Goal: Check status: Check status

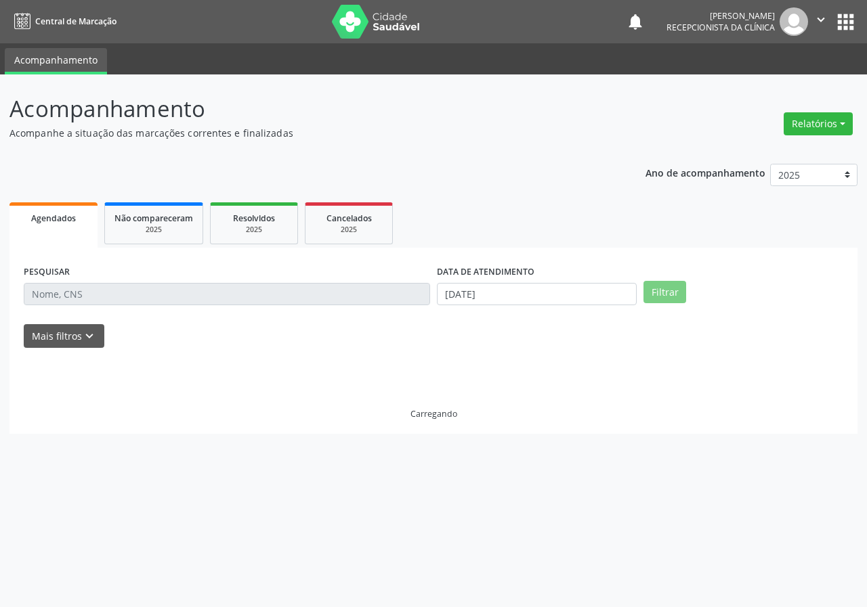
select select "8"
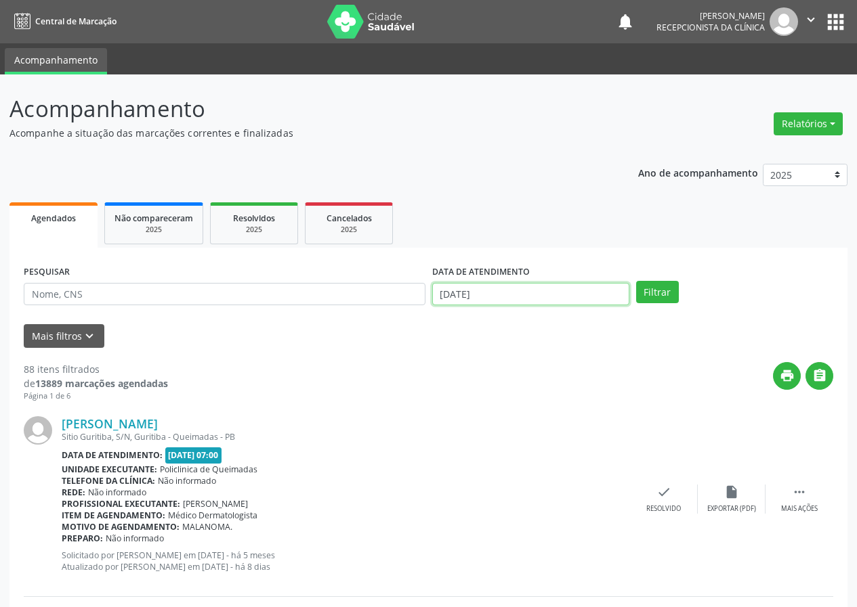
click at [541, 289] on input "[DATE]" at bounding box center [530, 294] width 197 height 23
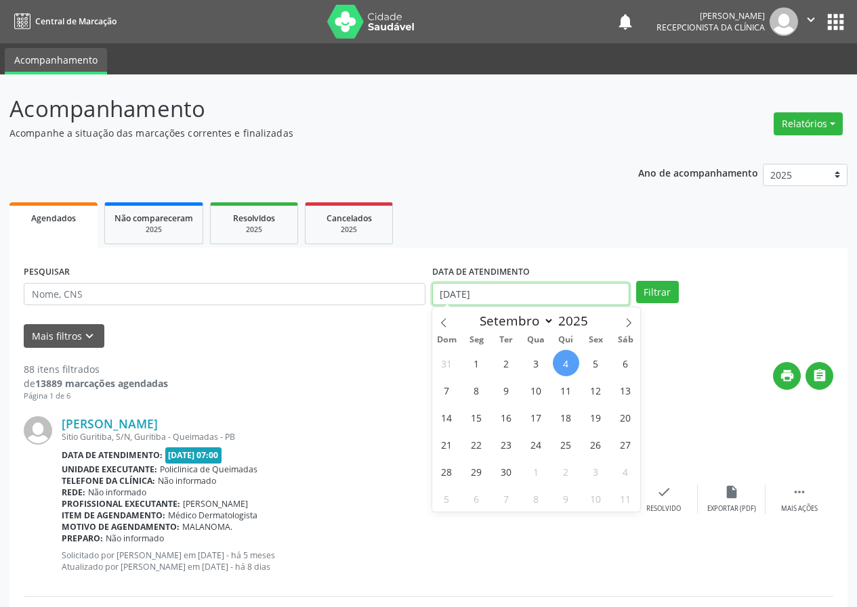
click at [541, 289] on input "[DATE]" at bounding box center [530, 294] width 197 height 23
click at [500, 288] on input "[DATE]" at bounding box center [530, 294] width 197 height 23
click at [467, 290] on input "[DATE]" at bounding box center [530, 294] width 197 height 23
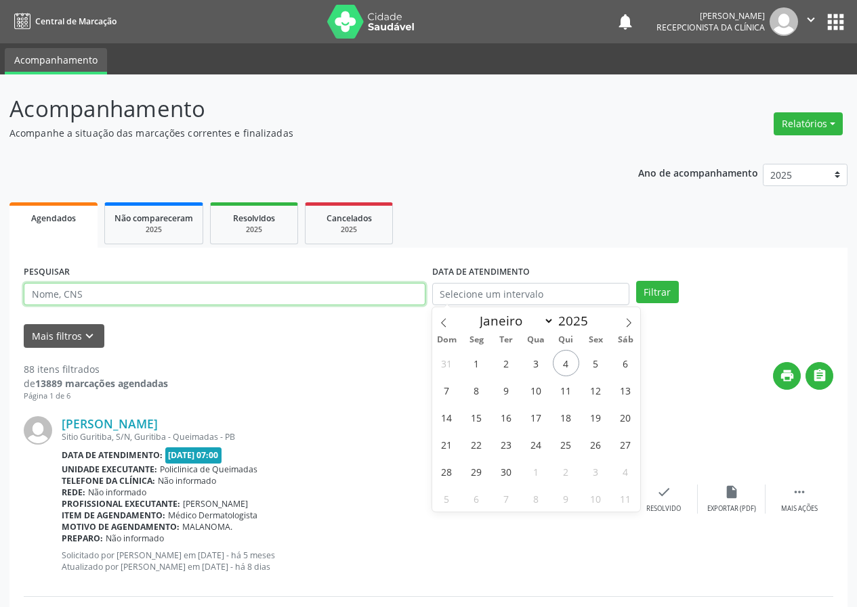
click at [164, 295] on input "text" at bounding box center [225, 294] width 402 height 23
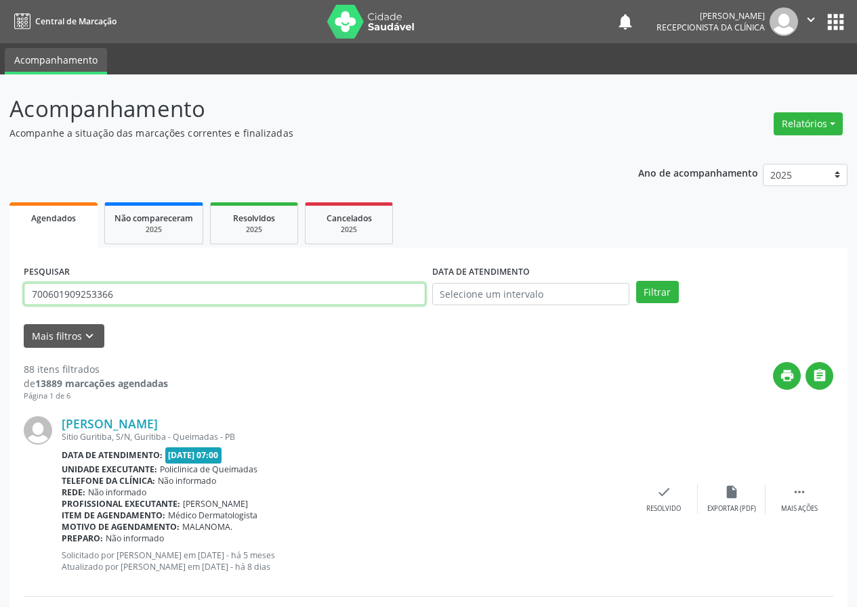
type input "700601909253366"
click at [636, 281] on button "Filtrar" at bounding box center [657, 292] width 43 height 23
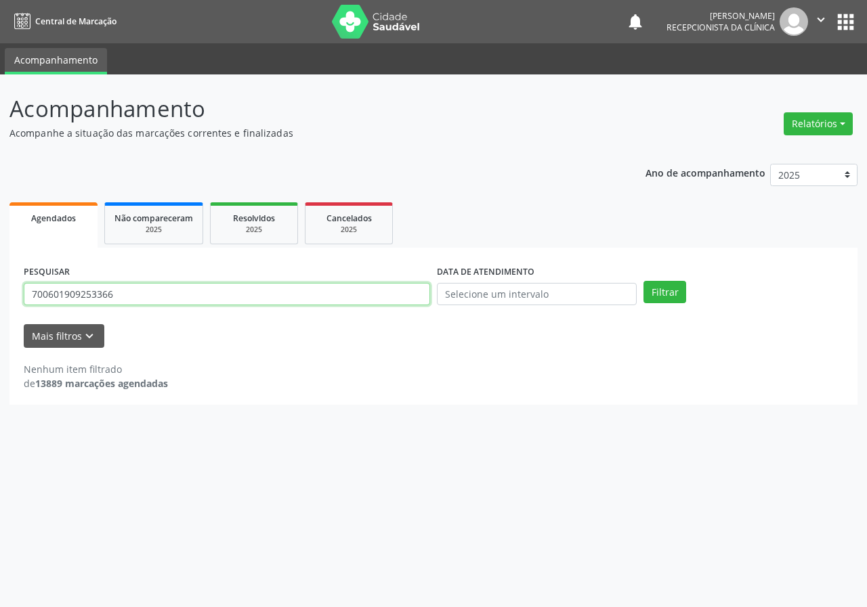
click at [181, 288] on input "700601909253366" at bounding box center [227, 294] width 406 height 23
click at [181, 289] on input "700601909253366" at bounding box center [227, 294] width 406 height 23
type input "7098070890790"
click at [643, 281] on button "Filtrar" at bounding box center [664, 292] width 43 height 23
click at [113, 291] on input "7098070890790" at bounding box center [227, 294] width 406 height 23
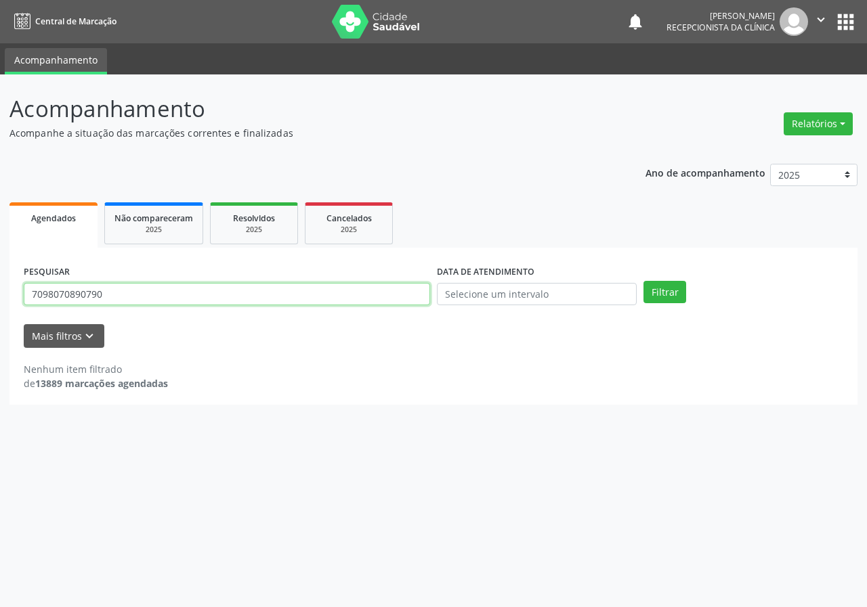
click at [114, 290] on input "7098070890790" at bounding box center [227, 294] width 406 height 23
type input "709807071890790"
click at [643, 281] on button "Filtrar" at bounding box center [664, 292] width 43 height 23
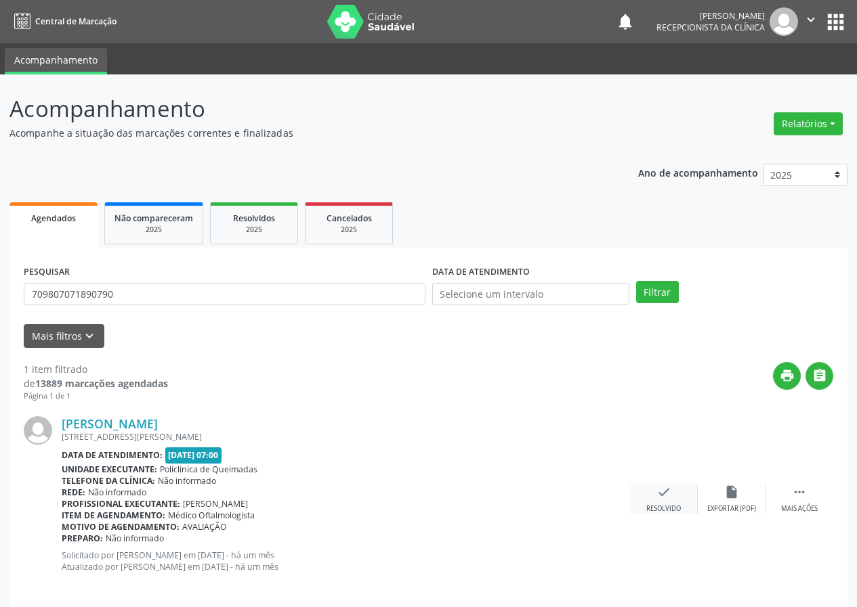
click at [664, 496] on icon "check" at bounding box center [663, 492] width 15 height 15
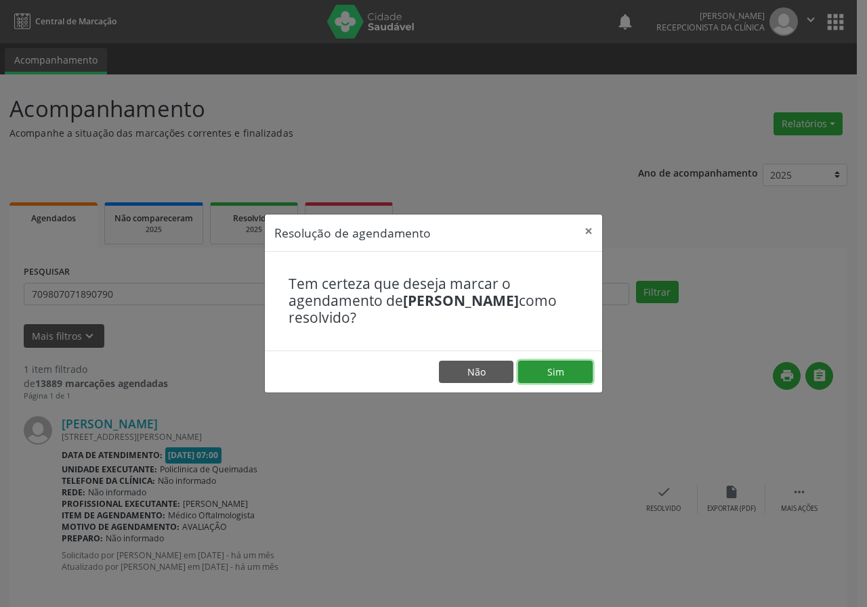
click at [578, 370] on button "Sim" at bounding box center [555, 372] width 74 height 23
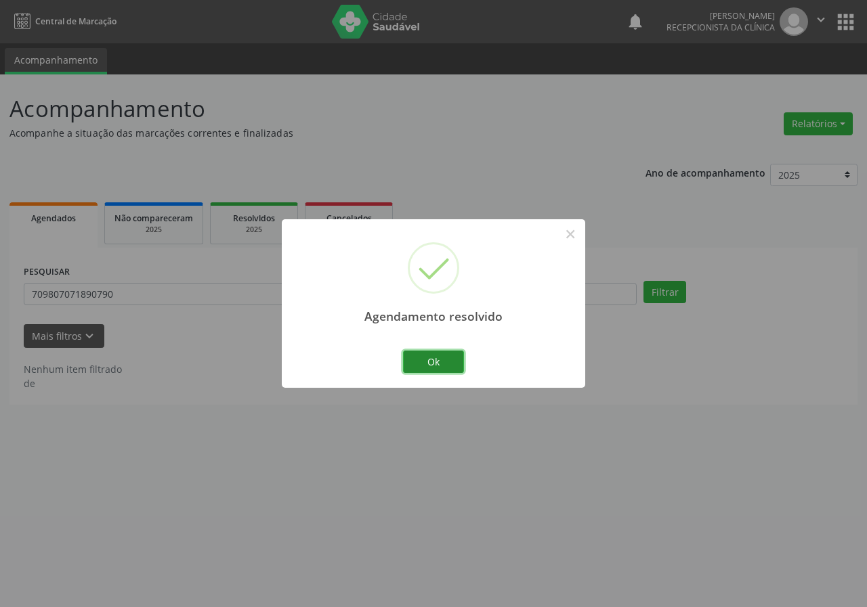
click at [461, 363] on button "Ok" at bounding box center [433, 362] width 61 height 23
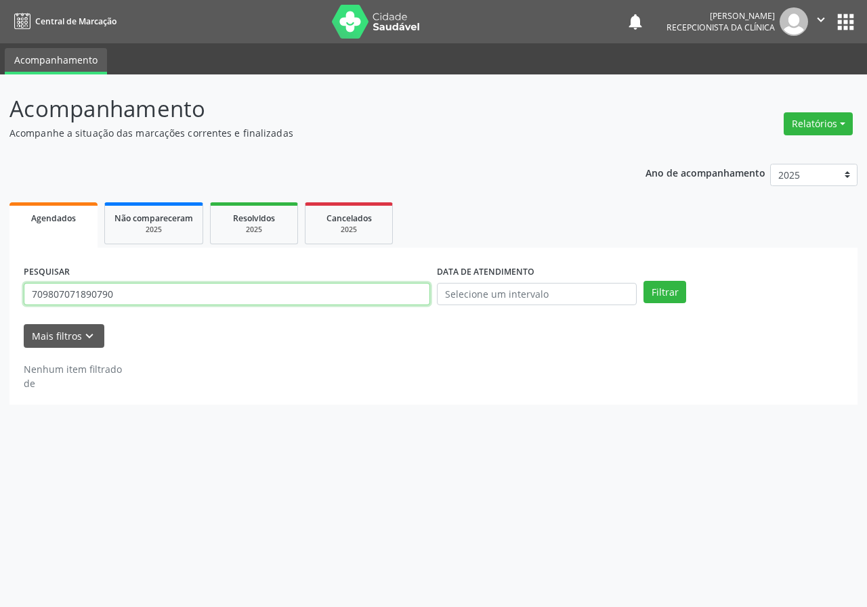
click at [371, 291] on input "709807071890790" at bounding box center [227, 294] width 406 height 23
type input "707804655820912"
click at [643, 281] on button "Filtrar" at bounding box center [664, 292] width 43 height 23
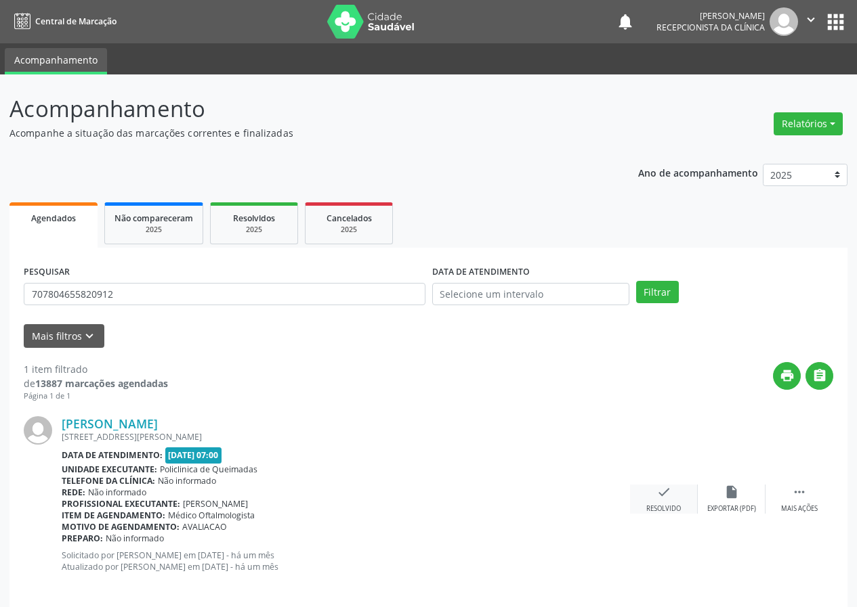
click at [664, 495] on icon "check" at bounding box center [663, 492] width 15 height 15
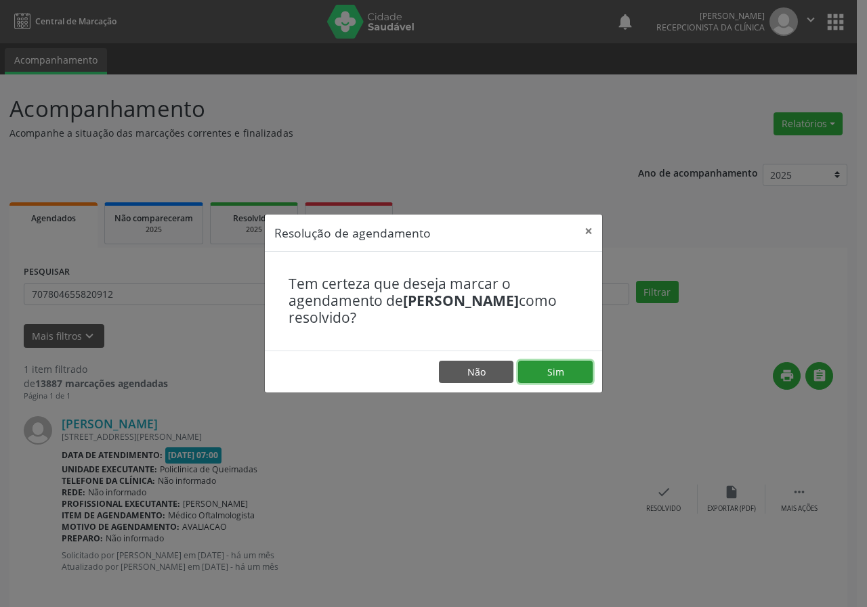
click at [576, 372] on button "Sim" at bounding box center [555, 372] width 74 height 23
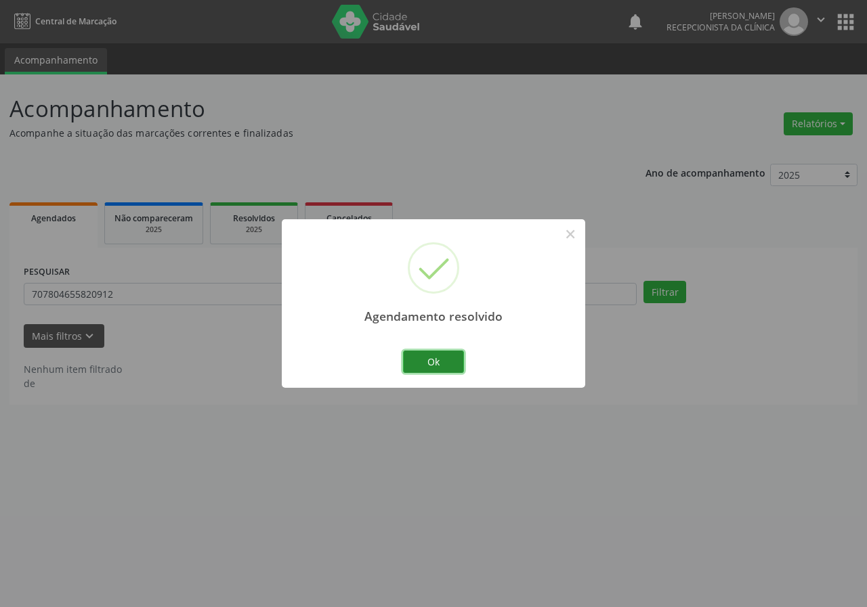
click at [436, 351] on button "Ok" at bounding box center [433, 362] width 61 height 23
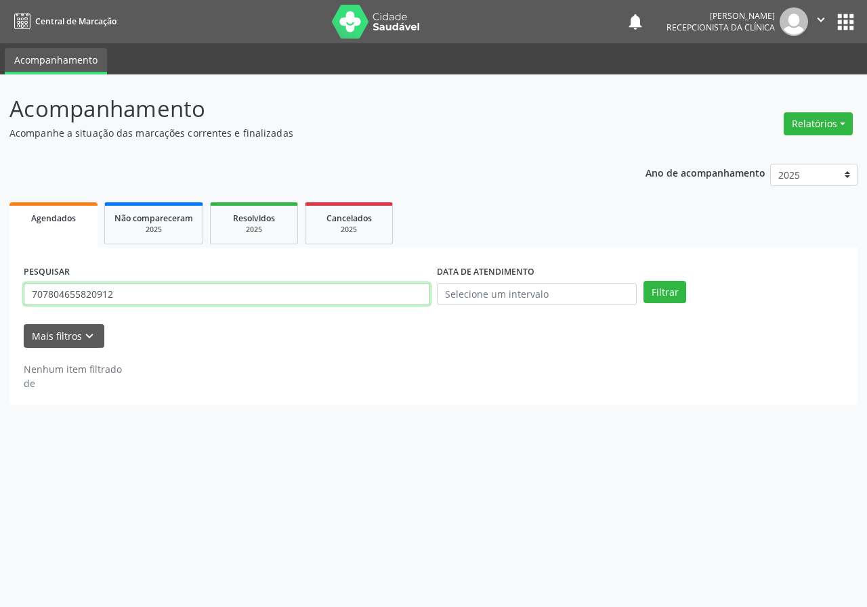
click at [340, 292] on input "707804655820912" at bounding box center [227, 294] width 406 height 23
type input "700301985477132"
click at [643, 281] on button "Filtrar" at bounding box center [664, 292] width 43 height 23
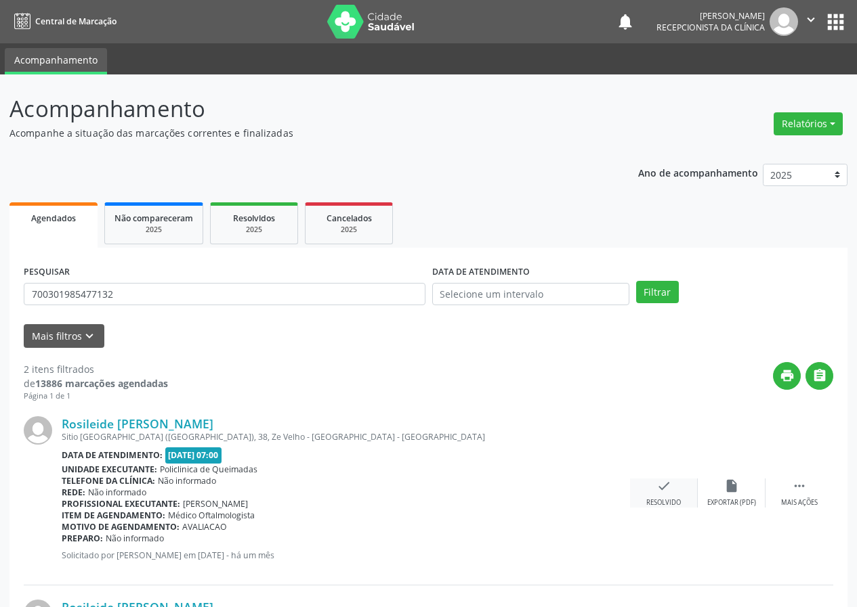
click at [655, 488] on div "check Resolvido" at bounding box center [664, 493] width 68 height 29
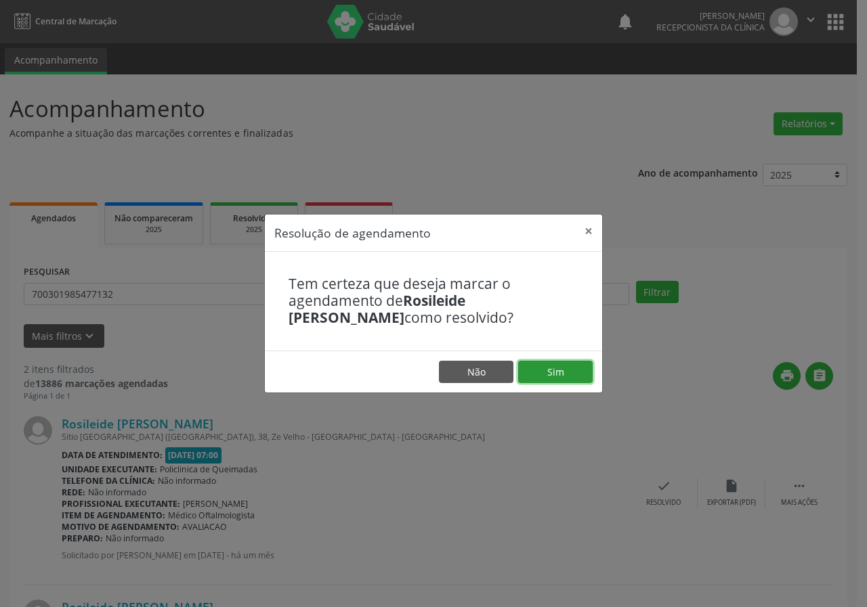
click at [582, 375] on button "Sim" at bounding box center [555, 372] width 74 height 23
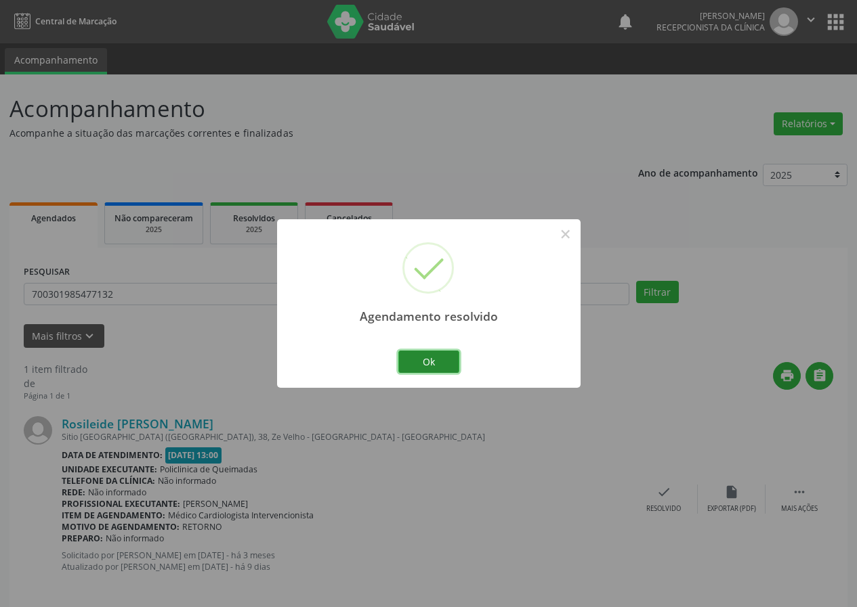
click at [451, 356] on button "Ok" at bounding box center [428, 362] width 61 height 23
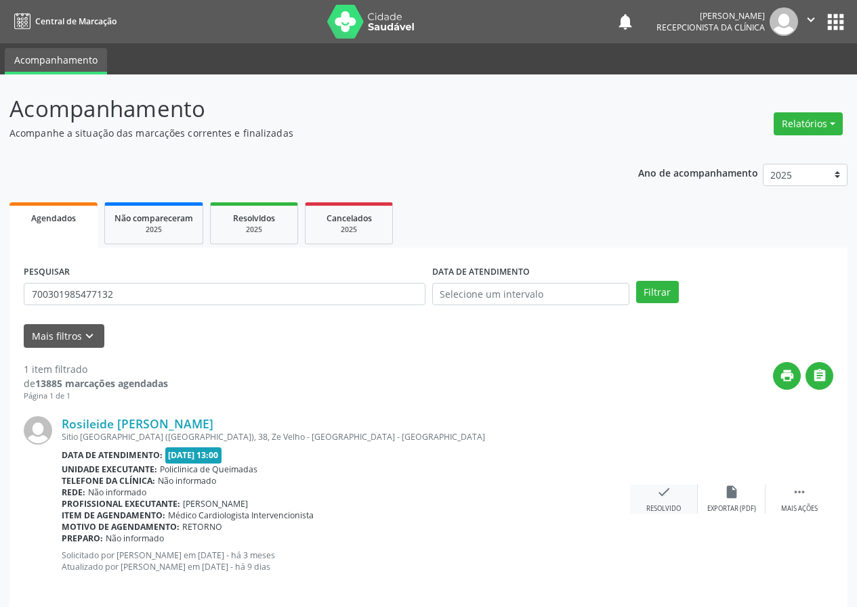
click at [663, 490] on icon "check" at bounding box center [663, 492] width 15 height 15
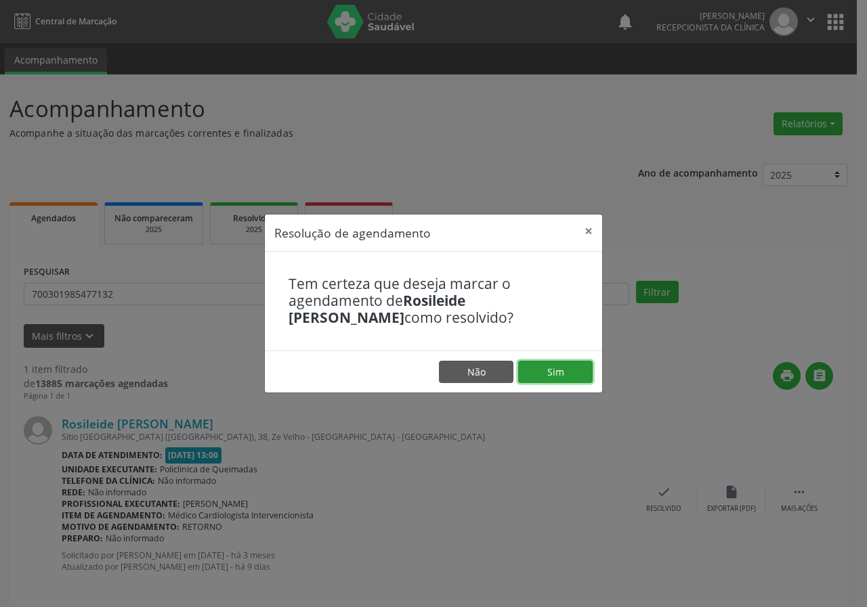
click at [563, 372] on button "Sim" at bounding box center [555, 372] width 74 height 23
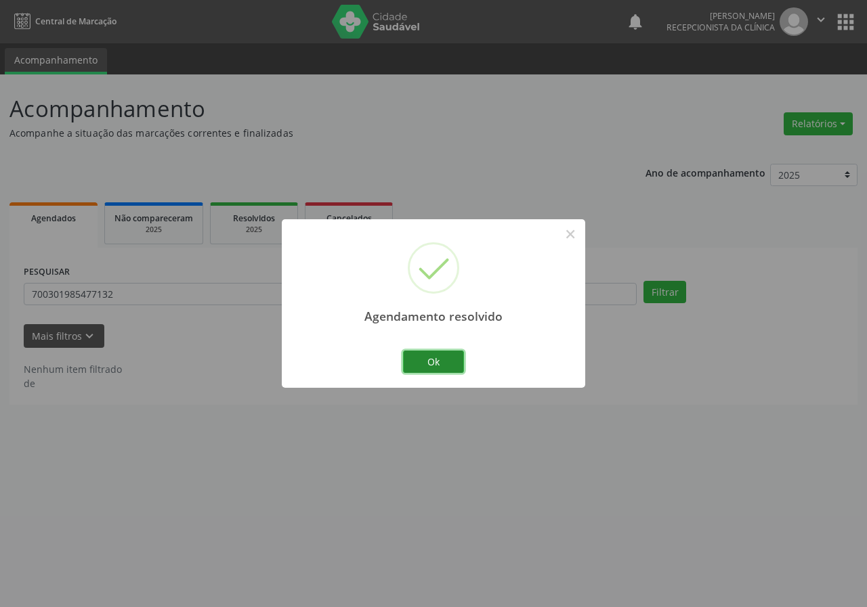
click at [450, 362] on button "Ok" at bounding box center [433, 362] width 61 height 23
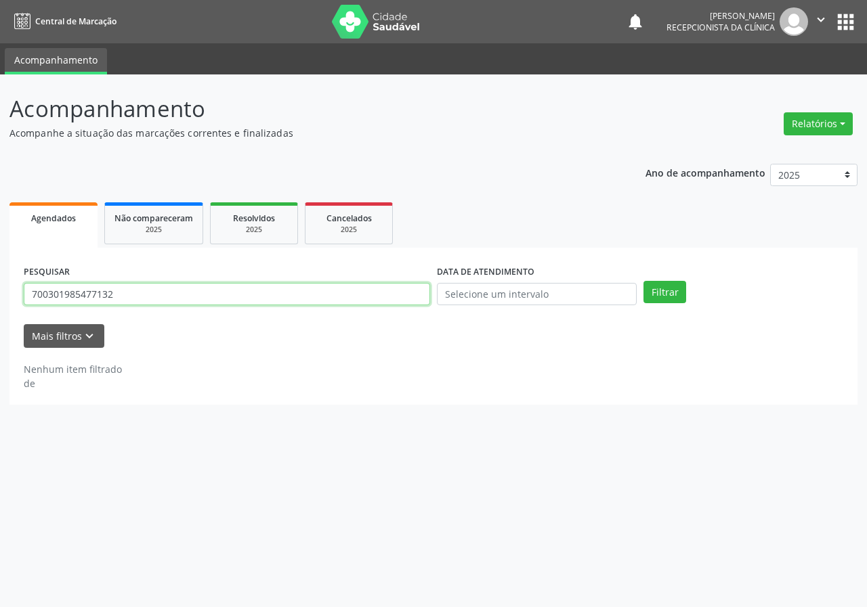
click at [391, 305] on input "700301985477132" at bounding box center [227, 294] width 406 height 23
click at [643, 281] on button "Filtrar" at bounding box center [664, 292] width 43 height 23
click at [106, 292] on input "706704513050576" at bounding box center [227, 294] width 406 height 23
type input "706704513050516"
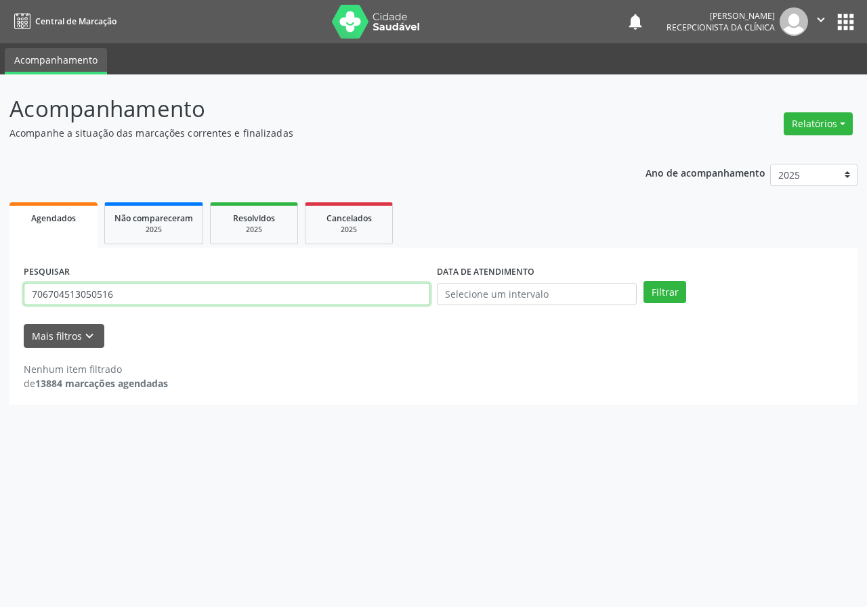
click at [643, 281] on button "Filtrar" at bounding box center [664, 292] width 43 height 23
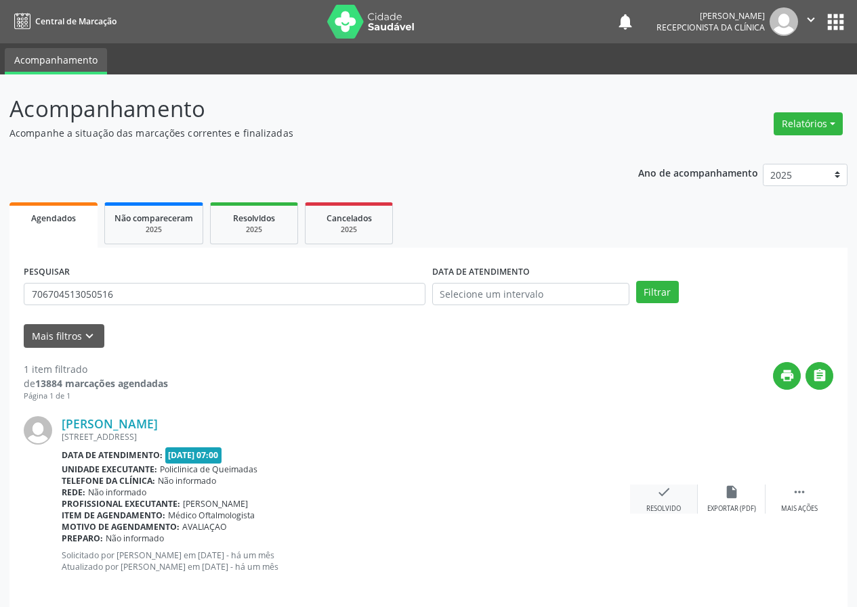
click at [660, 487] on icon "check" at bounding box center [663, 492] width 15 height 15
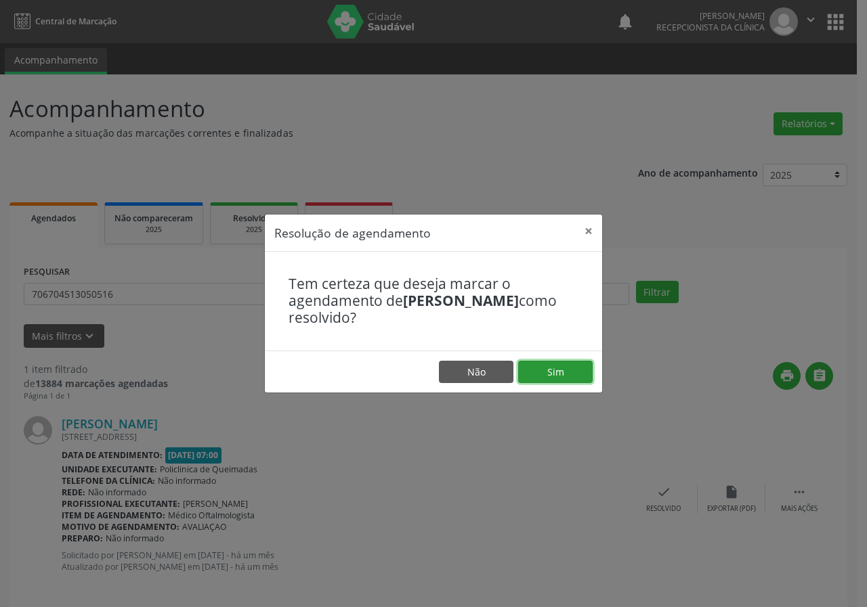
click at [577, 369] on button "Sim" at bounding box center [555, 372] width 74 height 23
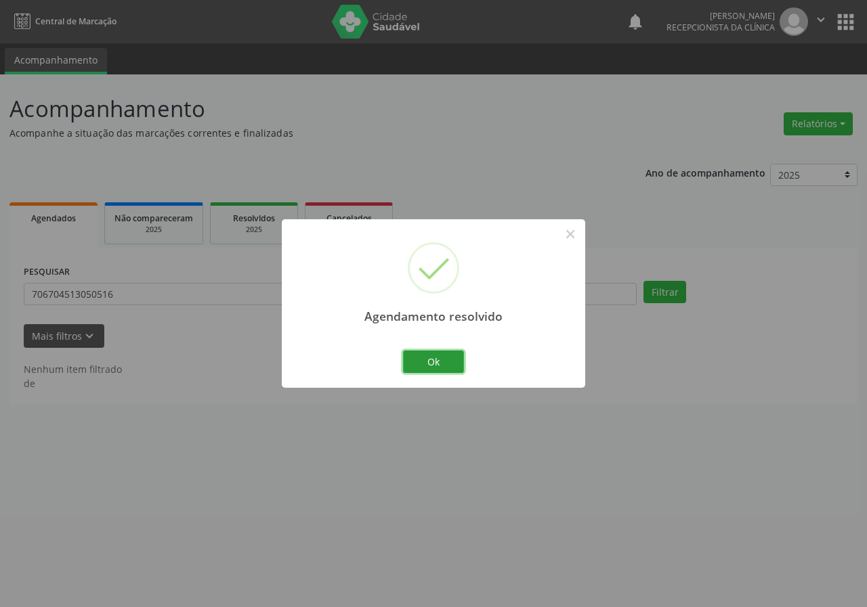
click at [435, 353] on button "Ok" at bounding box center [433, 362] width 61 height 23
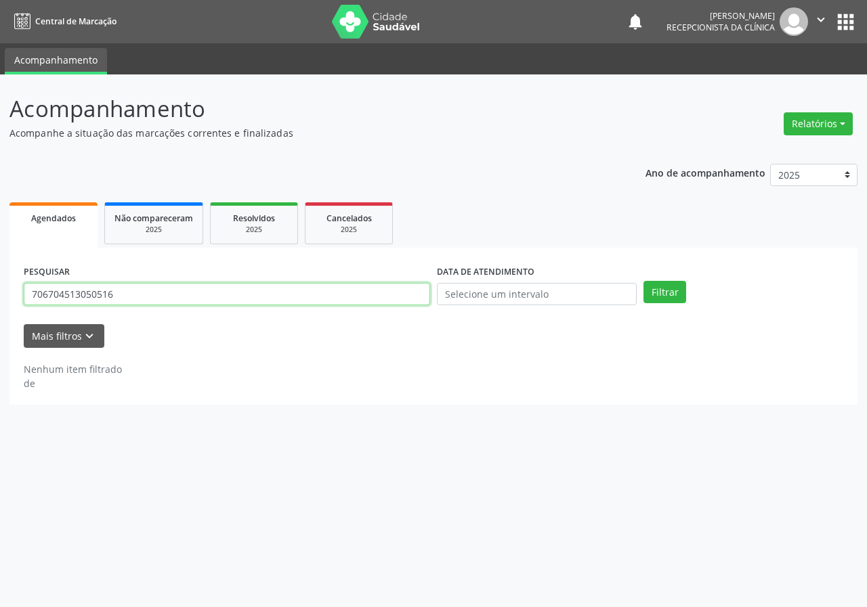
click at [333, 299] on input "706704513050516" at bounding box center [227, 294] width 406 height 23
type input "705401477464095"
click at [643, 281] on button "Filtrar" at bounding box center [664, 292] width 43 height 23
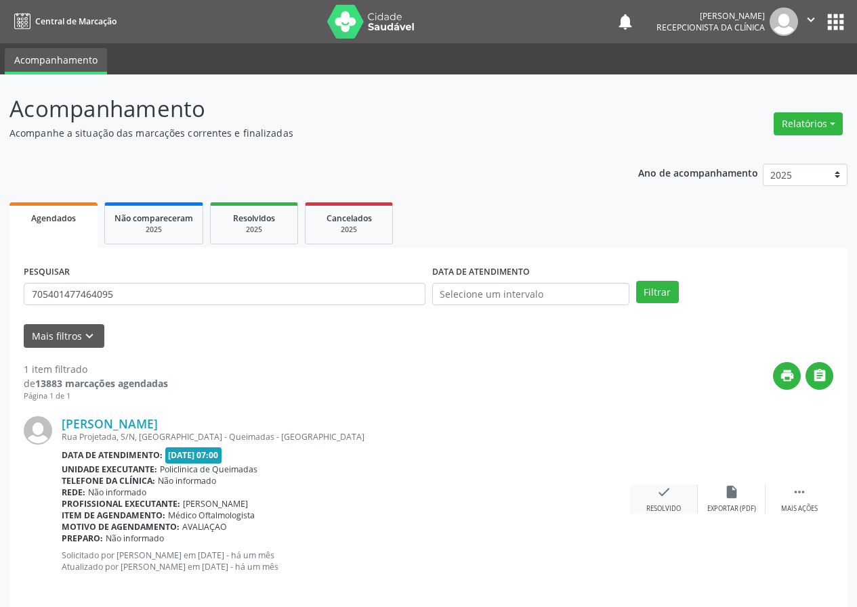
click at [669, 487] on icon "check" at bounding box center [663, 492] width 15 height 15
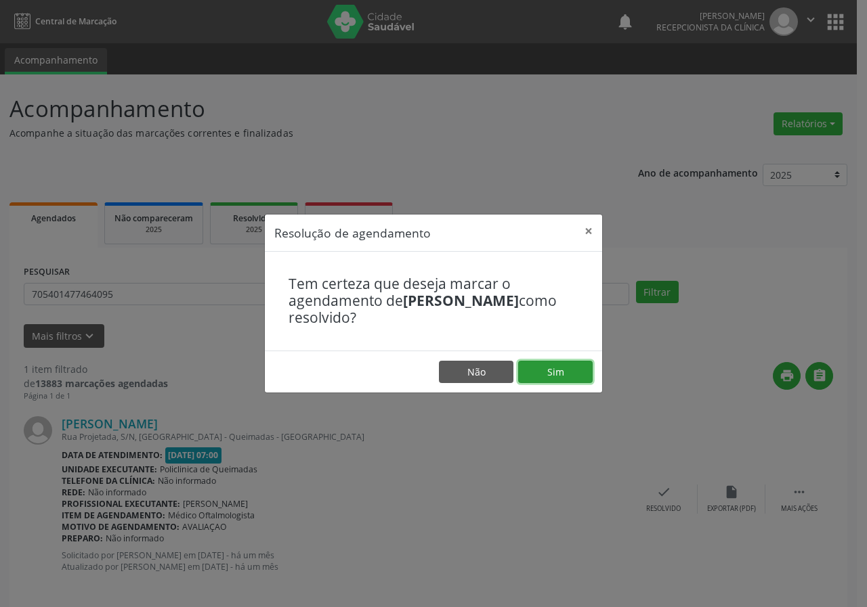
click at [579, 369] on button "Sim" at bounding box center [555, 372] width 74 height 23
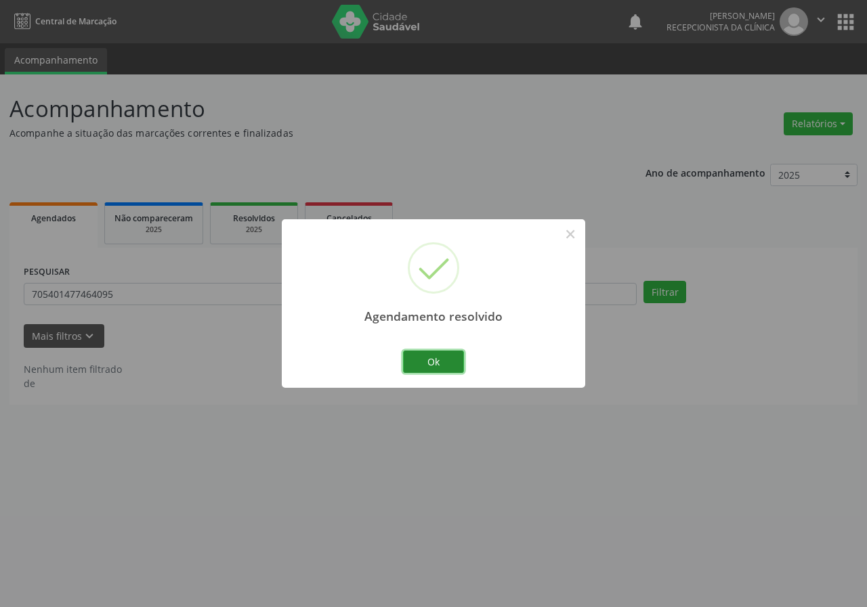
click at [445, 364] on button "Ok" at bounding box center [433, 362] width 61 height 23
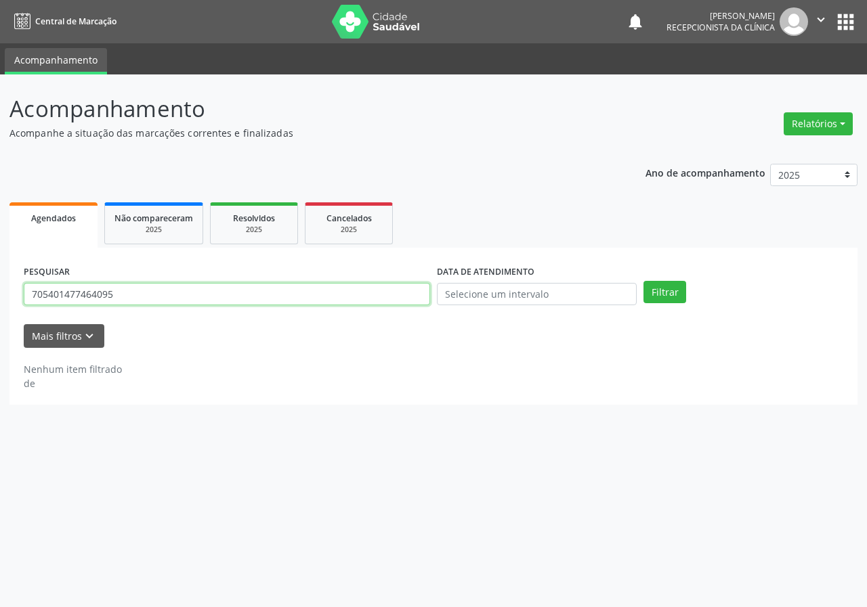
click at [368, 294] on input "705401477464095" at bounding box center [227, 294] width 406 height 23
type input "704507346648210"
click at [643, 281] on button "Filtrar" at bounding box center [664, 292] width 43 height 23
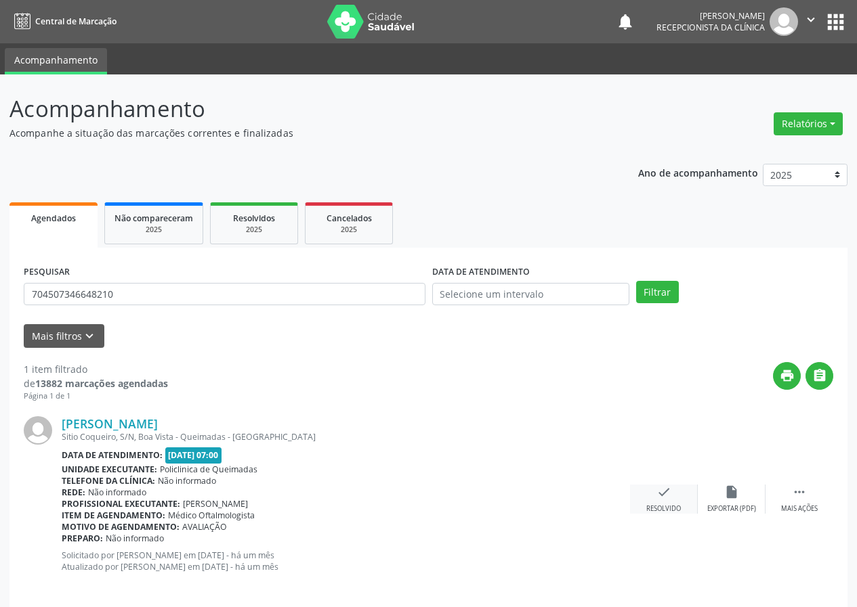
click at [664, 492] on icon "check" at bounding box center [663, 492] width 15 height 15
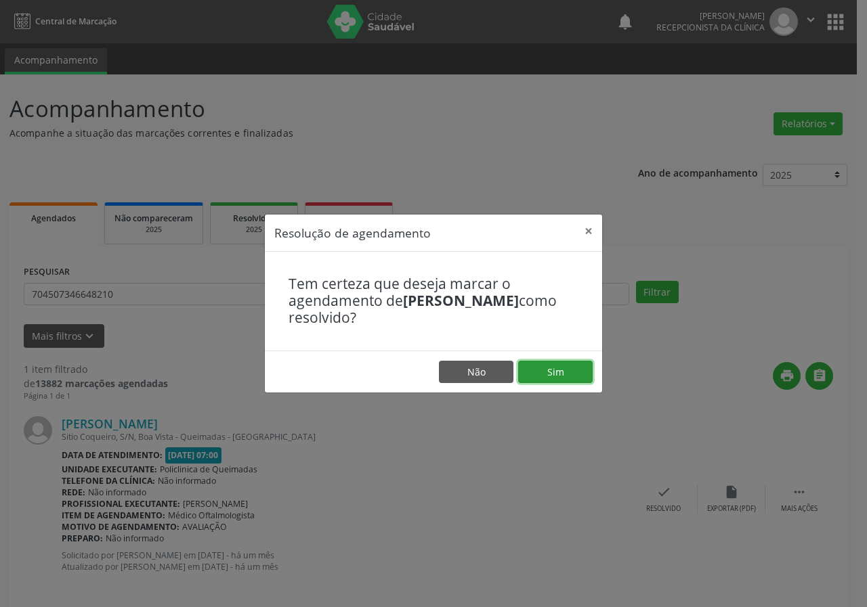
click at [576, 372] on button "Sim" at bounding box center [555, 372] width 74 height 23
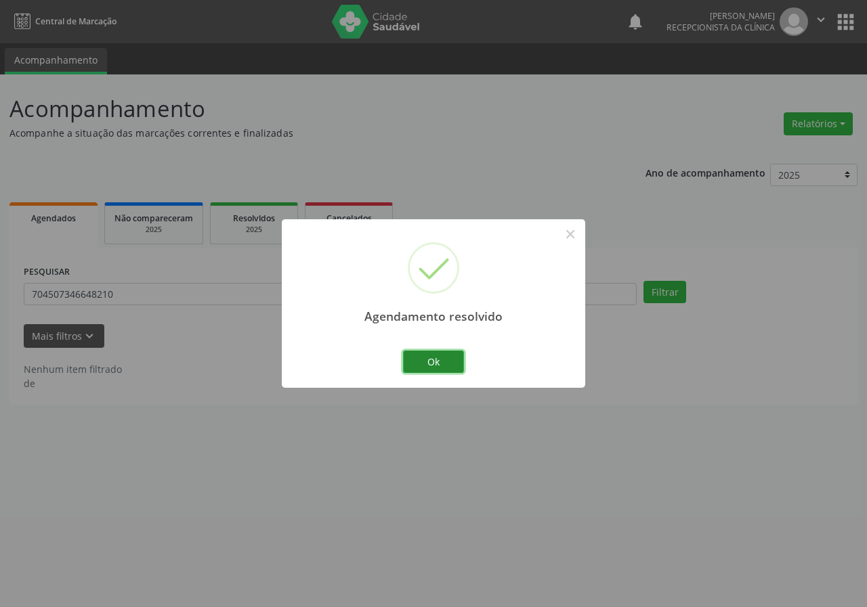
click at [445, 362] on button "Ok" at bounding box center [433, 362] width 61 height 23
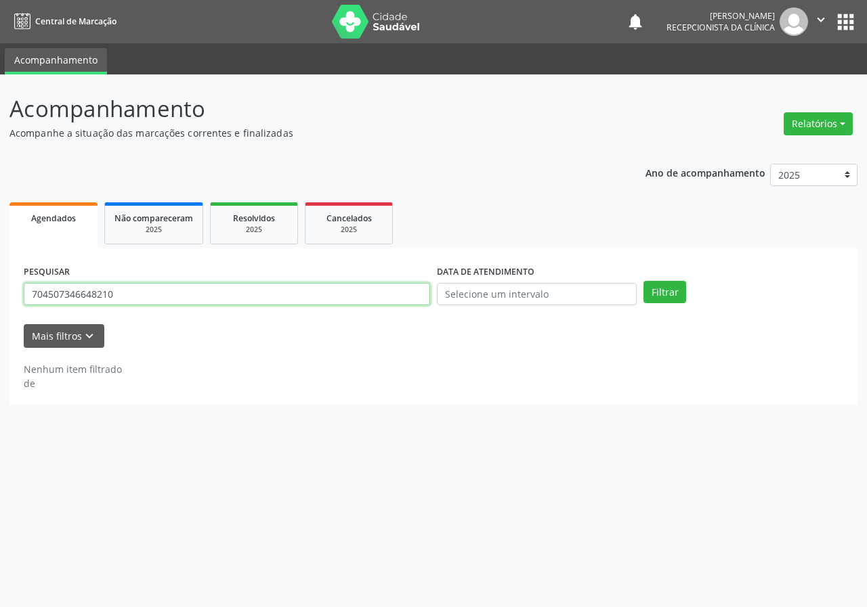
click at [379, 295] on input "704507346648210" at bounding box center [227, 294] width 406 height 23
type input "702602243319042"
click at [643, 281] on button "Filtrar" at bounding box center [664, 292] width 43 height 23
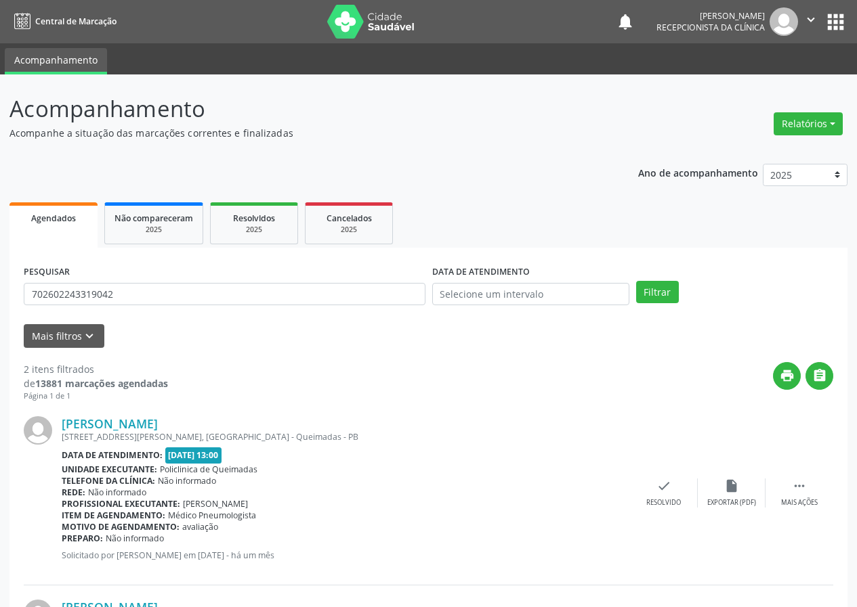
click at [664, 478] on div "Jandira da Silva Leandro Rua Alba Regina Gomes da Silva, S/N, Cidade Tião do Rê…" at bounding box center [428, 494] width 809 height 184
click at [663, 496] on div "check Resolvido" at bounding box center [664, 493] width 68 height 29
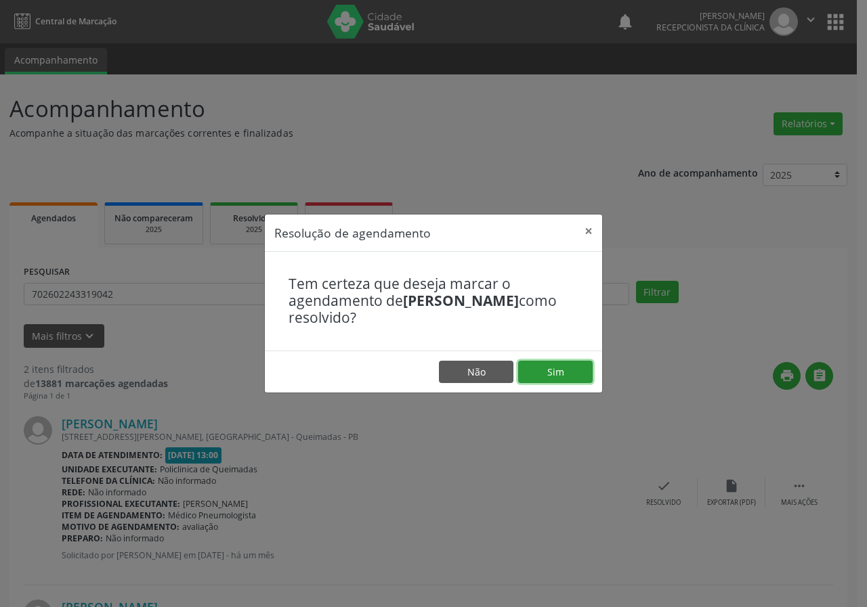
click at [583, 368] on button "Sim" at bounding box center [555, 372] width 74 height 23
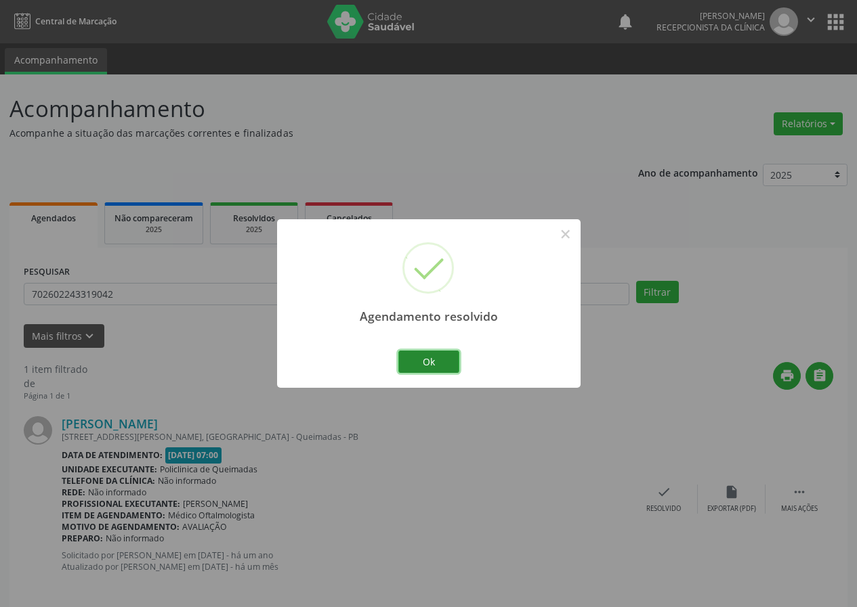
click at [453, 360] on button "Ok" at bounding box center [428, 362] width 61 height 23
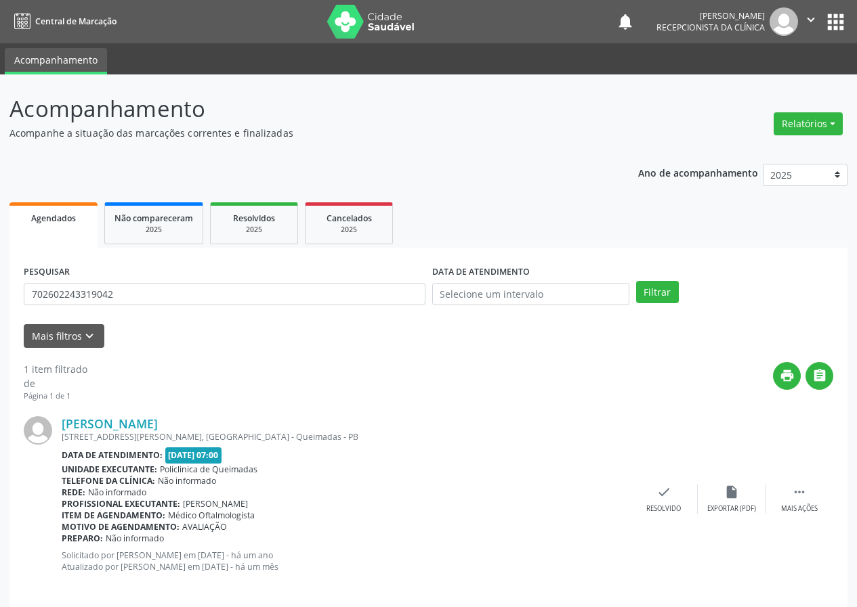
click at [660, 481] on div "Jandira da Silva Leandro Rua Alba Regina Gomes da Silva, S/N, Cidade Tião do Rê…" at bounding box center [428, 499] width 809 height 194
click at [660, 494] on icon "check" at bounding box center [663, 492] width 15 height 15
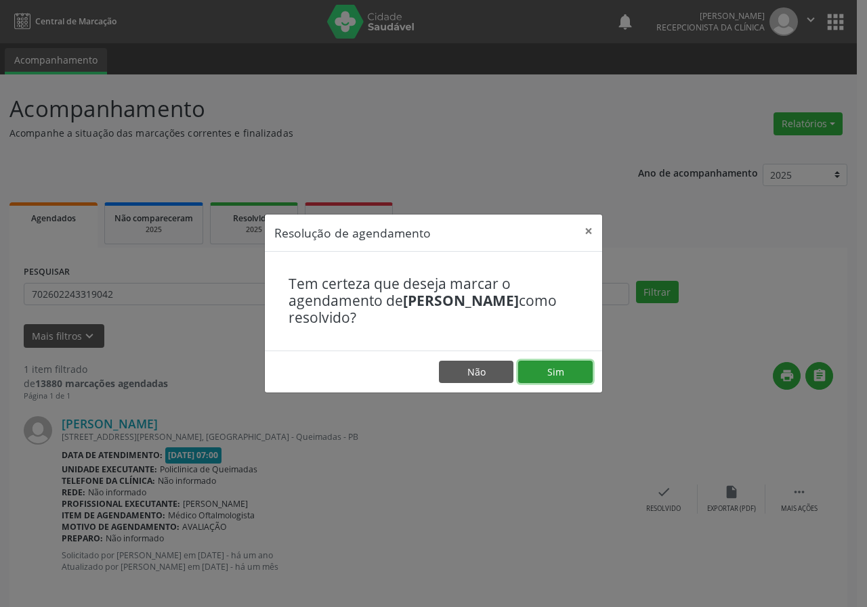
click at [573, 364] on button "Sim" at bounding box center [555, 372] width 74 height 23
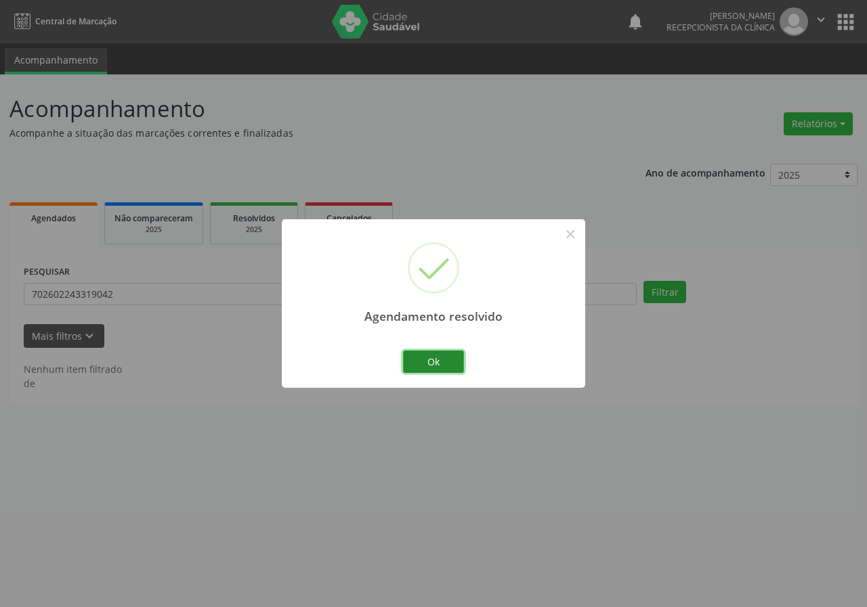
click at [448, 356] on button "Ok" at bounding box center [433, 362] width 61 height 23
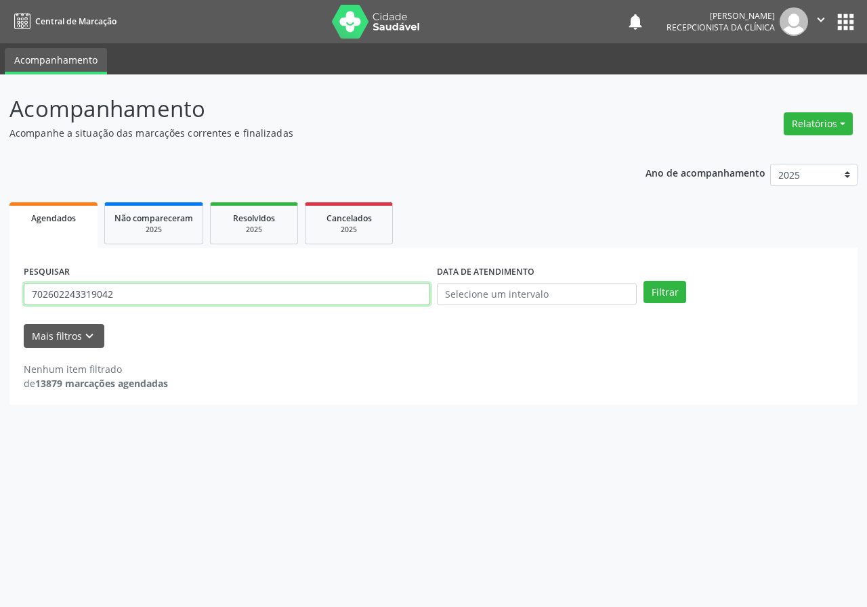
click at [358, 288] on input "702602243319042" at bounding box center [227, 294] width 406 height 23
type input "703400291355213"
click at [643, 281] on button "Filtrar" at bounding box center [664, 292] width 43 height 23
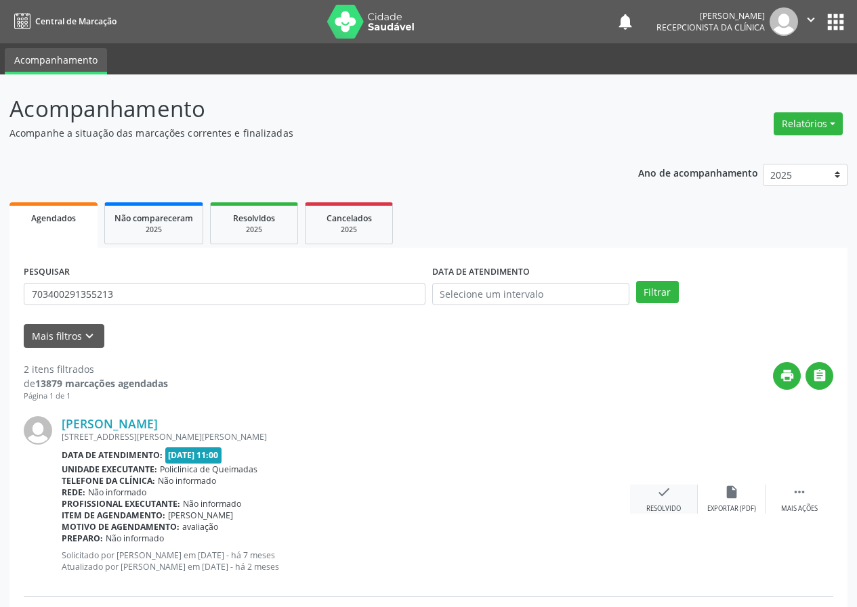
click at [668, 495] on icon "check" at bounding box center [663, 492] width 15 height 15
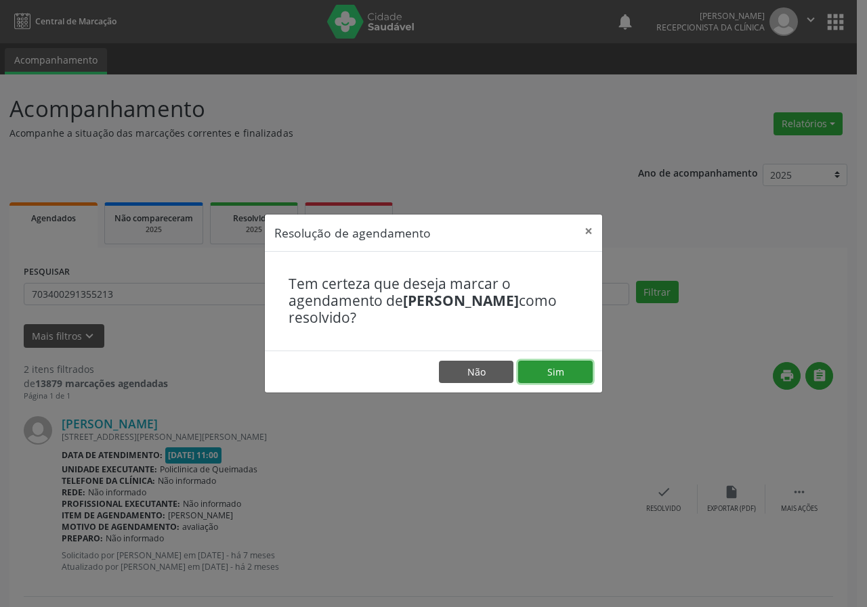
click at [570, 369] on button "Sim" at bounding box center [555, 372] width 74 height 23
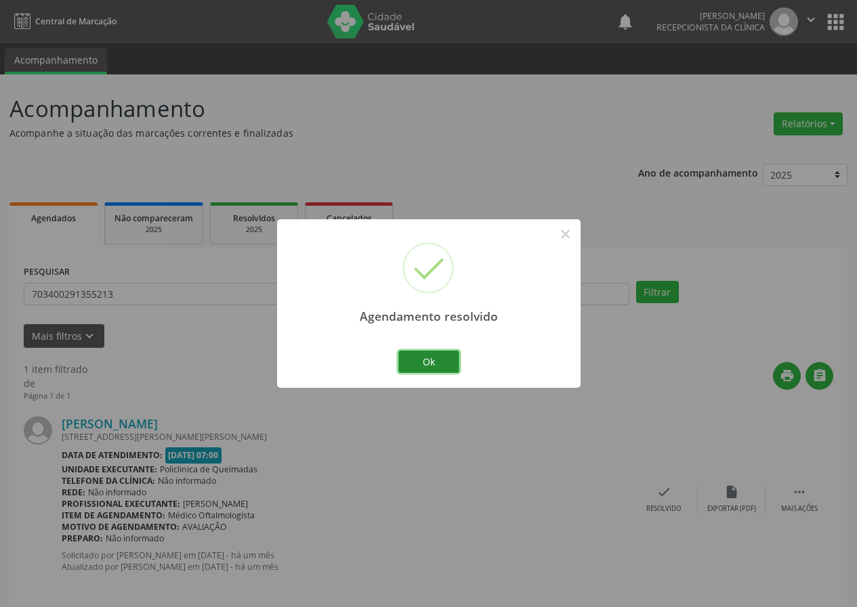
click at [448, 351] on button "Ok" at bounding box center [428, 362] width 61 height 23
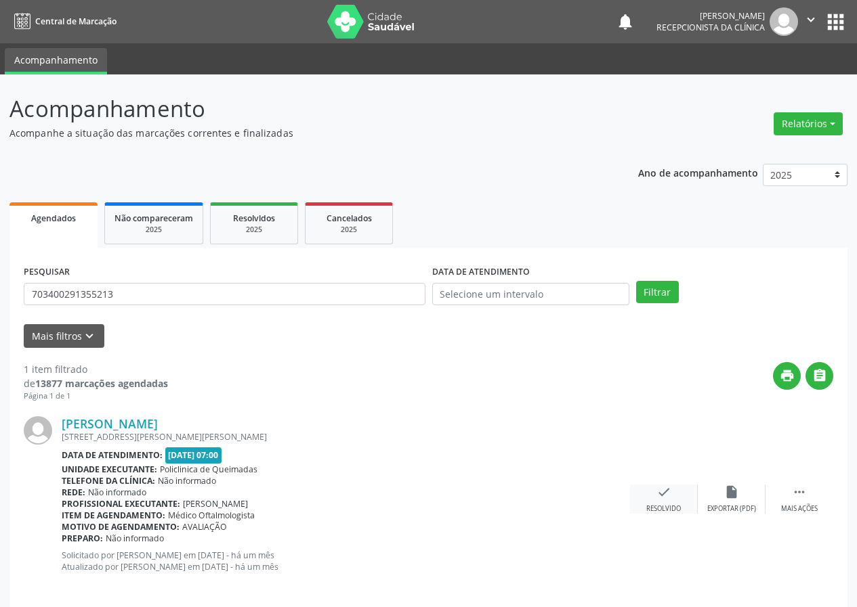
click at [663, 499] on icon "check" at bounding box center [663, 492] width 15 height 15
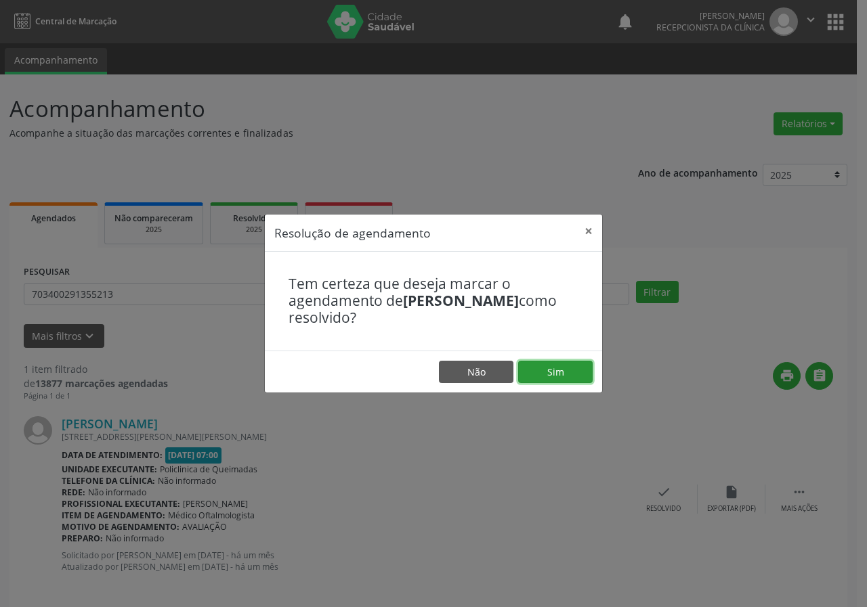
click at [580, 376] on button "Sim" at bounding box center [555, 372] width 74 height 23
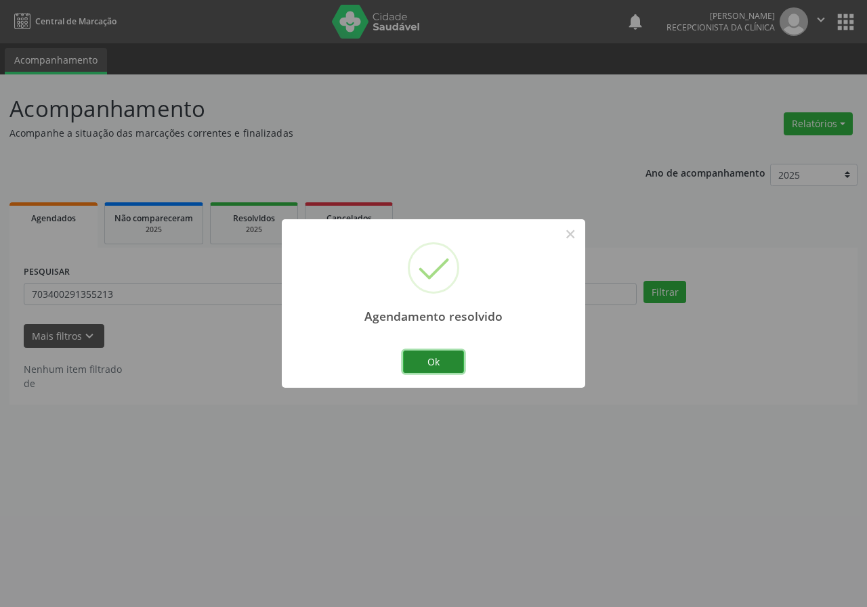
click at [444, 361] on button "Ok" at bounding box center [433, 362] width 61 height 23
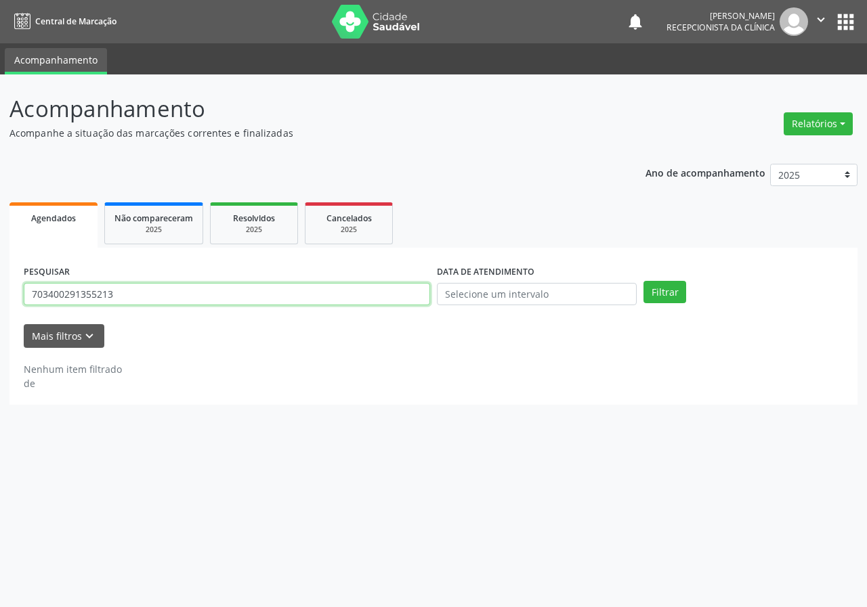
click at [379, 296] on input "703400291355213" at bounding box center [227, 294] width 406 height 23
type input "707001822795836"
click at [643, 281] on button "Filtrar" at bounding box center [664, 292] width 43 height 23
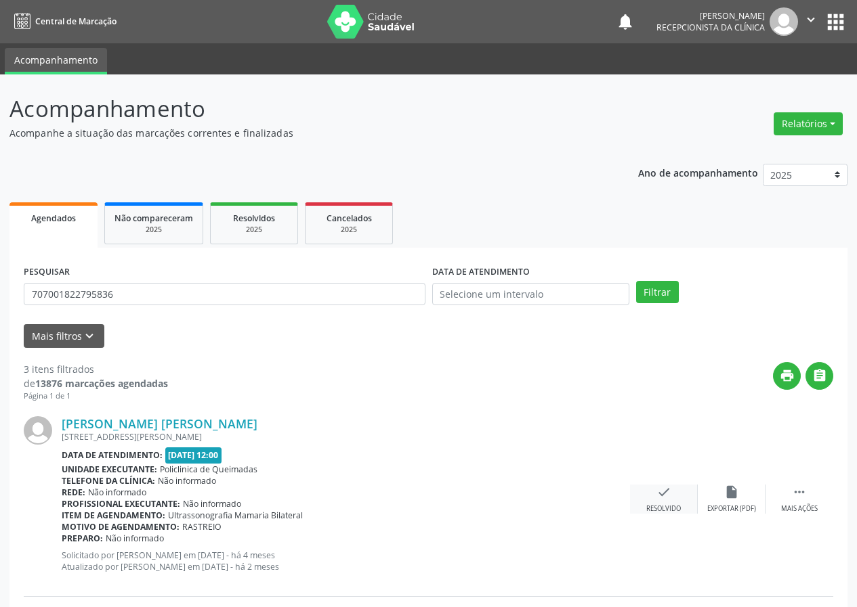
click at [666, 487] on icon "check" at bounding box center [663, 492] width 15 height 15
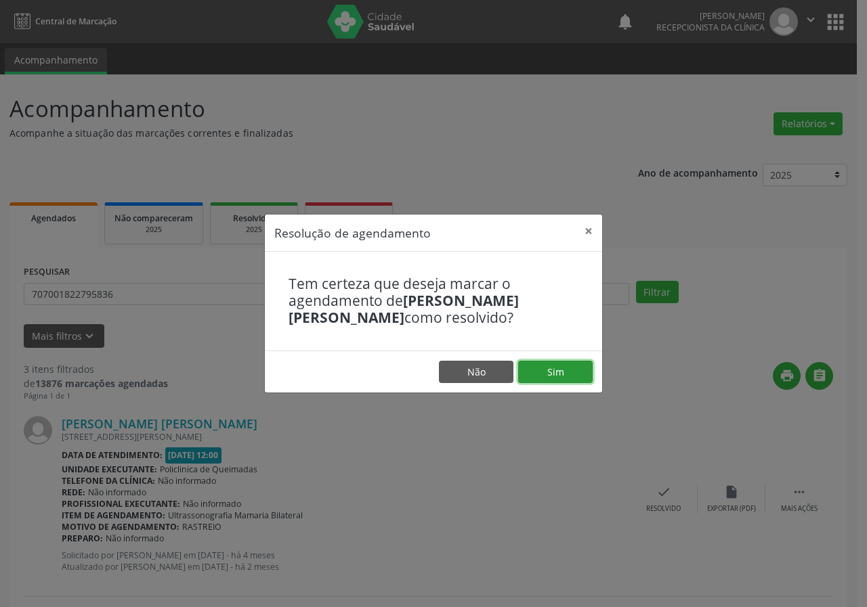
click at [579, 364] on button "Sim" at bounding box center [555, 372] width 74 height 23
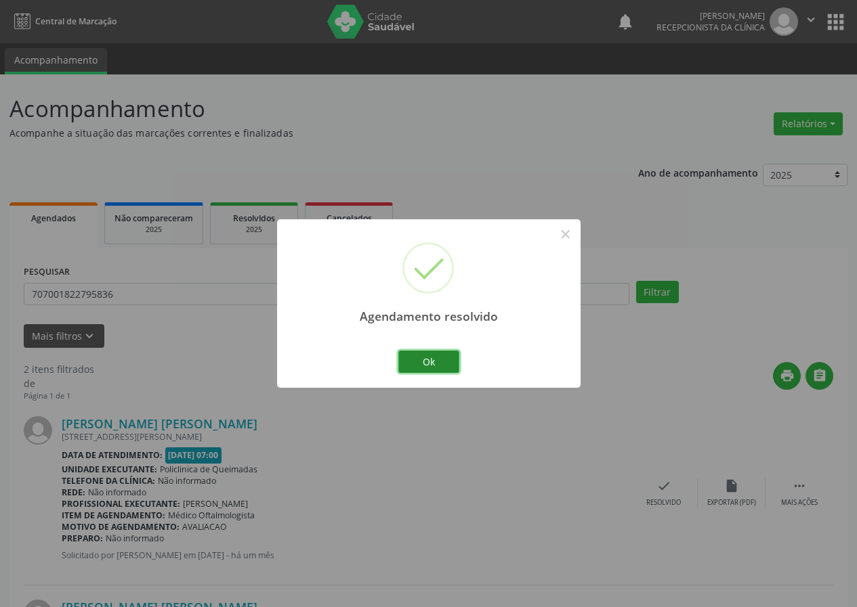
click at [433, 356] on button "Ok" at bounding box center [428, 362] width 61 height 23
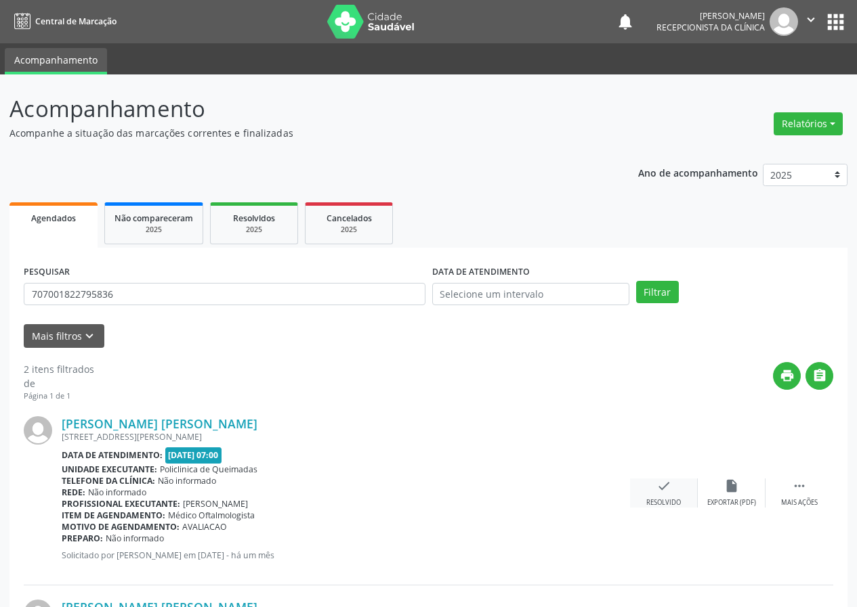
click at [669, 490] on icon "check" at bounding box center [663, 486] width 15 height 15
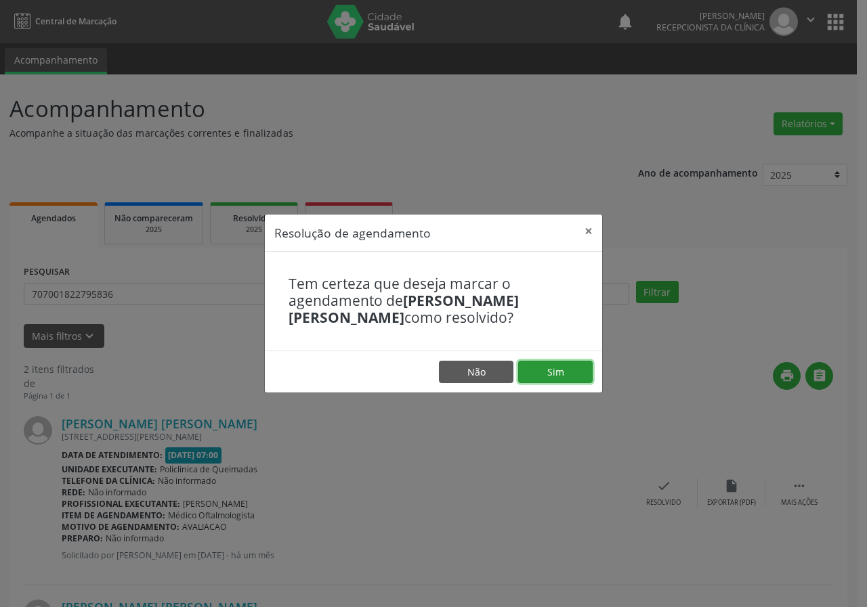
click at [578, 374] on button "Sim" at bounding box center [555, 372] width 74 height 23
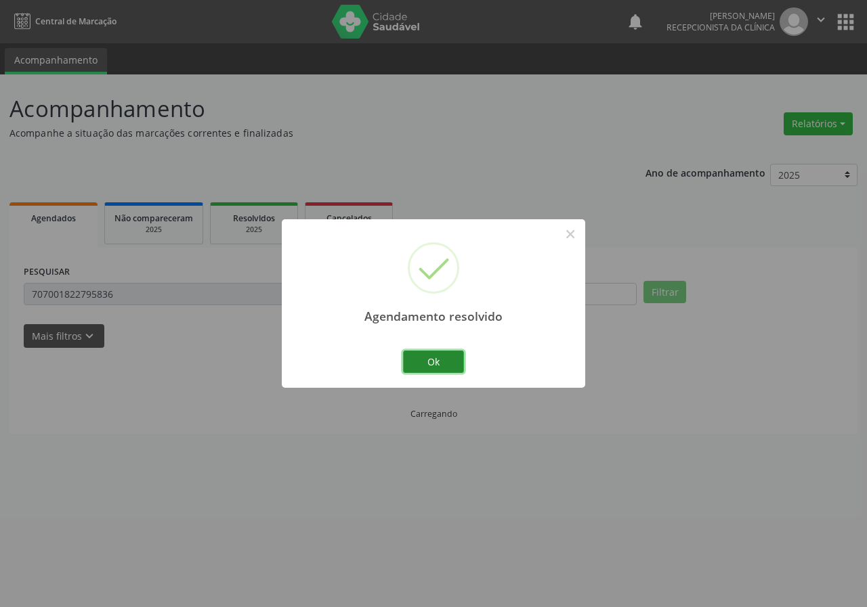
click at [452, 358] on button "Ok" at bounding box center [433, 362] width 61 height 23
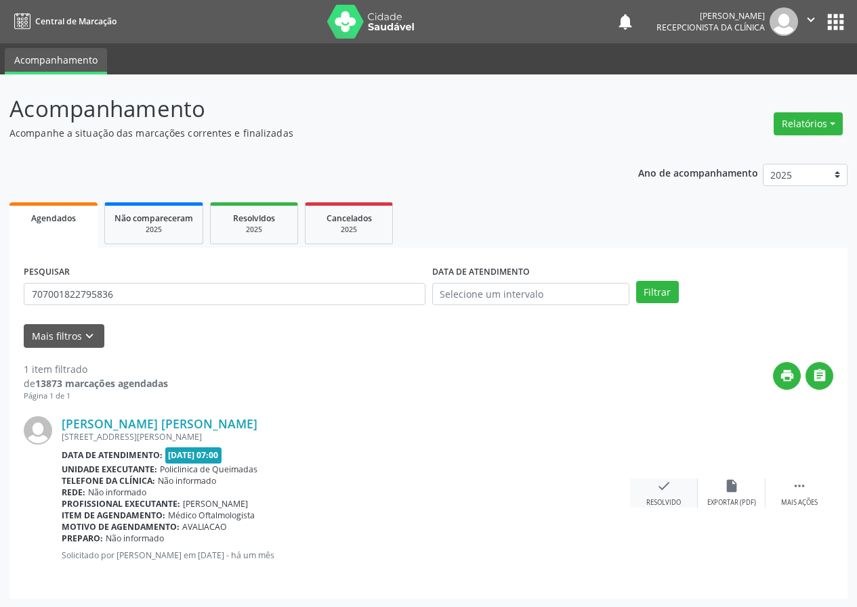
click at [663, 485] on icon "check" at bounding box center [663, 486] width 15 height 15
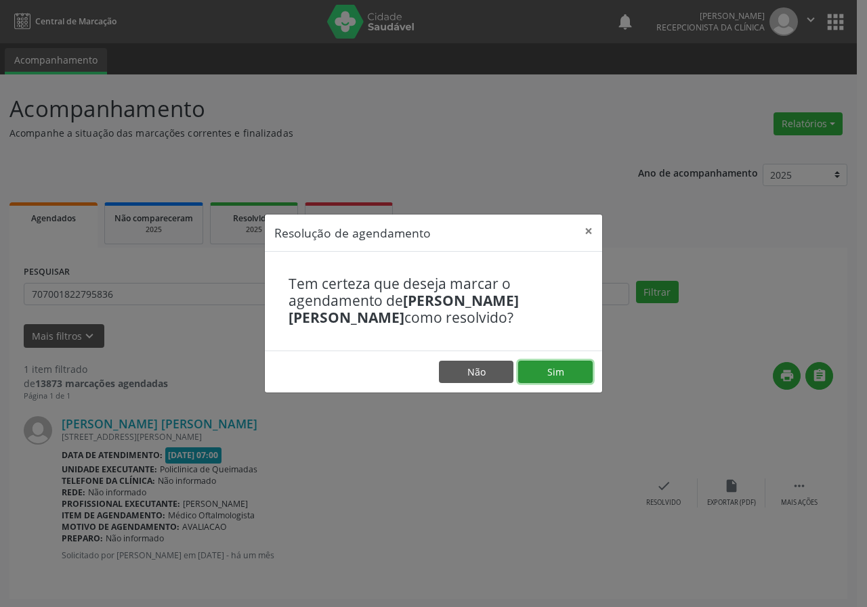
click at [581, 372] on button "Sim" at bounding box center [555, 372] width 74 height 23
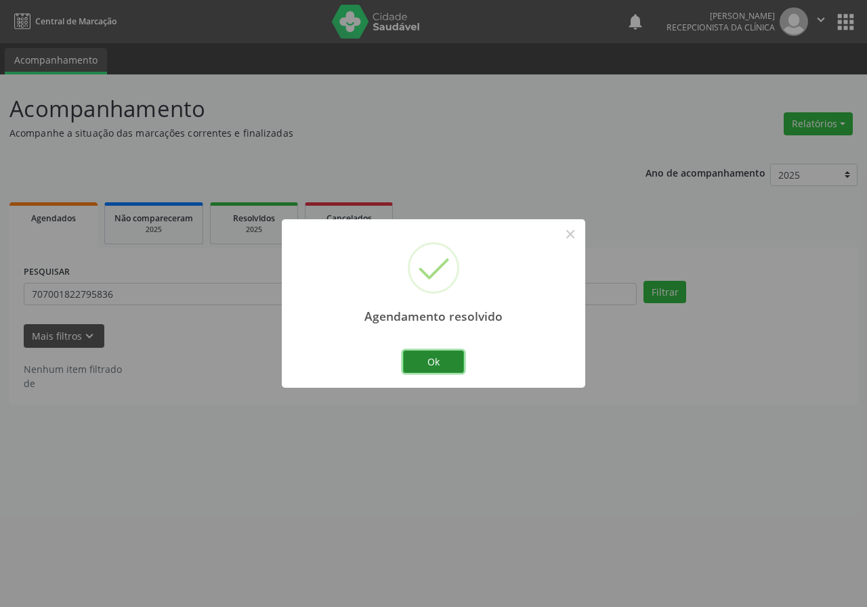
click at [449, 364] on button "Ok" at bounding box center [433, 362] width 61 height 23
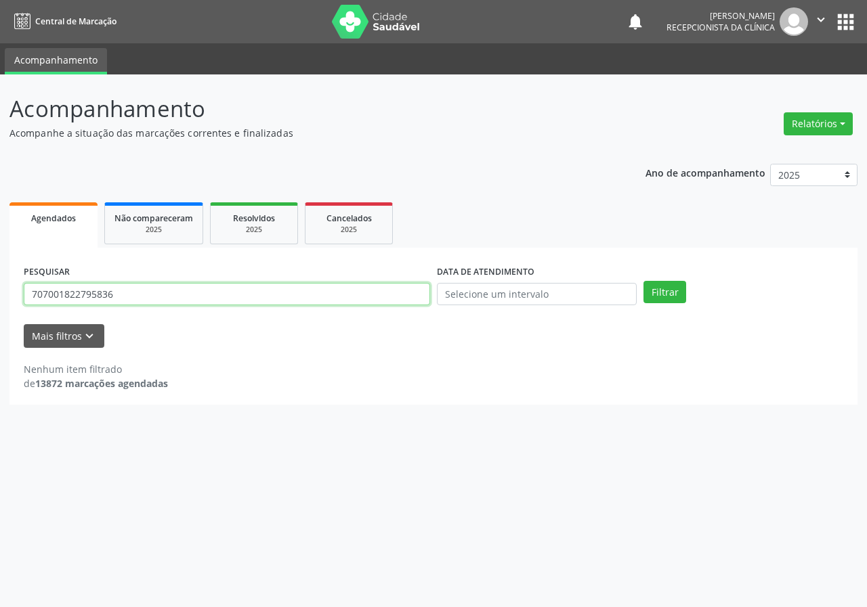
click at [391, 290] on input "707001822795836" at bounding box center [227, 294] width 406 height 23
type input "898004882882401"
click at [643, 281] on button "Filtrar" at bounding box center [664, 292] width 43 height 23
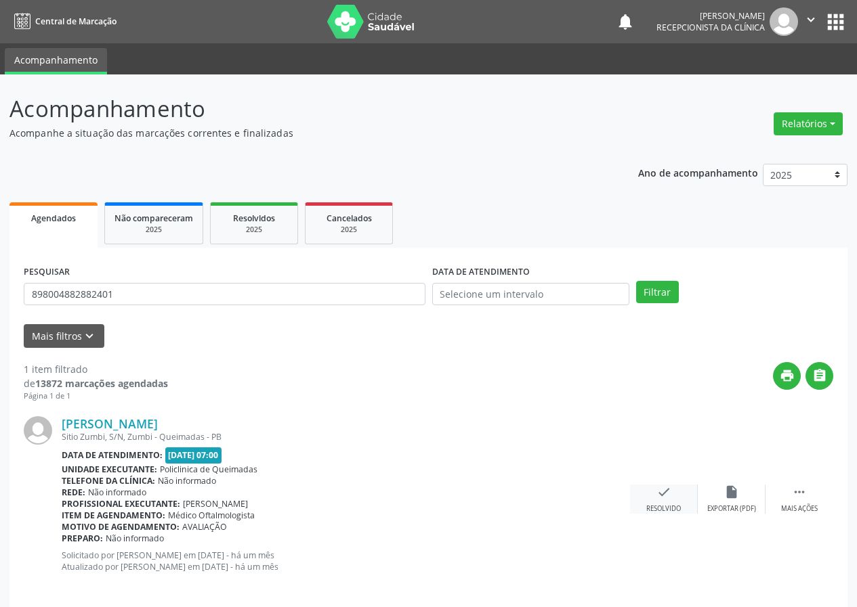
click at [656, 494] on icon "check" at bounding box center [663, 492] width 15 height 15
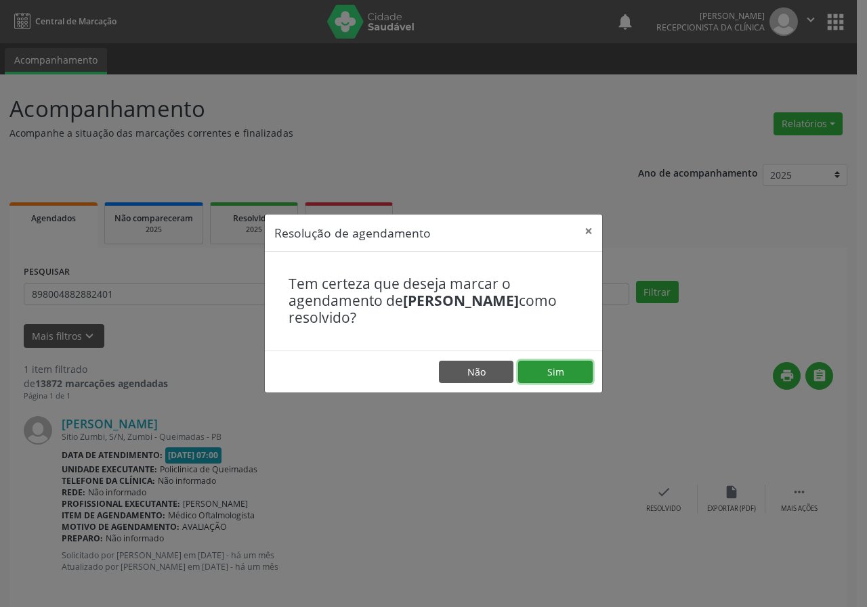
click at [578, 364] on button "Sim" at bounding box center [555, 372] width 74 height 23
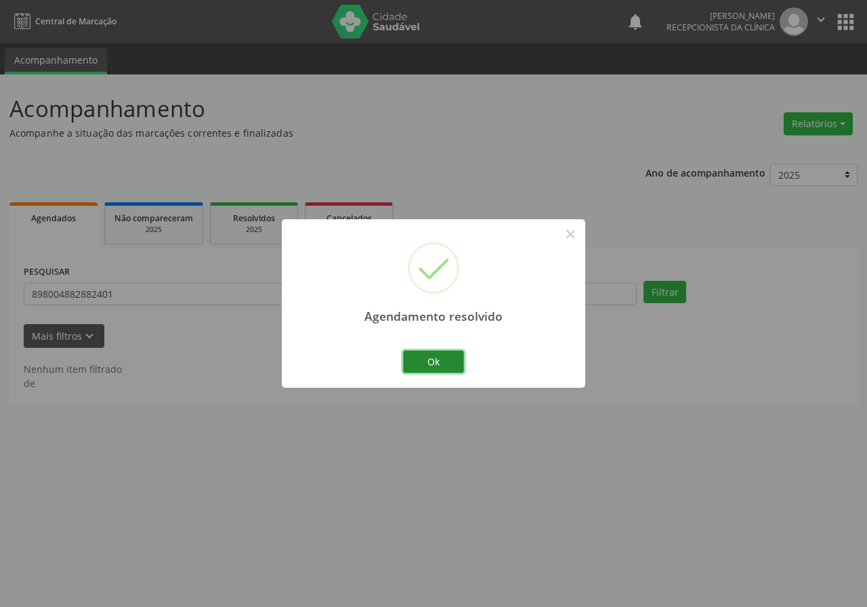
click at [436, 355] on button "Ok" at bounding box center [433, 362] width 61 height 23
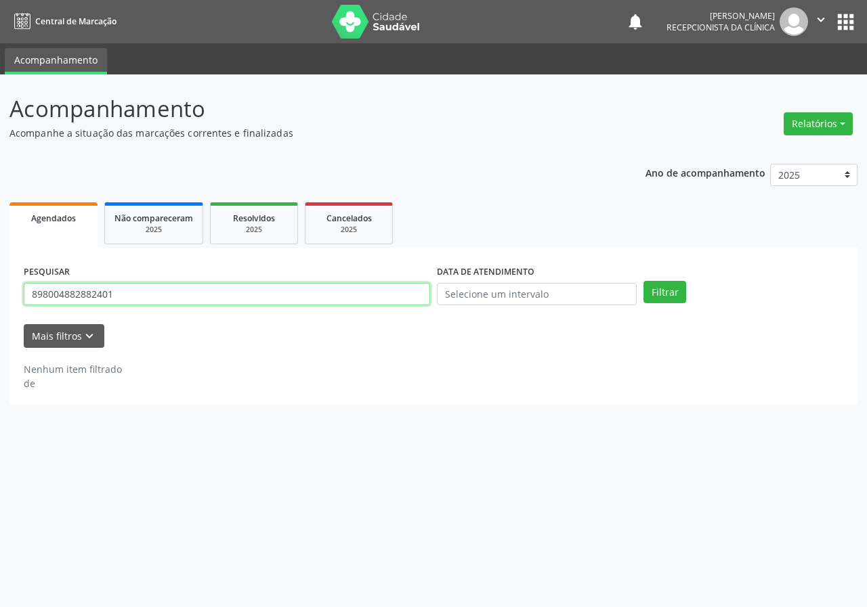
click at [385, 294] on input "898004882882401" at bounding box center [227, 294] width 406 height 23
type input "706205551528962"
click at [643, 281] on button "Filtrar" at bounding box center [664, 292] width 43 height 23
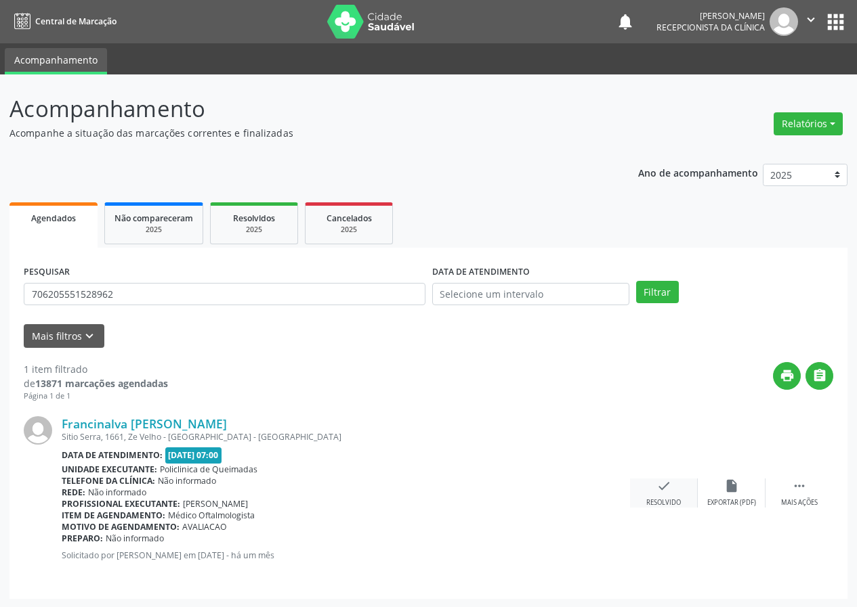
click at [667, 485] on icon "check" at bounding box center [663, 486] width 15 height 15
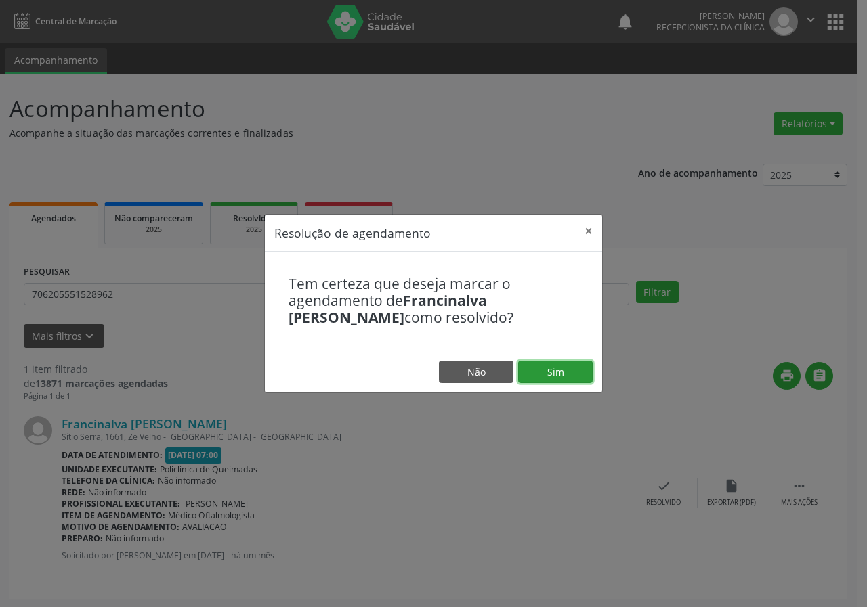
click at [582, 372] on button "Sim" at bounding box center [555, 372] width 74 height 23
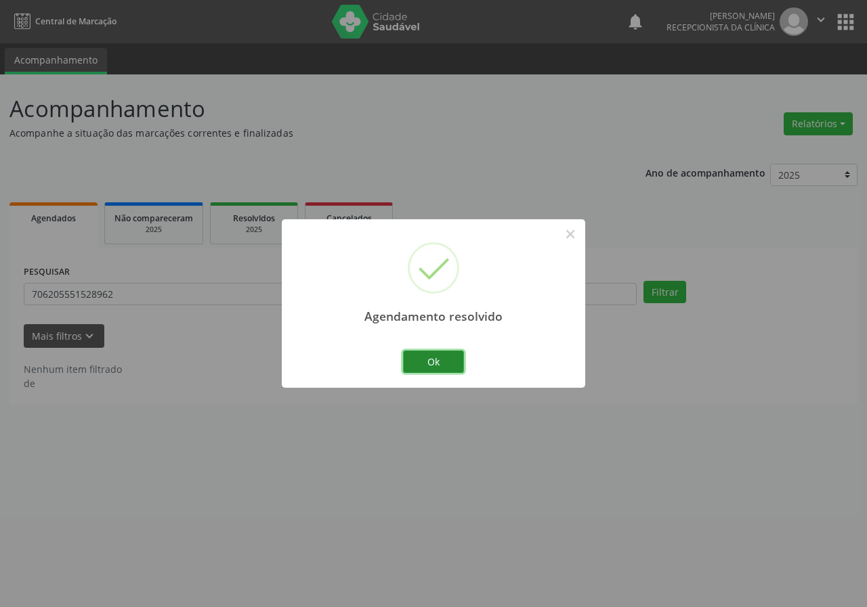
click at [443, 360] on button "Ok" at bounding box center [433, 362] width 61 height 23
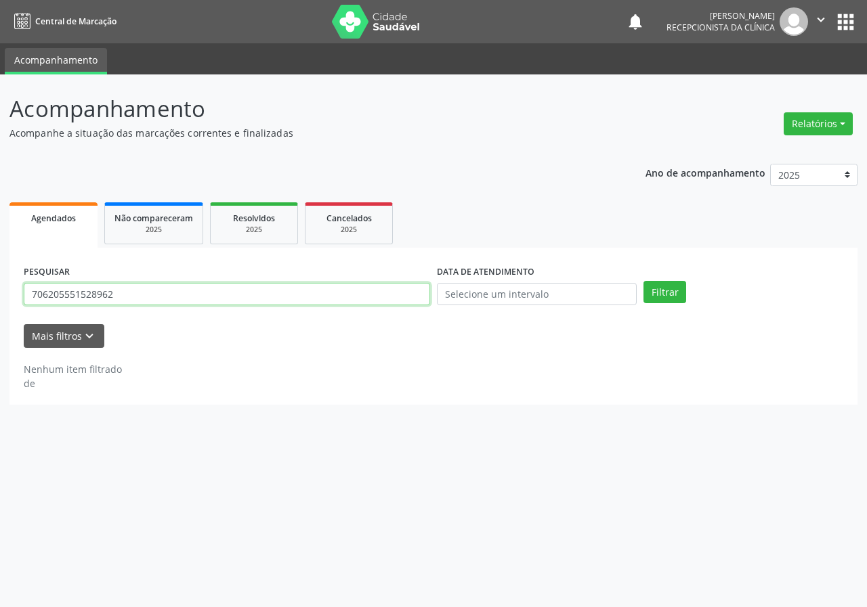
click at [383, 286] on input "706205551528962" at bounding box center [227, 294] width 406 height 23
click at [643, 281] on button "Filtrar" at bounding box center [664, 292] width 43 height 23
click at [52, 294] on input "70006944502903" at bounding box center [227, 294] width 406 height 23
type input "700006944502903"
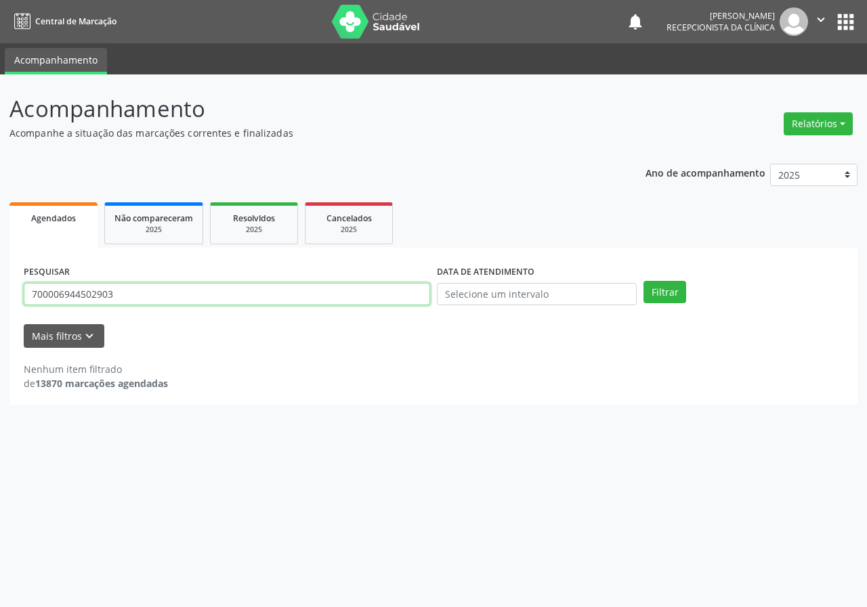
click at [643, 281] on button "Filtrar" at bounding box center [664, 292] width 43 height 23
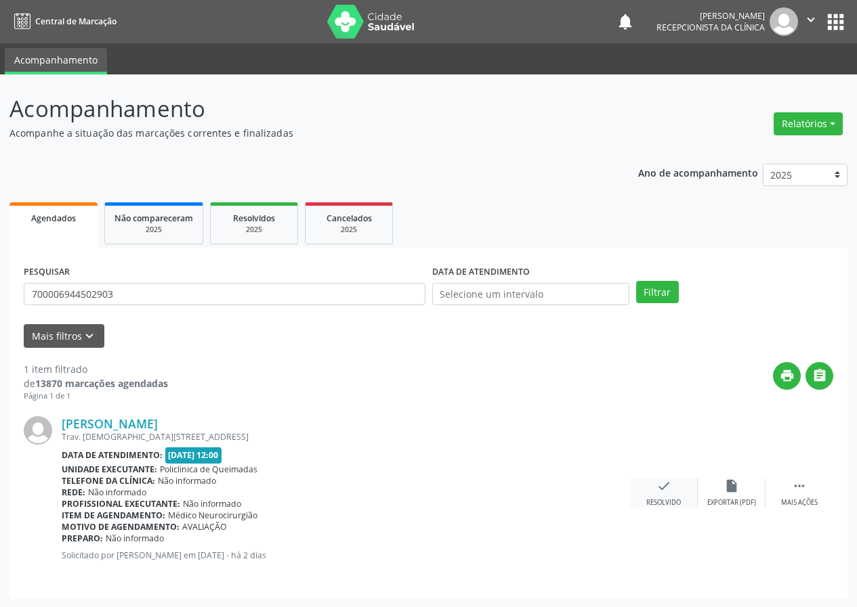
click at [655, 492] on div "check Resolvido" at bounding box center [664, 493] width 68 height 29
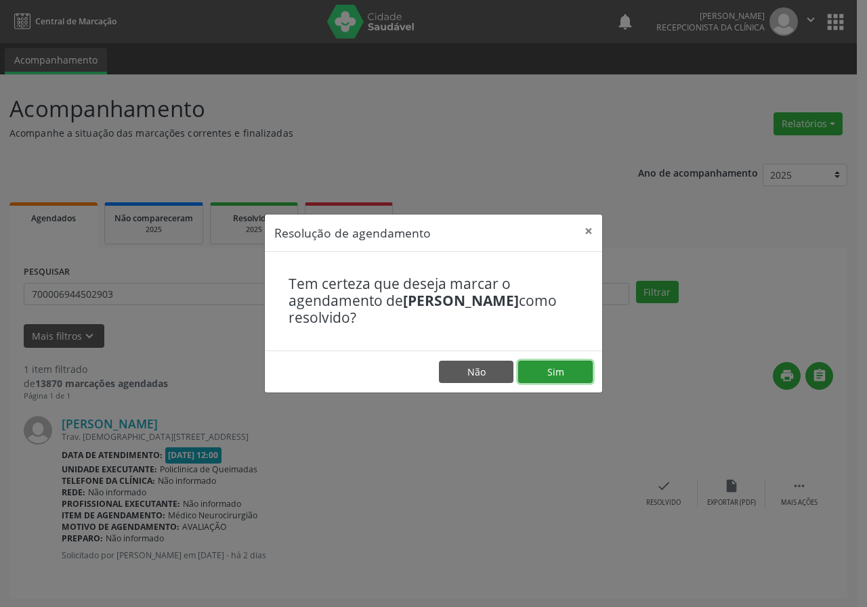
click at [574, 368] on button "Sim" at bounding box center [555, 372] width 74 height 23
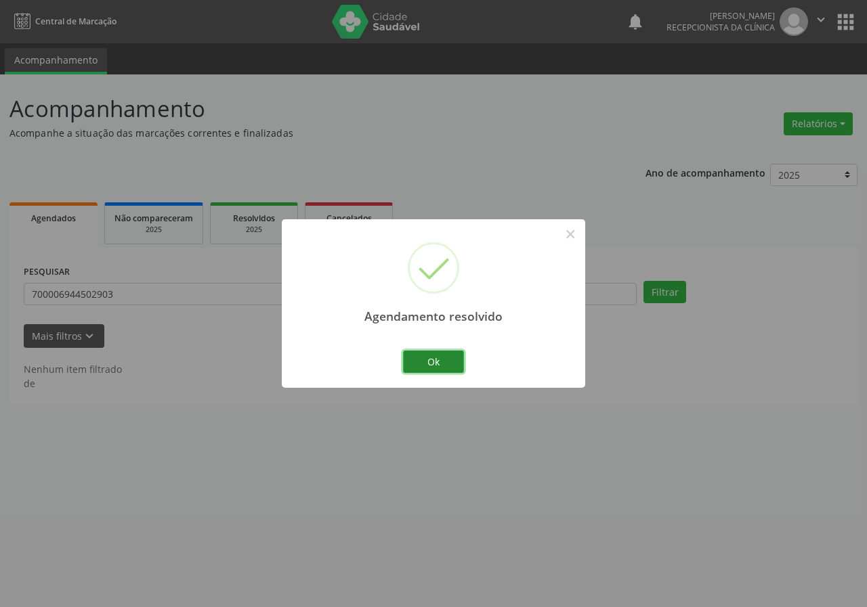
click at [435, 362] on button "Ok" at bounding box center [433, 362] width 61 height 23
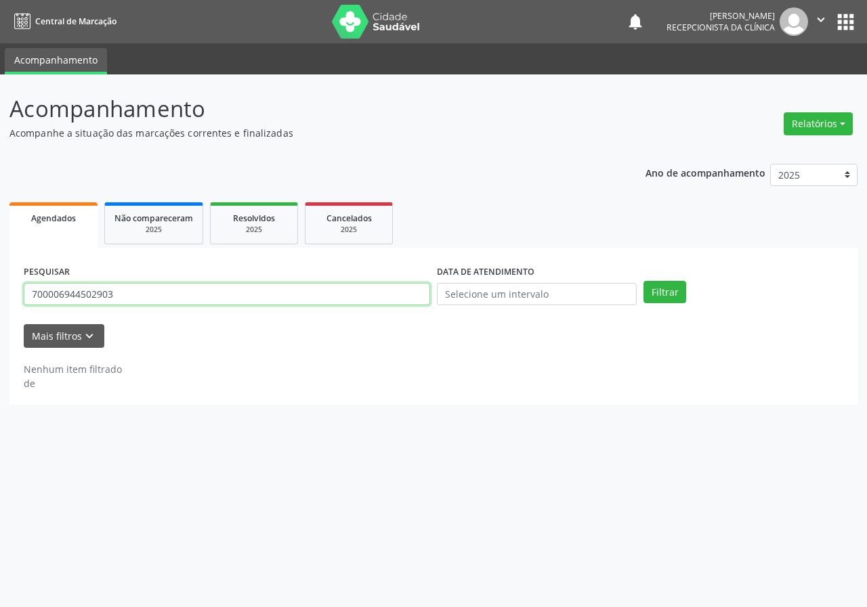
click at [388, 286] on input "700006944502903" at bounding box center [227, 294] width 406 height 23
type input "702404078161828"
click at [643, 281] on button "Filtrar" at bounding box center [664, 292] width 43 height 23
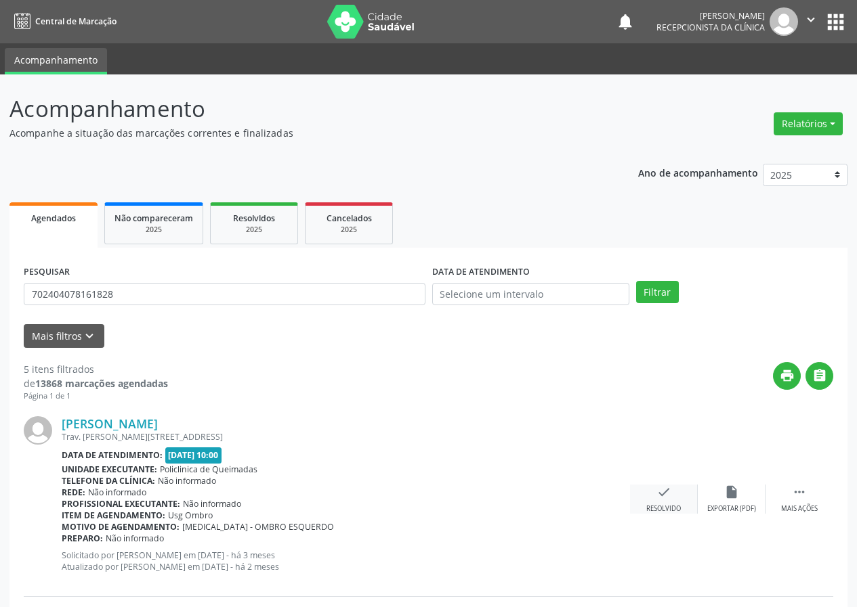
click at [659, 489] on icon "check" at bounding box center [663, 492] width 15 height 15
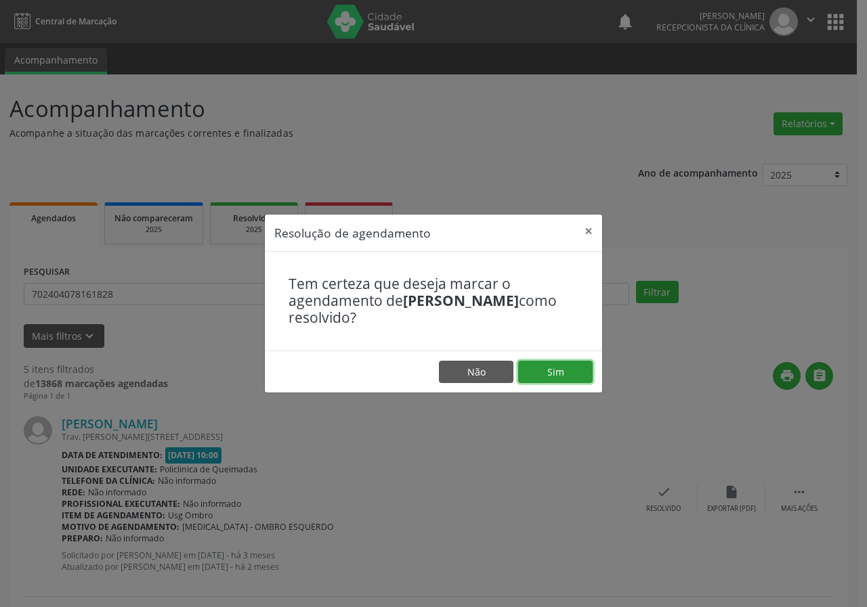
click at [587, 372] on button "Sim" at bounding box center [555, 372] width 74 height 23
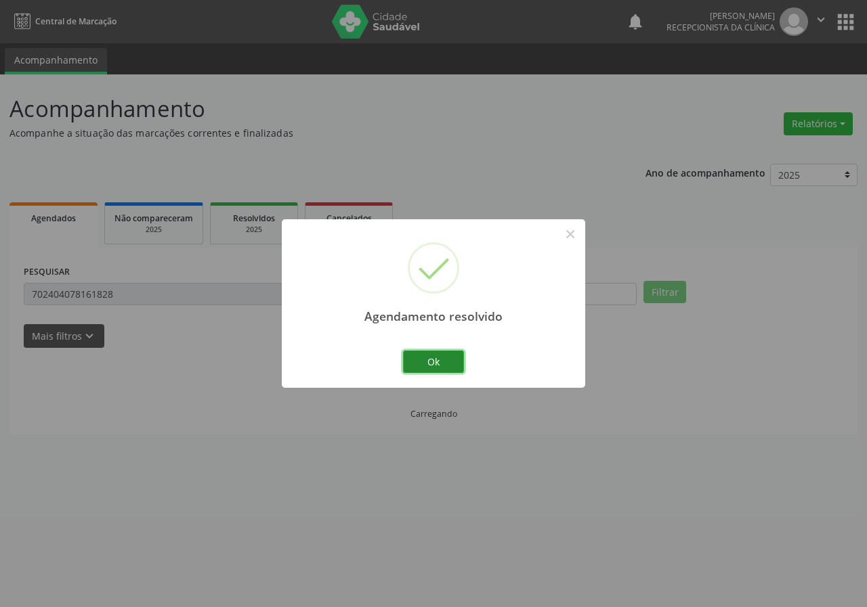
click at [427, 361] on button "Ok" at bounding box center [433, 362] width 61 height 23
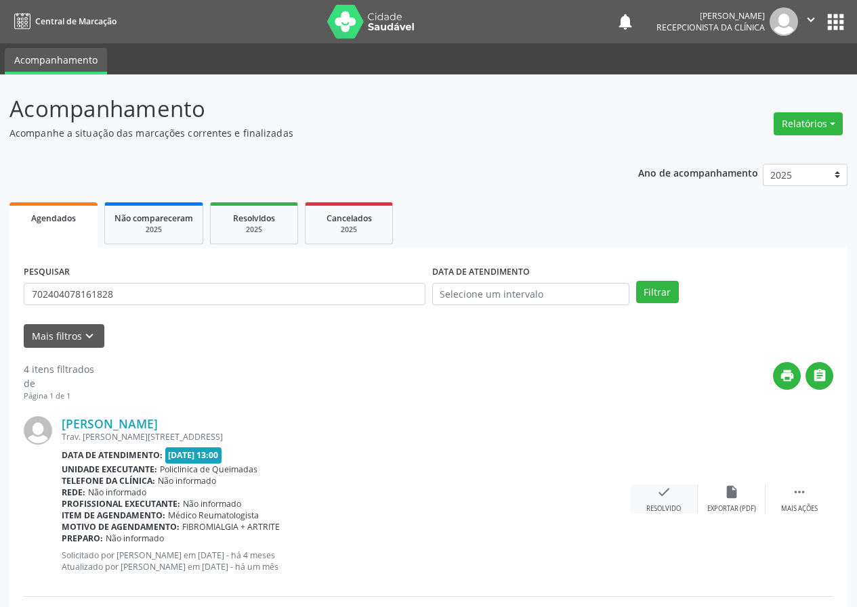
click at [660, 500] on div "check Resolvido" at bounding box center [664, 499] width 68 height 29
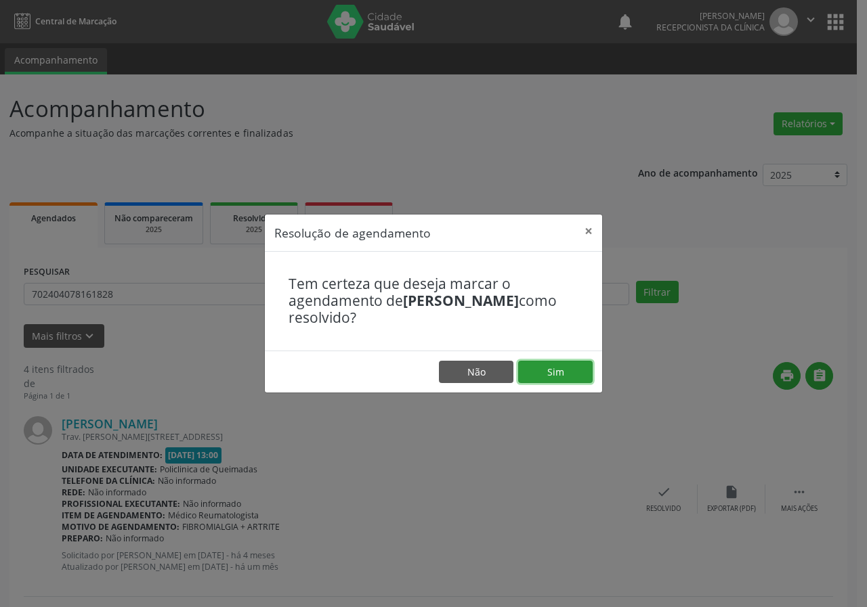
click at [553, 371] on button "Sim" at bounding box center [555, 372] width 74 height 23
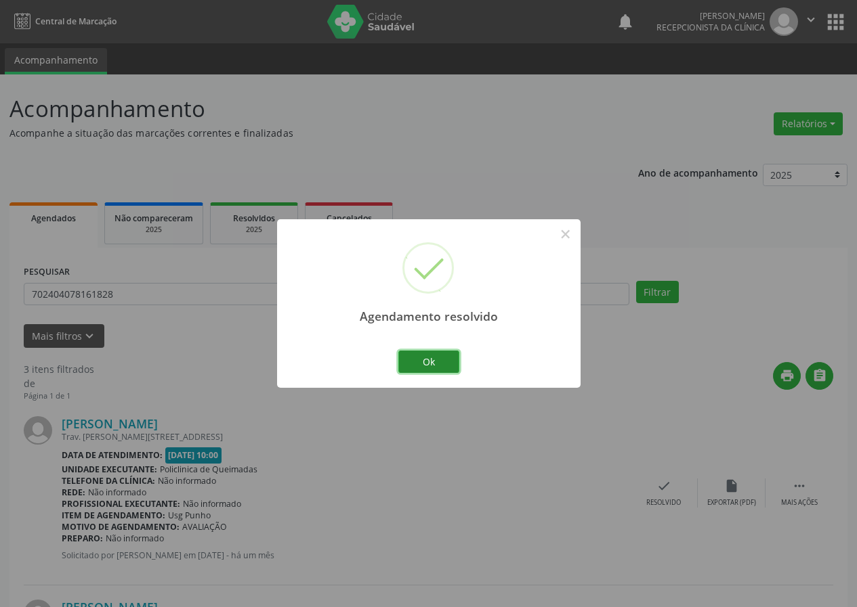
click at [436, 356] on button "Ok" at bounding box center [428, 362] width 61 height 23
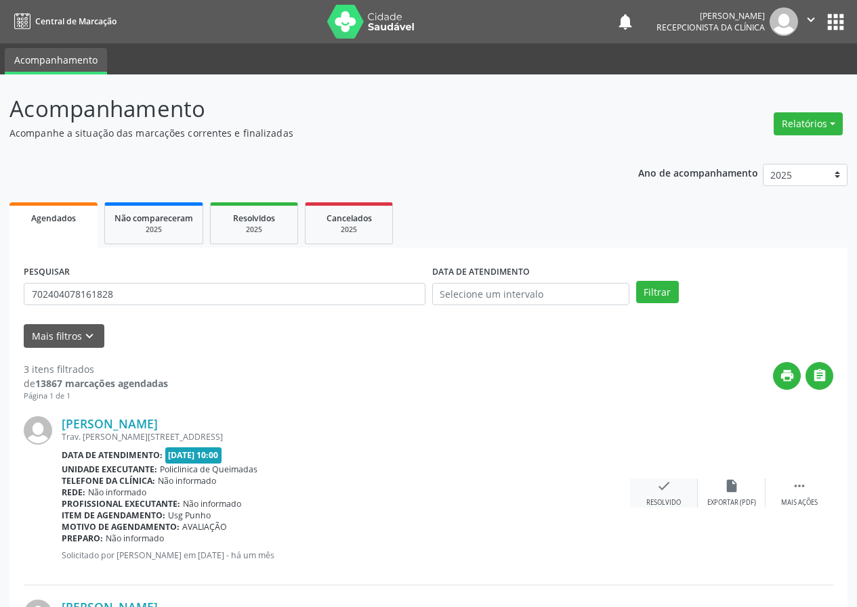
click at [663, 494] on div "check Resolvido" at bounding box center [664, 493] width 68 height 29
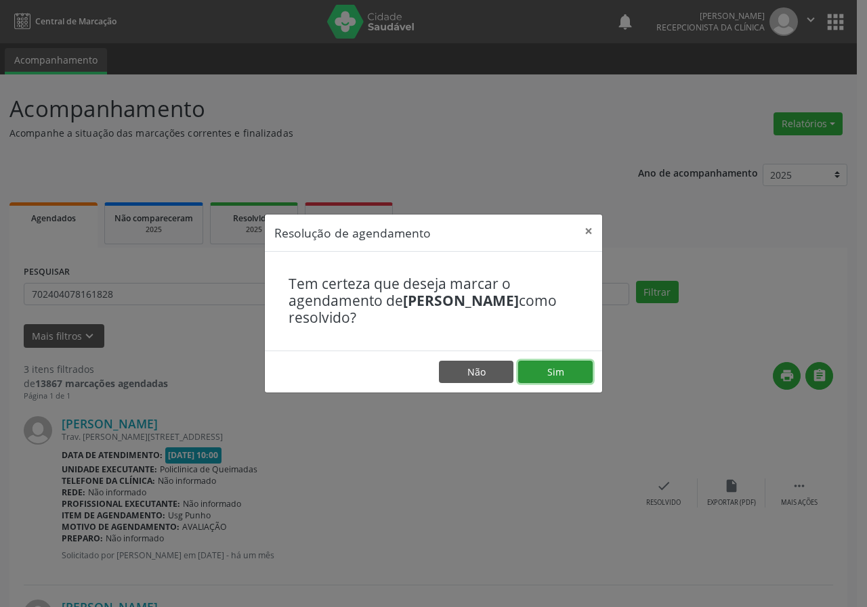
click at [538, 372] on button "Sim" at bounding box center [555, 372] width 74 height 23
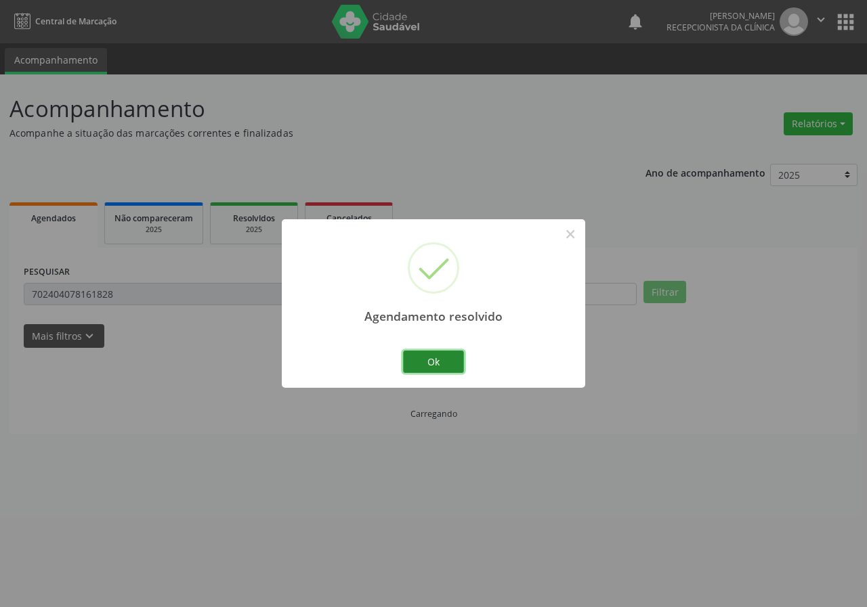
click at [438, 353] on button "Ok" at bounding box center [433, 362] width 61 height 23
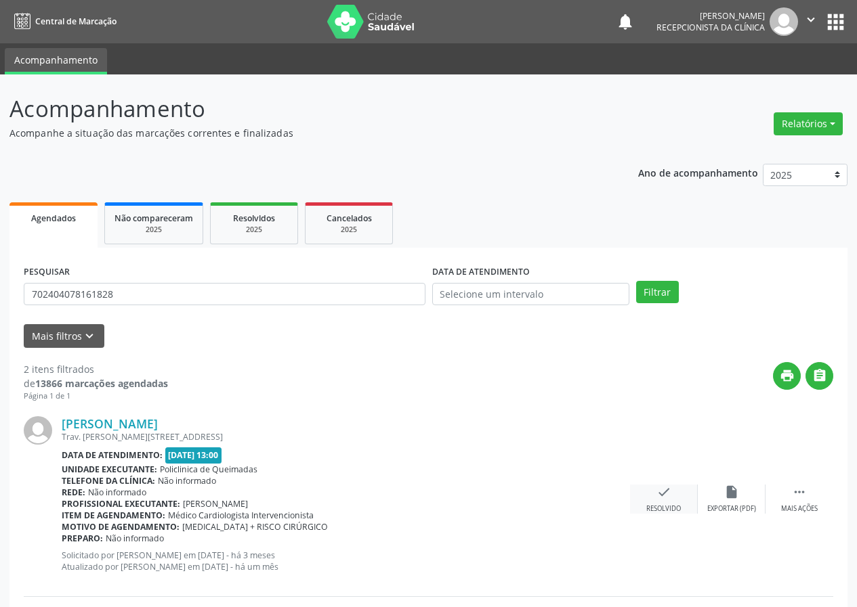
click at [671, 496] on div "check Resolvido" at bounding box center [664, 499] width 68 height 29
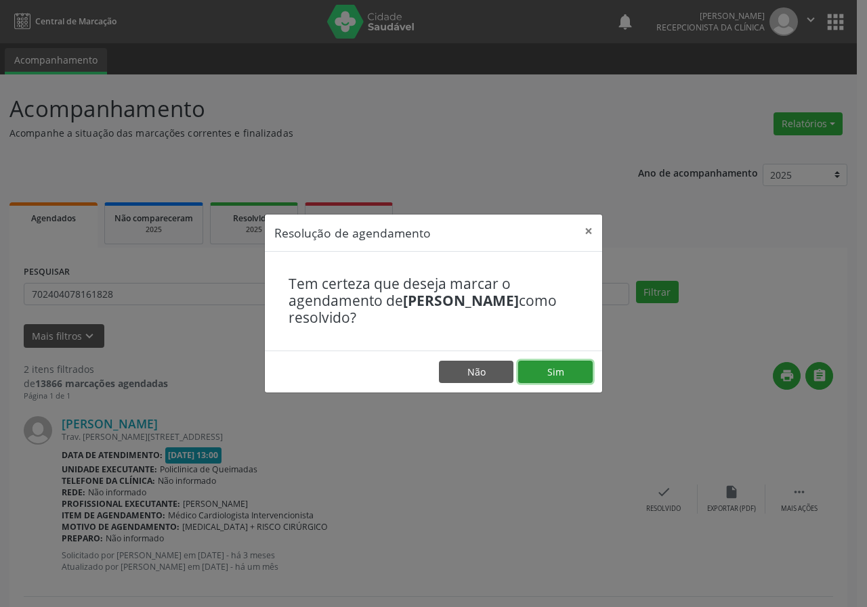
click at [586, 370] on button "Sim" at bounding box center [555, 372] width 74 height 23
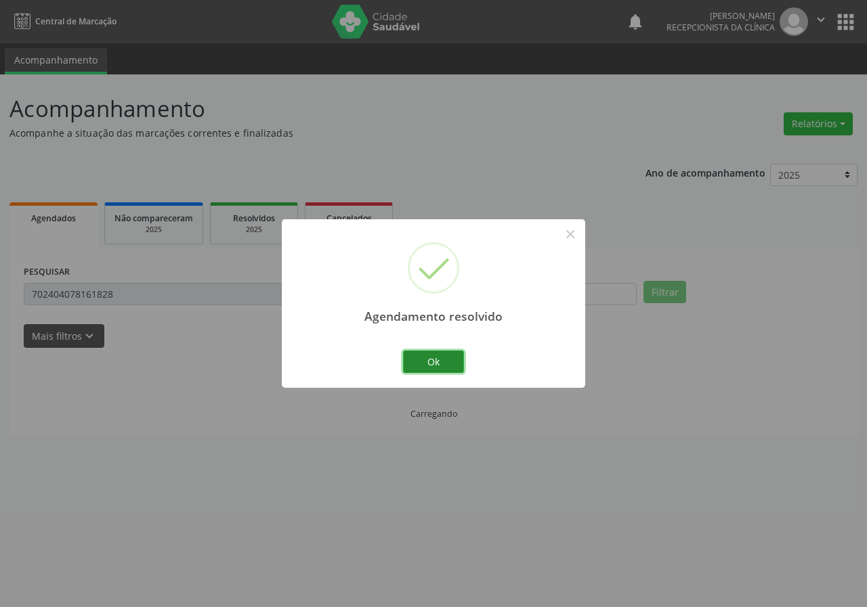
click at [452, 359] on button "Ok" at bounding box center [433, 362] width 61 height 23
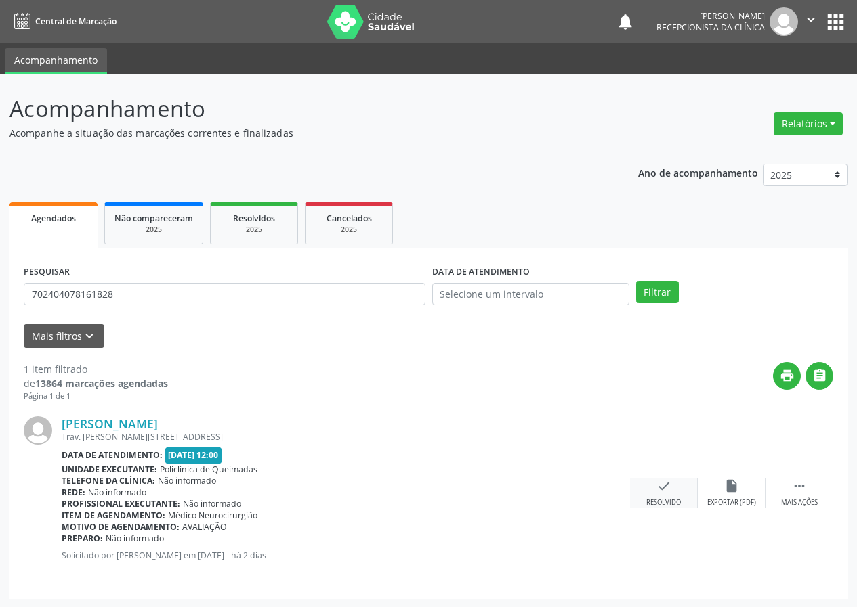
click at [670, 500] on div "Resolvido" at bounding box center [663, 502] width 35 height 9
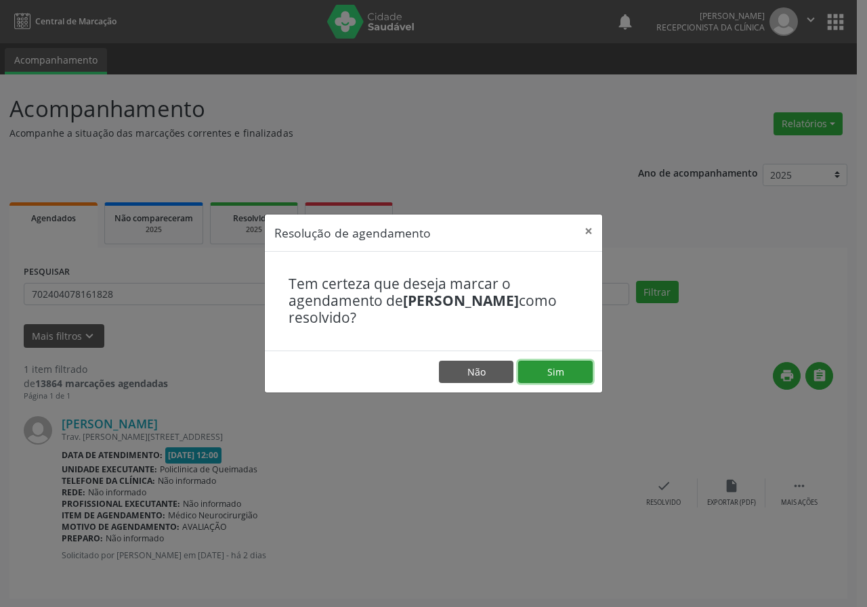
click at [574, 374] on button "Sim" at bounding box center [555, 372] width 74 height 23
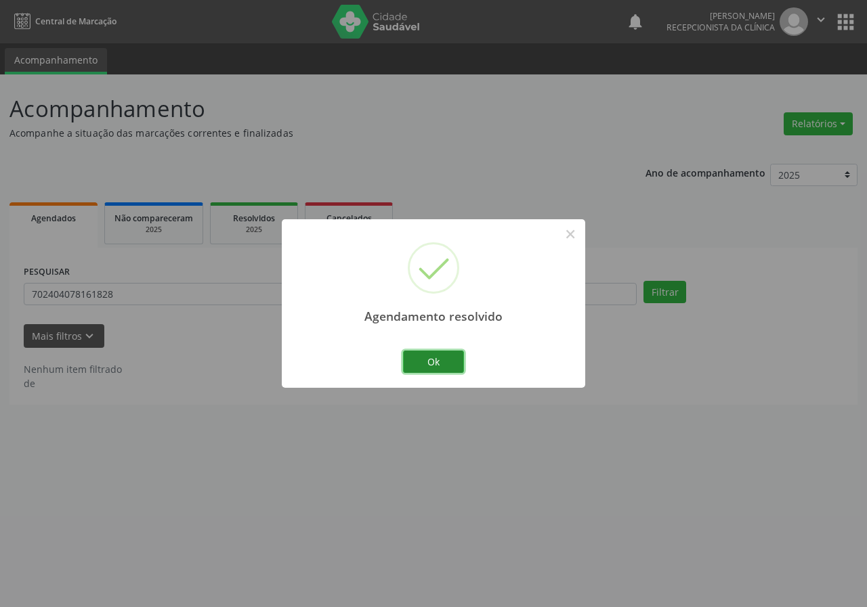
click at [445, 360] on button "Ok" at bounding box center [433, 362] width 61 height 23
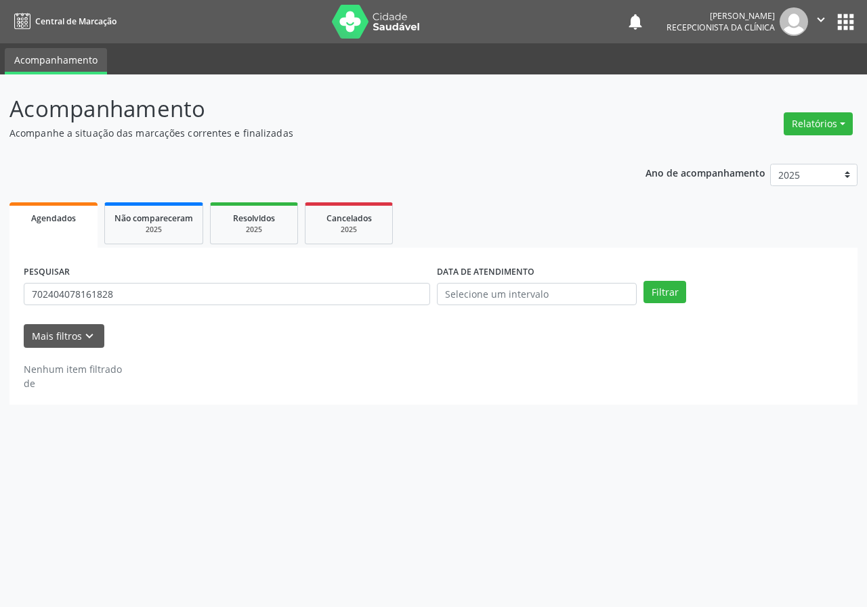
click at [409, 281] on div "PESQUISAR 702404078161828" at bounding box center [226, 288] width 413 height 53
drag, startPoint x: 409, startPoint y: 281, endPoint x: 414, endPoint y: 270, distance: 11.8
click at [409, 280] on div "PESQUISAR 702404078161828" at bounding box center [226, 288] width 413 height 53
click at [394, 303] on input "702404078161828" at bounding box center [227, 294] width 406 height 23
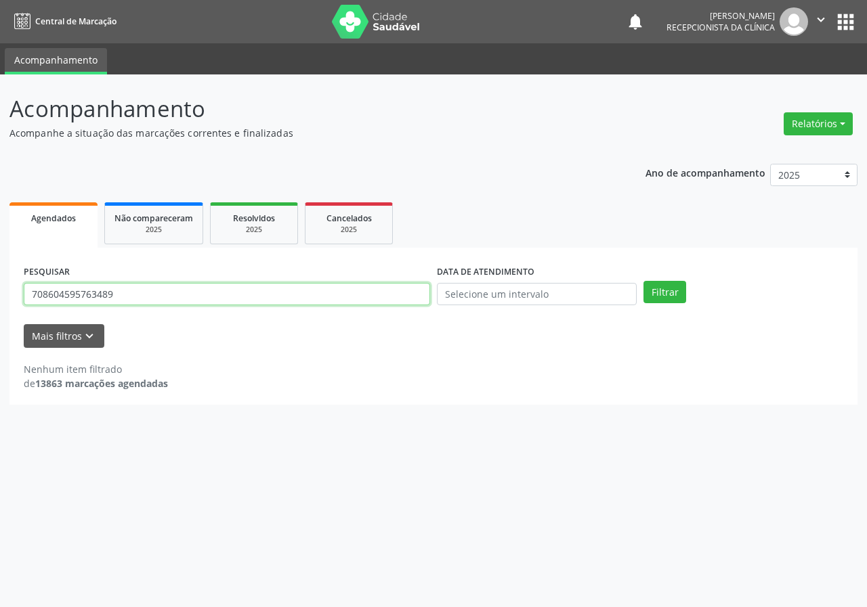
type input "708604595763489"
click at [643, 281] on button "Filtrar" at bounding box center [664, 292] width 43 height 23
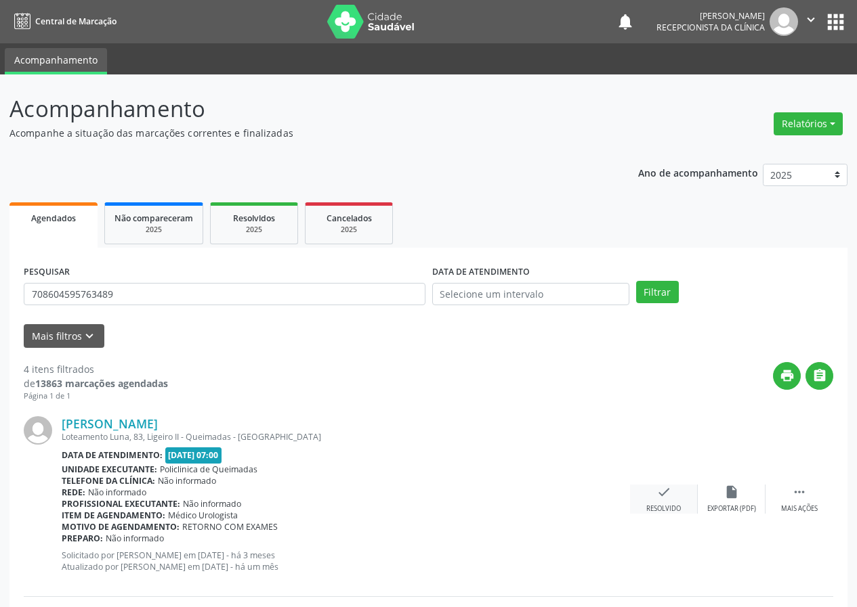
click at [662, 497] on icon "check" at bounding box center [663, 492] width 15 height 15
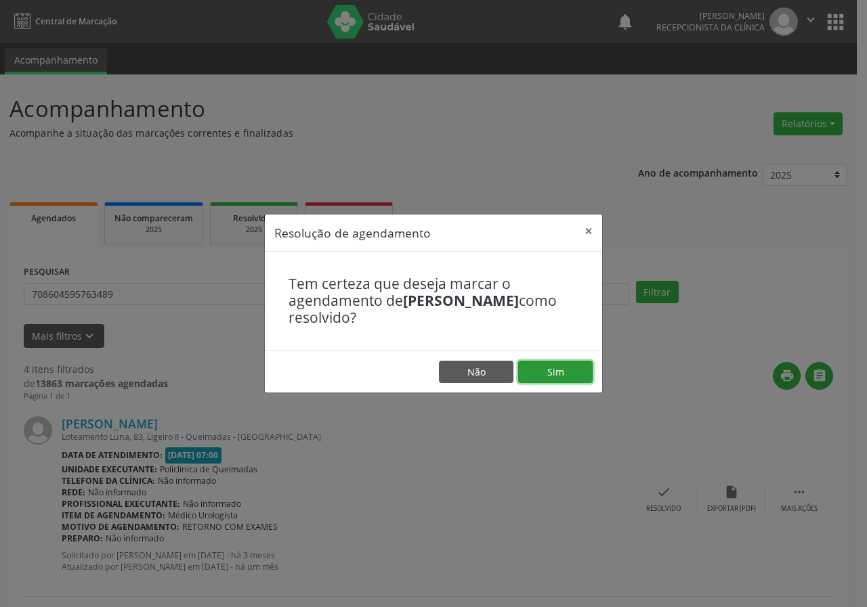
click at [563, 378] on button "Sim" at bounding box center [555, 372] width 74 height 23
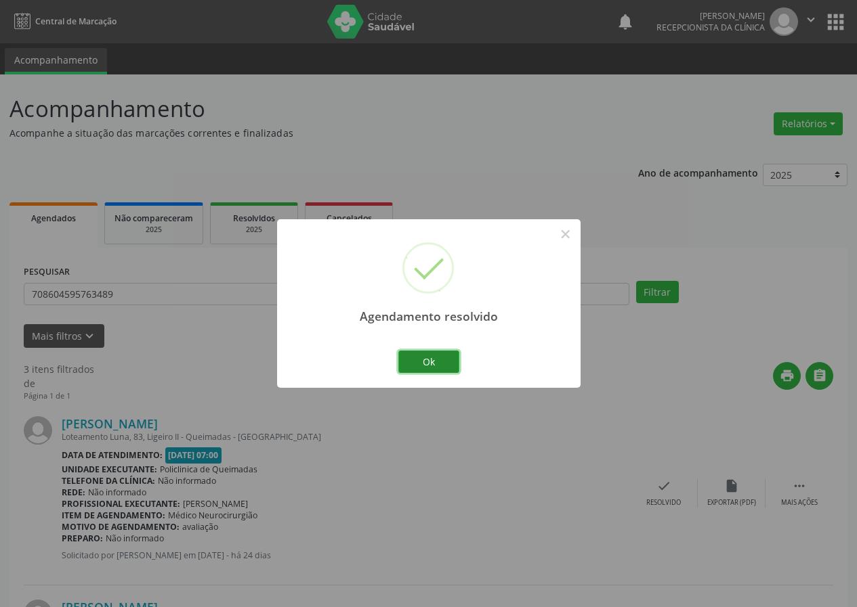
click at [448, 357] on button "Ok" at bounding box center [428, 362] width 61 height 23
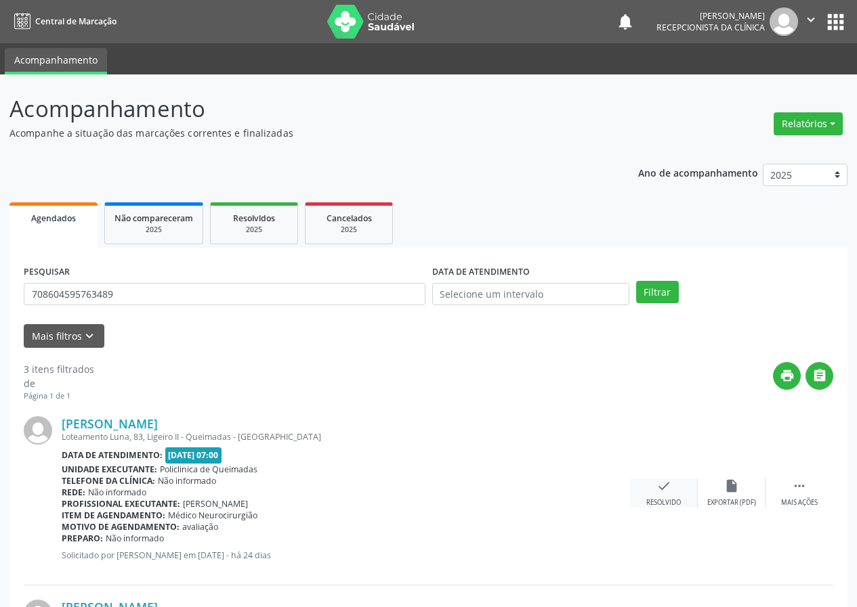
click at [664, 483] on icon "check" at bounding box center [663, 486] width 15 height 15
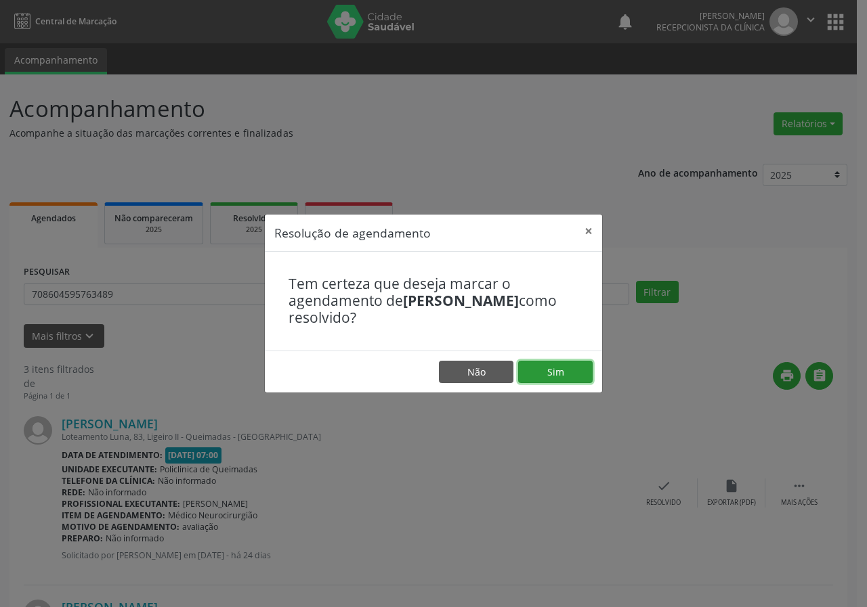
click at [569, 369] on button "Sim" at bounding box center [555, 372] width 74 height 23
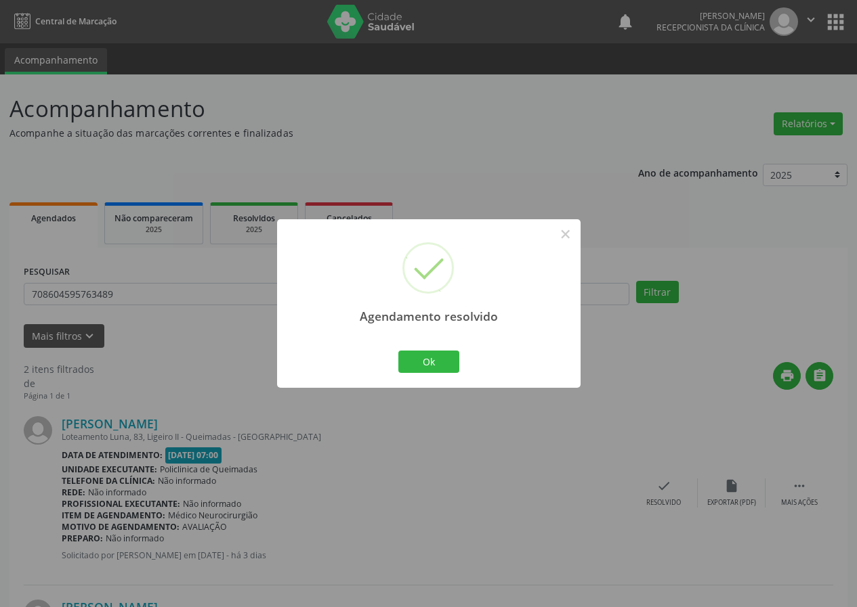
click at [460, 356] on div "Ok Cancel" at bounding box center [428, 361] width 67 height 28
click at [420, 358] on button "Ok" at bounding box center [428, 362] width 61 height 23
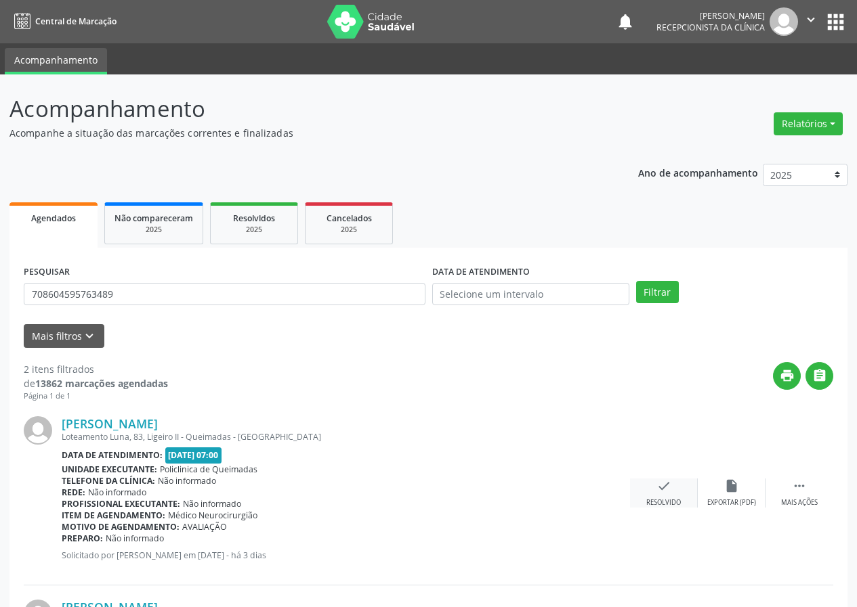
click at [670, 491] on icon "check" at bounding box center [663, 486] width 15 height 15
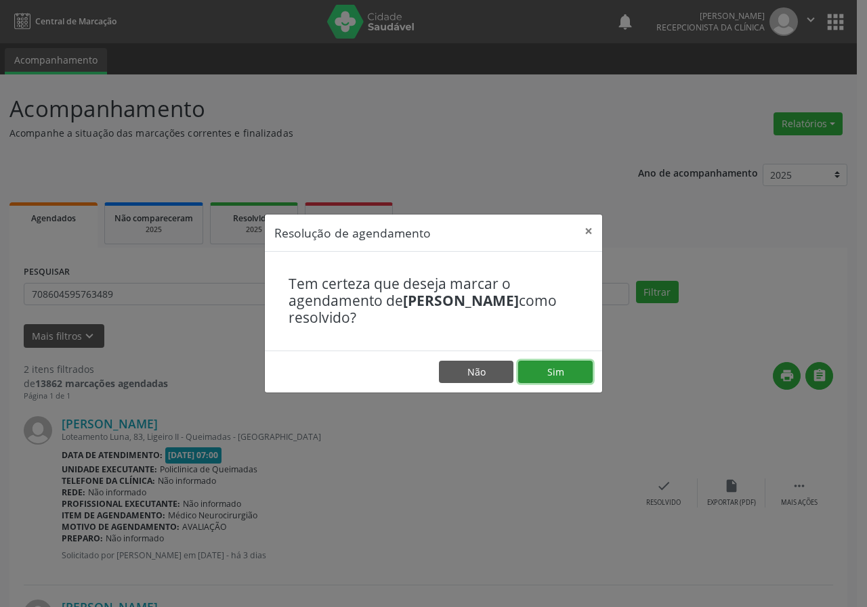
click at [580, 370] on button "Sim" at bounding box center [555, 372] width 74 height 23
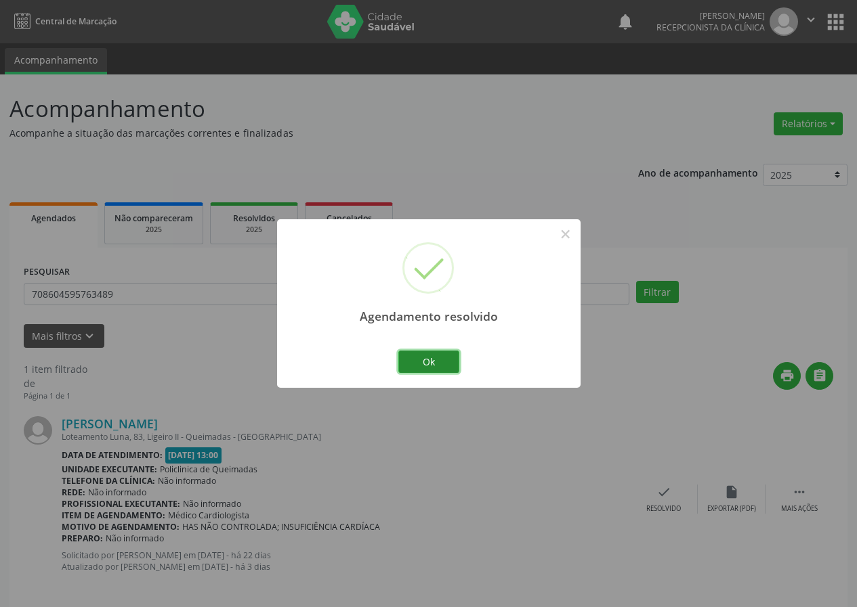
click at [451, 361] on button "Ok" at bounding box center [428, 362] width 61 height 23
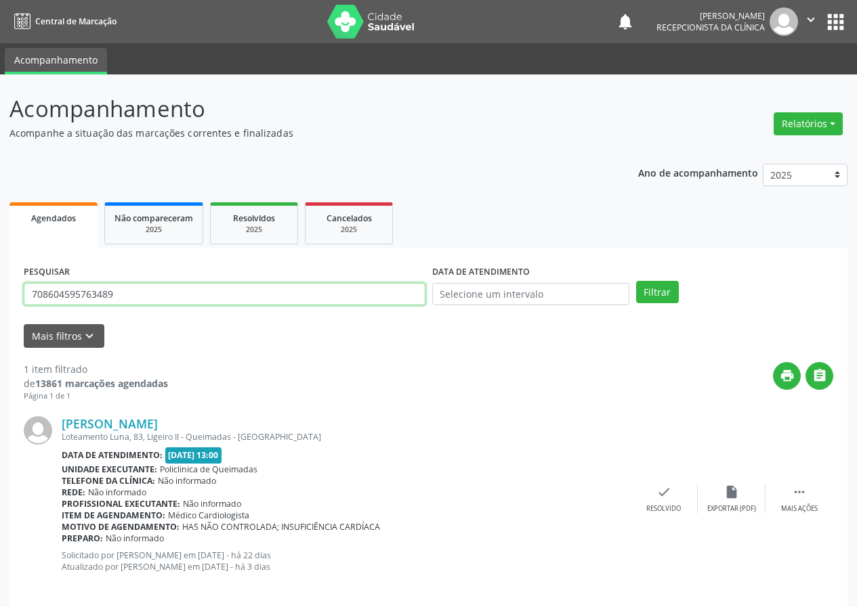
click at [301, 299] on input "708604595763489" at bounding box center [225, 294] width 402 height 23
type input "708504344348279"
click at [636, 281] on button "Filtrar" at bounding box center [657, 292] width 43 height 23
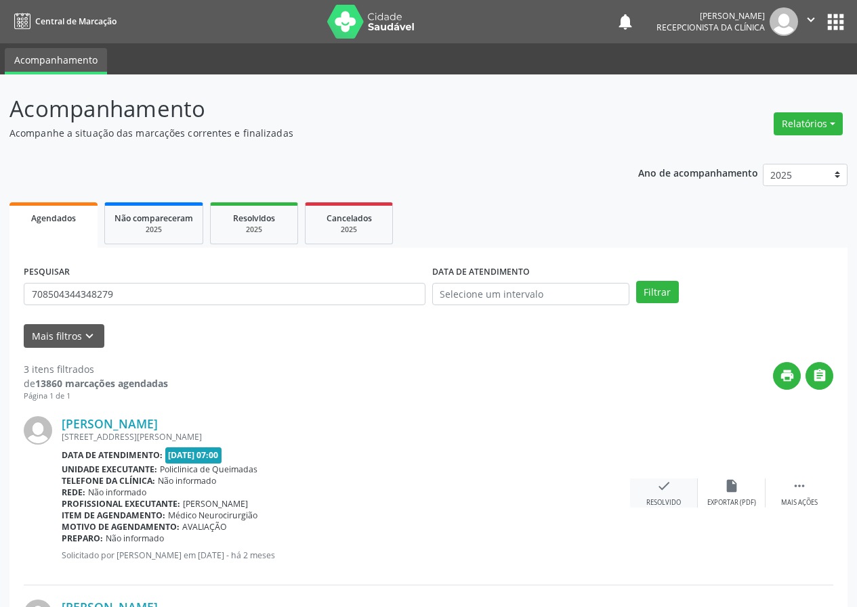
click at [660, 483] on icon "check" at bounding box center [663, 486] width 15 height 15
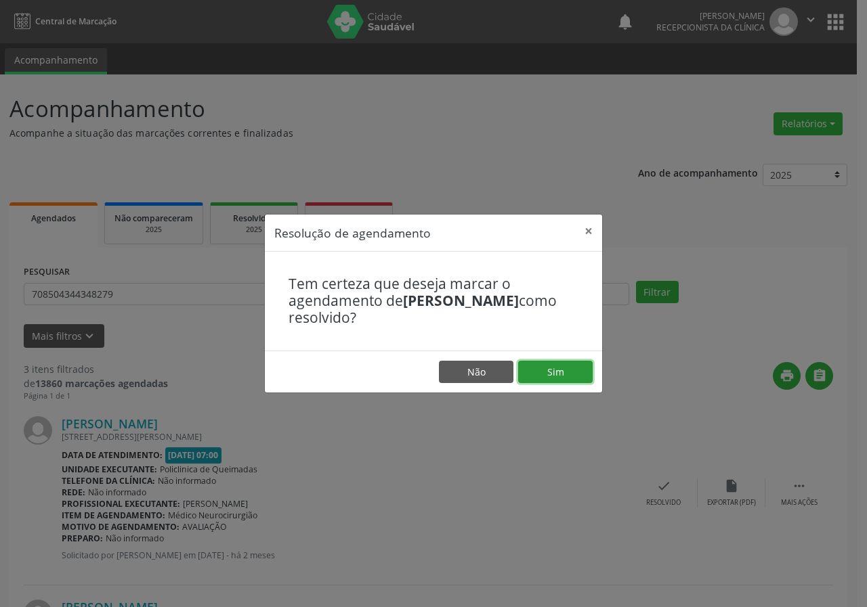
click at [579, 372] on button "Sim" at bounding box center [555, 372] width 74 height 23
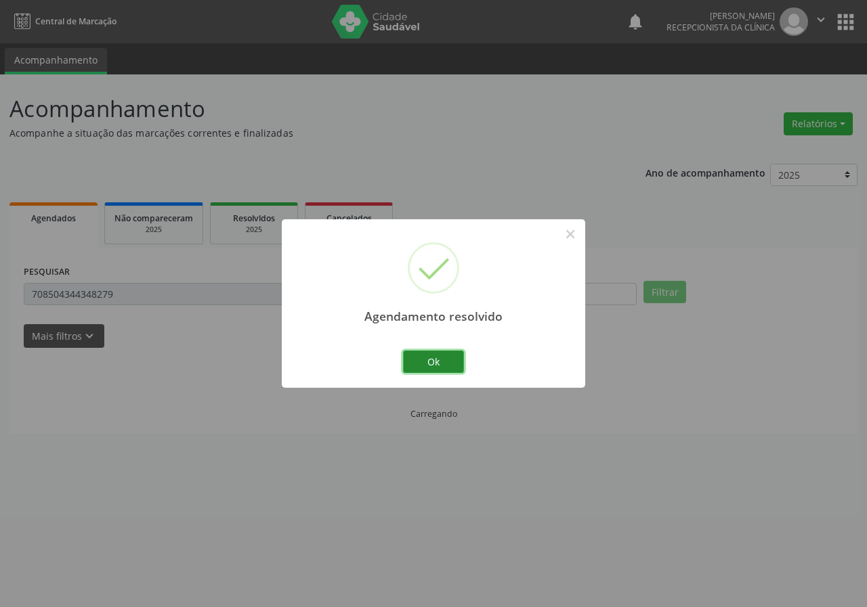
click at [428, 356] on button "Ok" at bounding box center [433, 362] width 61 height 23
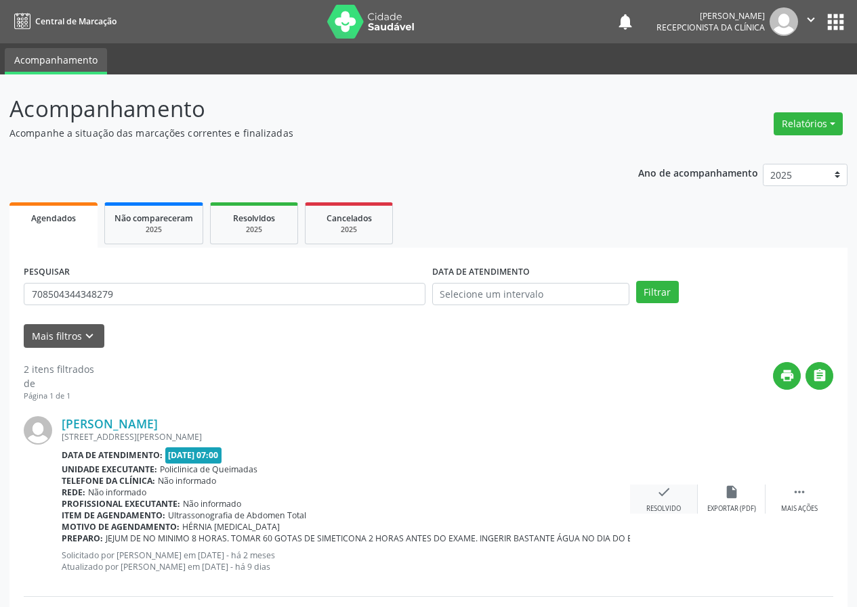
click at [661, 486] on icon "check" at bounding box center [663, 492] width 15 height 15
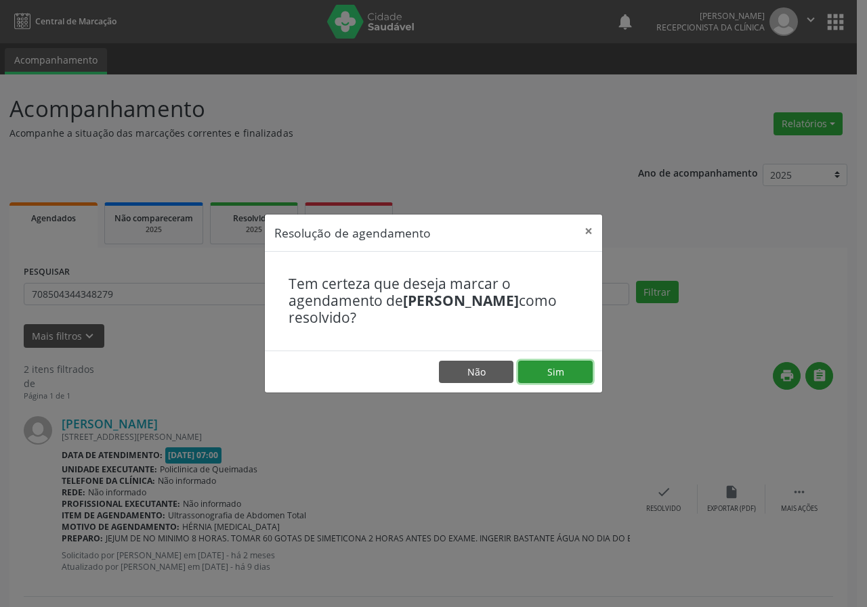
click at [572, 370] on button "Sim" at bounding box center [555, 372] width 74 height 23
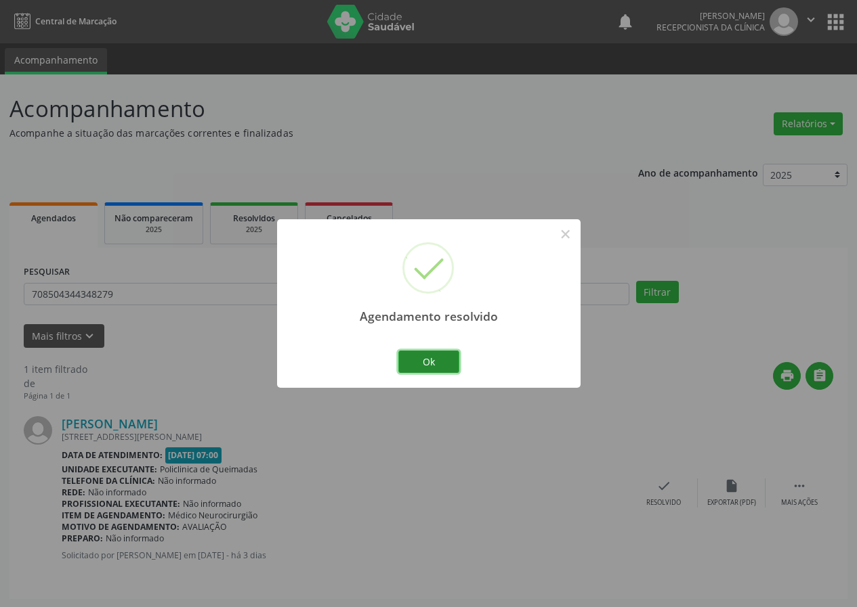
click at [451, 354] on button "Ok" at bounding box center [428, 362] width 61 height 23
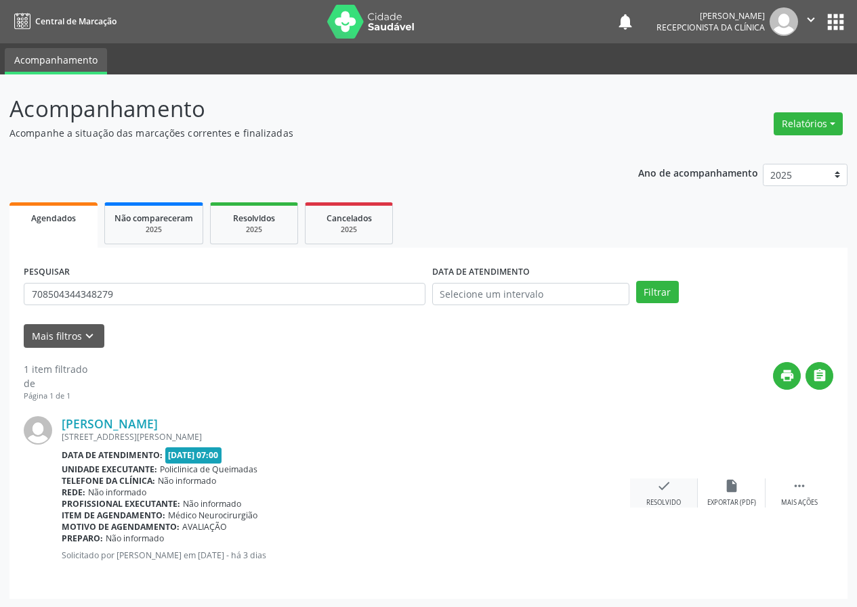
click at [660, 495] on div "check Resolvido" at bounding box center [664, 493] width 68 height 29
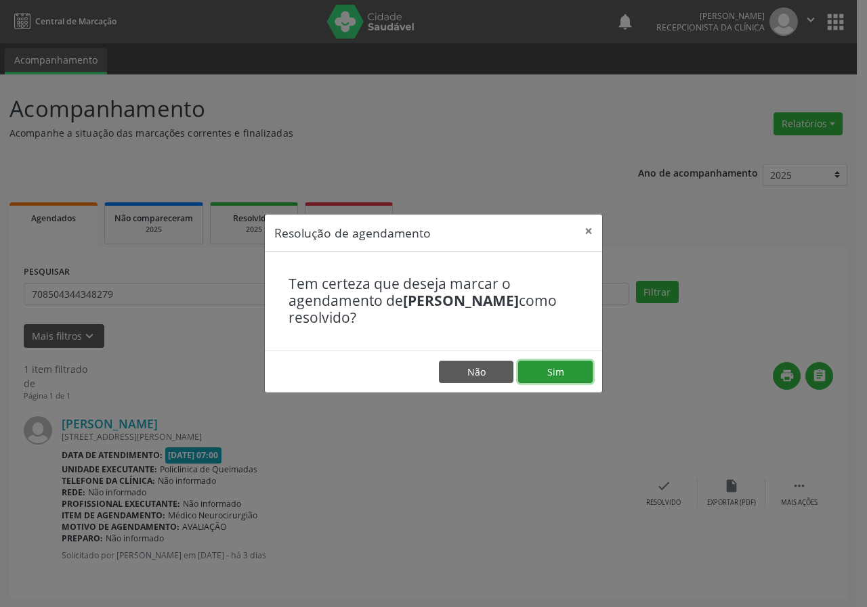
click at [572, 364] on button "Sim" at bounding box center [555, 372] width 74 height 23
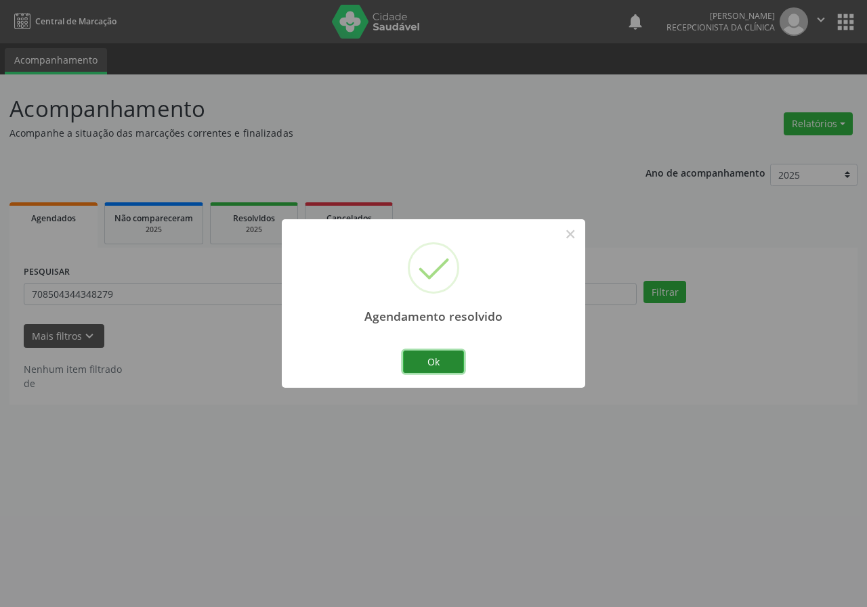
click at [435, 362] on button "Ok" at bounding box center [433, 362] width 61 height 23
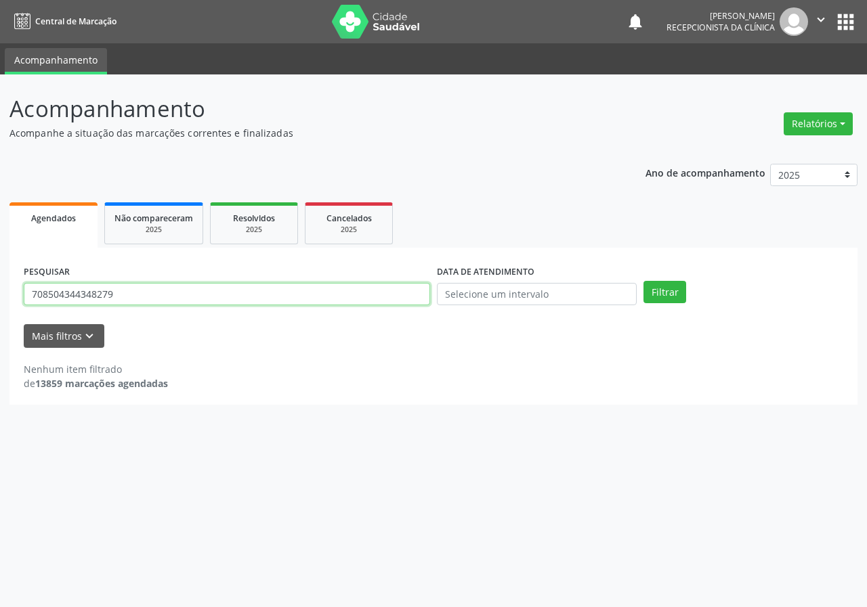
click at [381, 296] on input "708504344348279" at bounding box center [227, 294] width 406 height 23
click at [381, 295] on input "708504344348279" at bounding box center [227, 294] width 406 height 23
type input "700503339079951"
click at [643, 281] on button "Filtrar" at bounding box center [664, 292] width 43 height 23
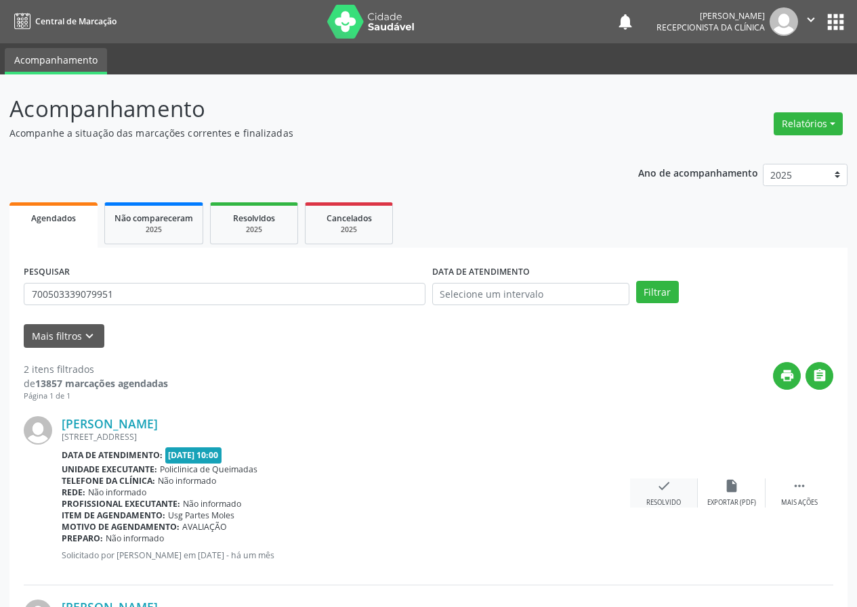
click at [666, 486] on icon "check" at bounding box center [663, 486] width 15 height 15
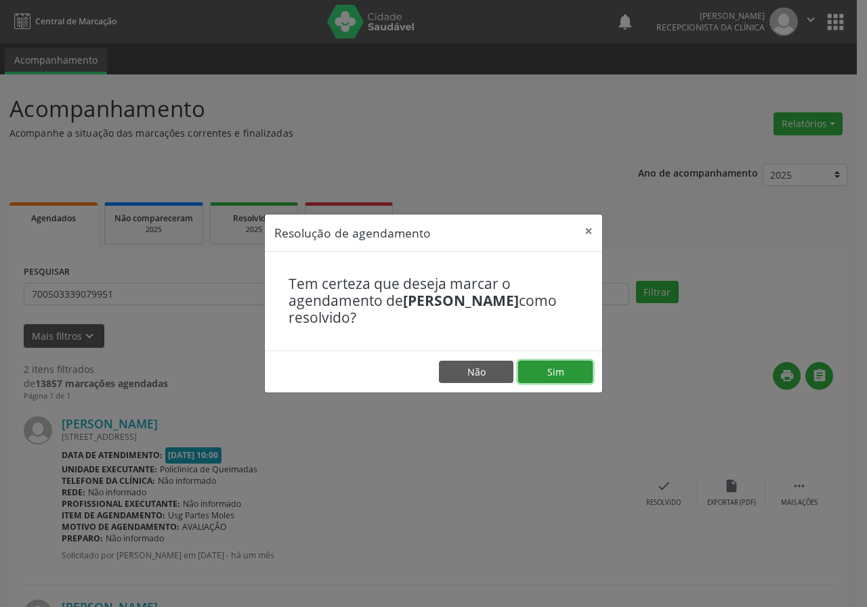
click at [573, 361] on button "Sim" at bounding box center [555, 372] width 74 height 23
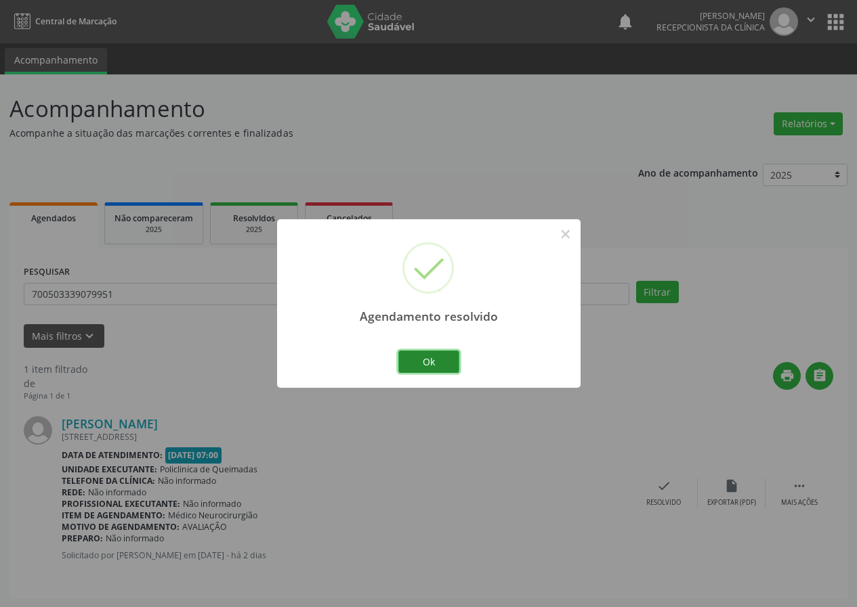
click at [442, 364] on button "Ok" at bounding box center [428, 362] width 61 height 23
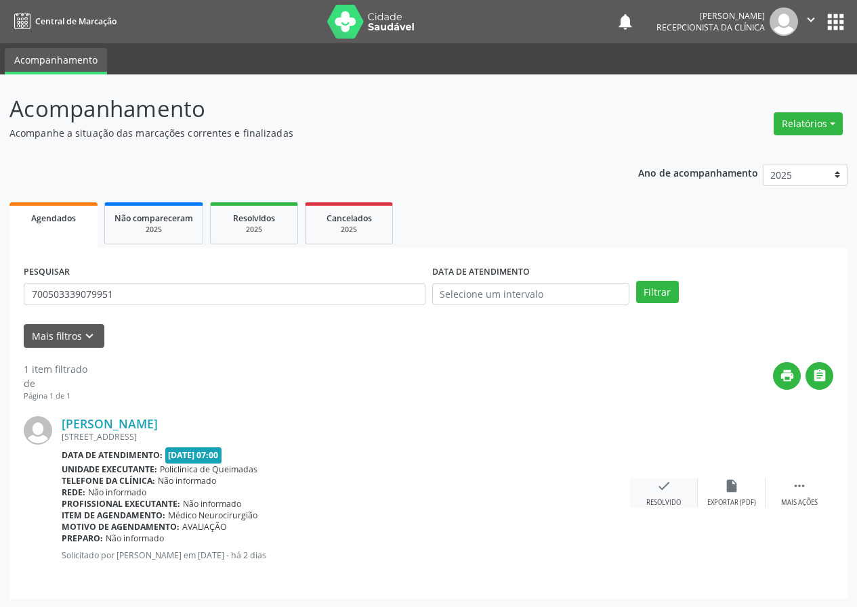
click at [672, 490] on div "check Resolvido" at bounding box center [664, 493] width 68 height 29
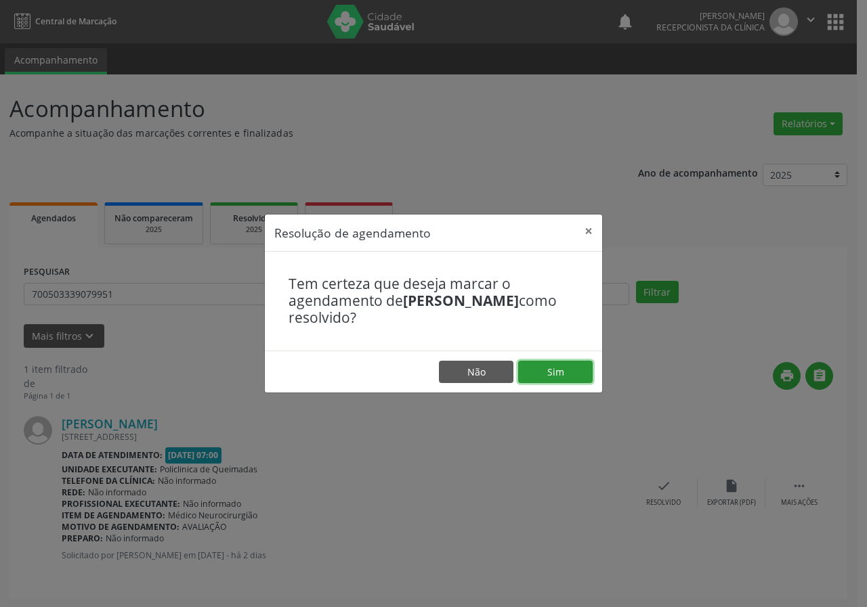
click at [576, 365] on button "Sim" at bounding box center [555, 372] width 74 height 23
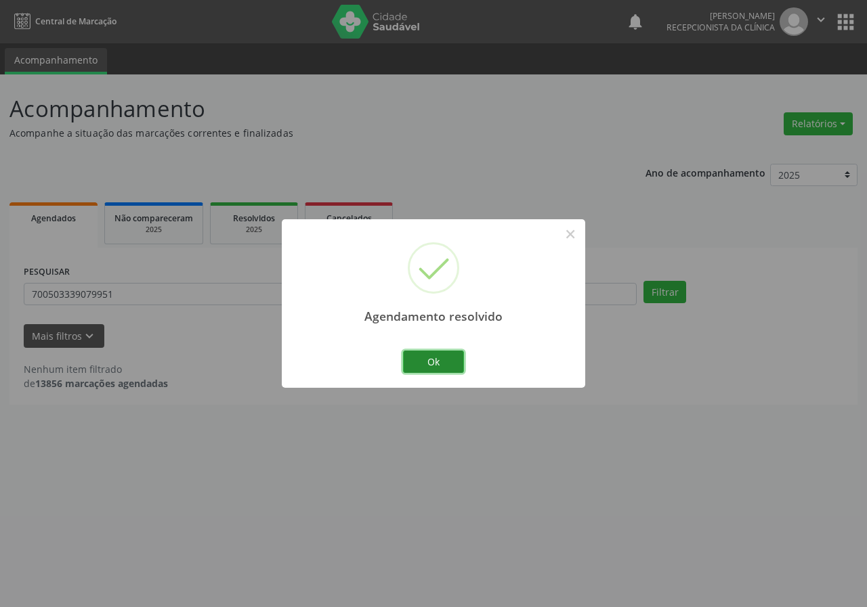
click at [452, 358] on button "Ok" at bounding box center [433, 362] width 61 height 23
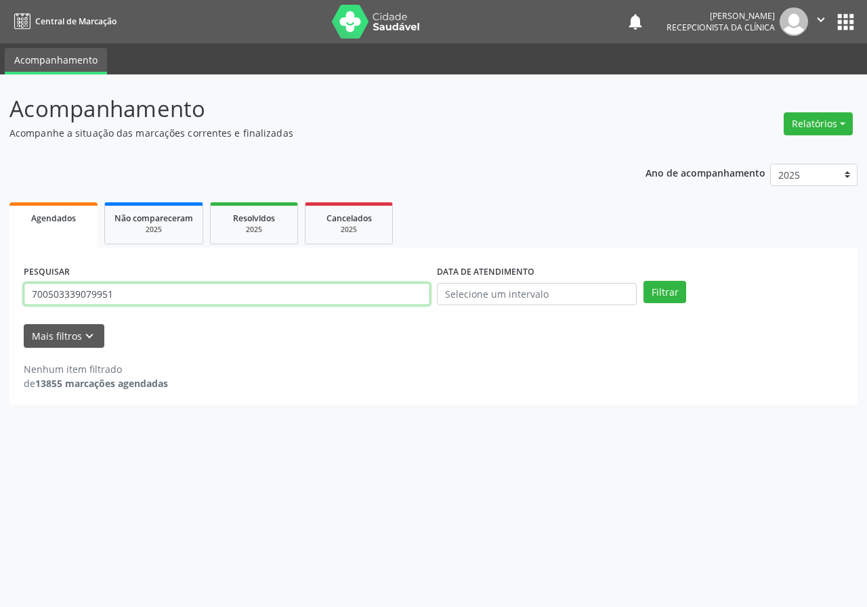
click at [385, 291] on input "700503339079951" at bounding box center [227, 294] width 406 height 23
type input "702000300358580"
click at [643, 281] on button "Filtrar" at bounding box center [664, 292] width 43 height 23
click at [116, 294] on input "702000300358580" at bounding box center [227, 294] width 406 height 23
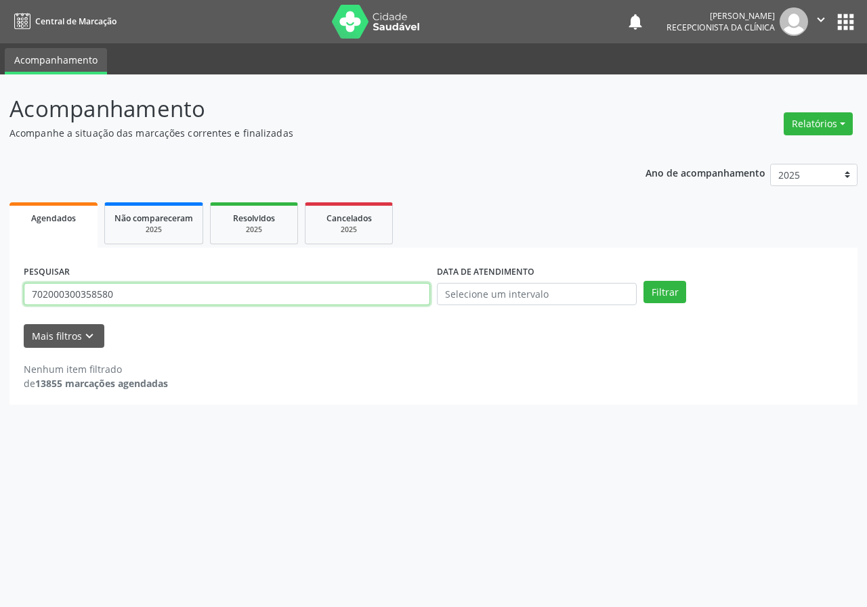
click at [116, 294] on input "702000300358580" at bounding box center [227, 294] width 406 height 23
click at [115, 298] on input "702000300358580" at bounding box center [227, 294] width 406 height 23
type input "702000300358580"
click at [643, 281] on button "Filtrar" at bounding box center [664, 292] width 43 height 23
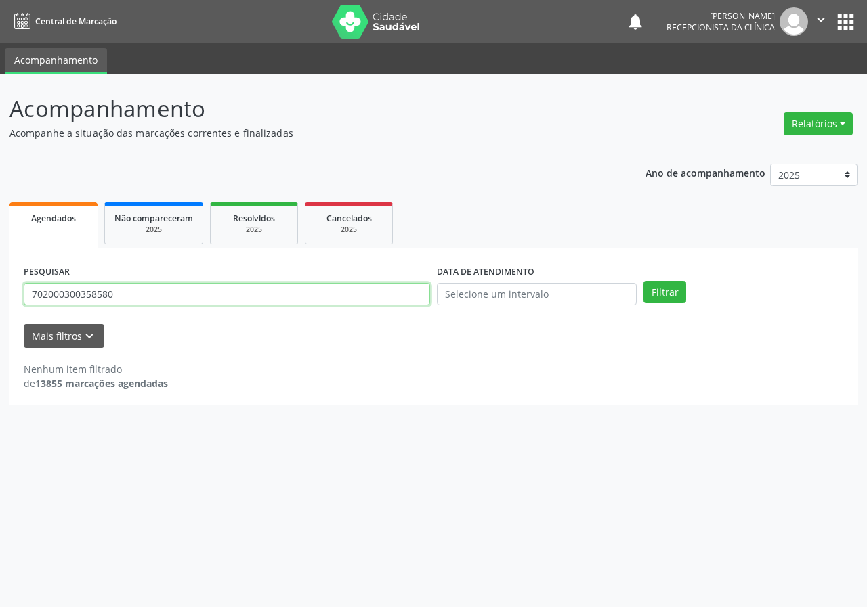
click at [144, 291] on input "702000300358580" at bounding box center [227, 294] width 406 height 23
type input "705003641273655"
click at [643, 281] on button "Filtrar" at bounding box center [664, 292] width 43 height 23
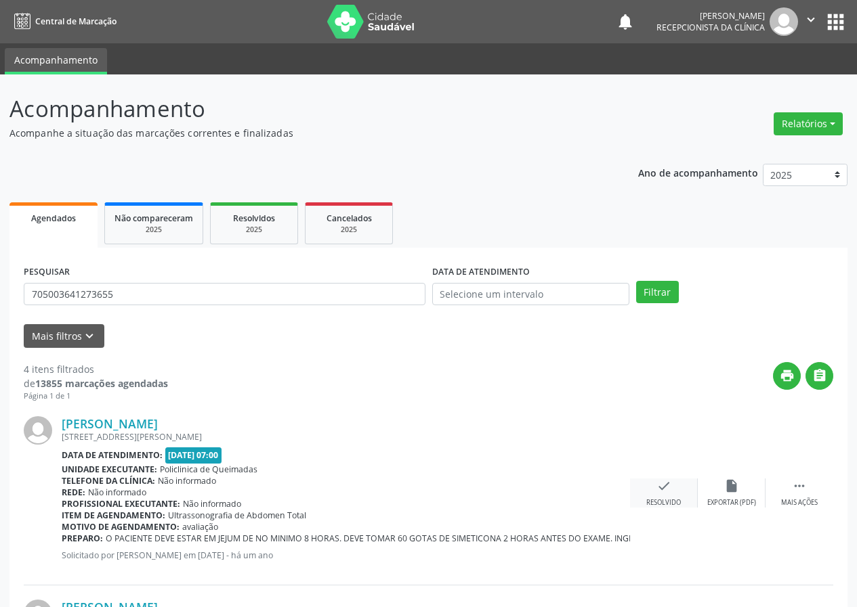
click at [659, 484] on icon "check" at bounding box center [663, 486] width 15 height 15
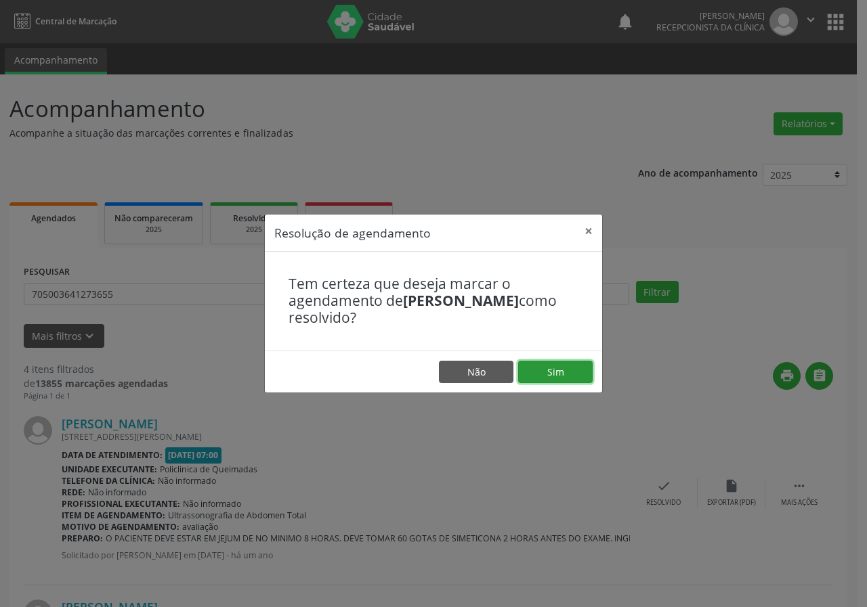
click at [555, 367] on button "Sim" at bounding box center [555, 372] width 74 height 23
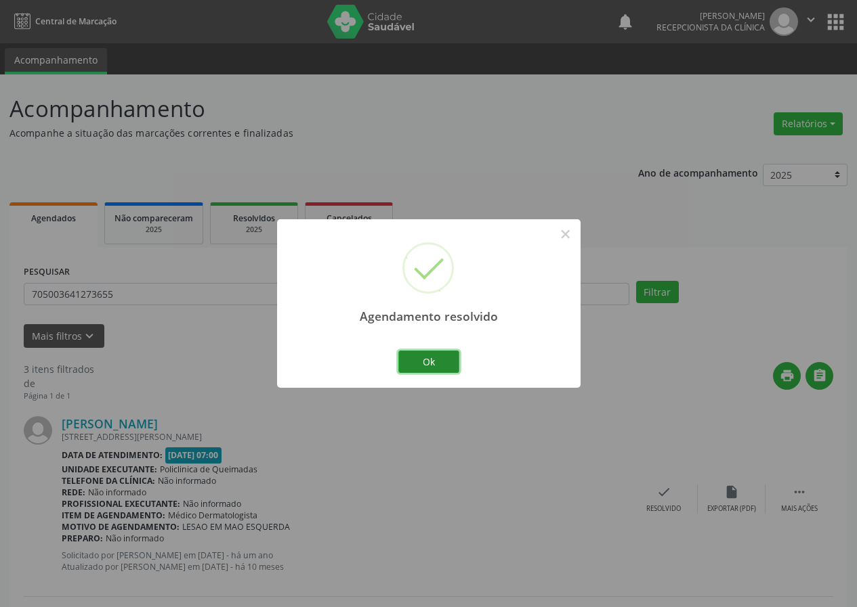
click at [448, 360] on button "Ok" at bounding box center [428, 362] width 61 height 23
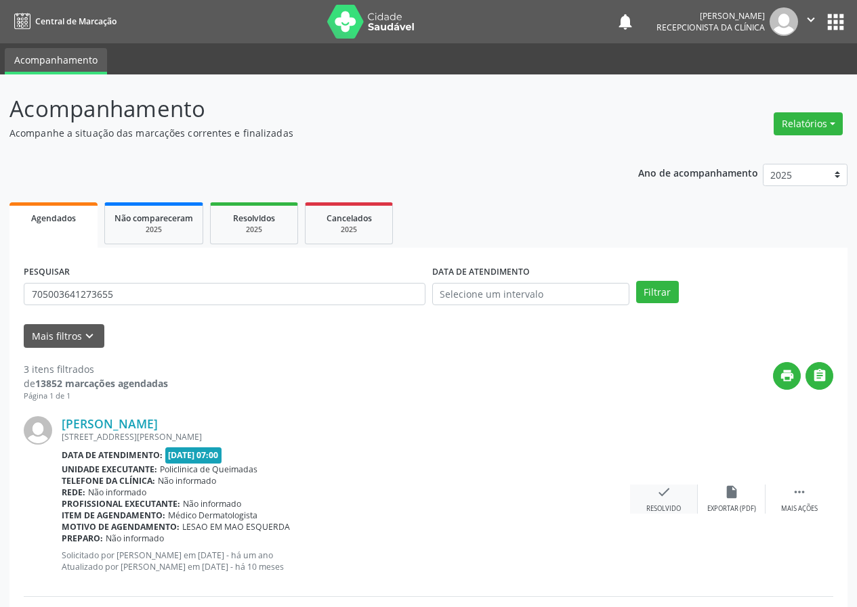
click at [670, 489] on icon "check" at bounding box center [663, 492] width 15 height 15
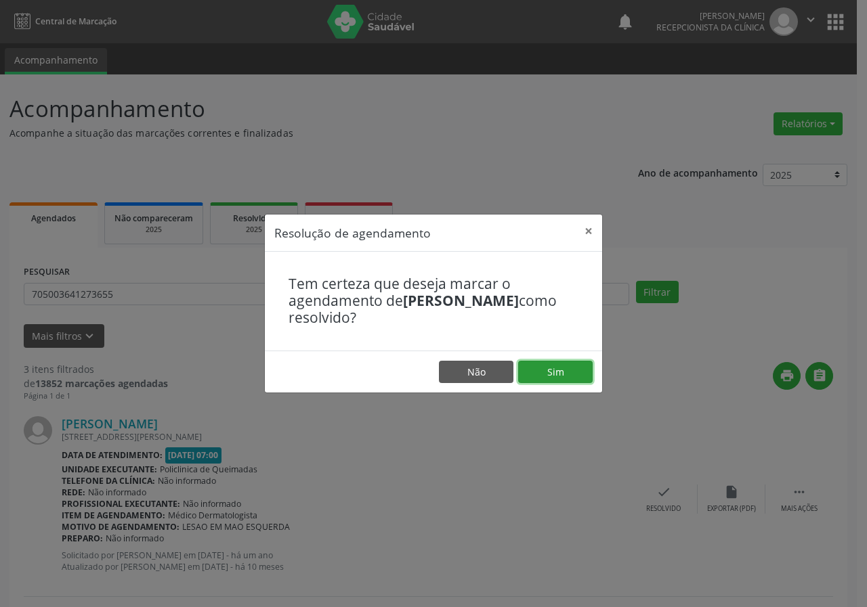
click at [580, 370] on button "Sim" at bounding box center [555, 372] width 74 height 23
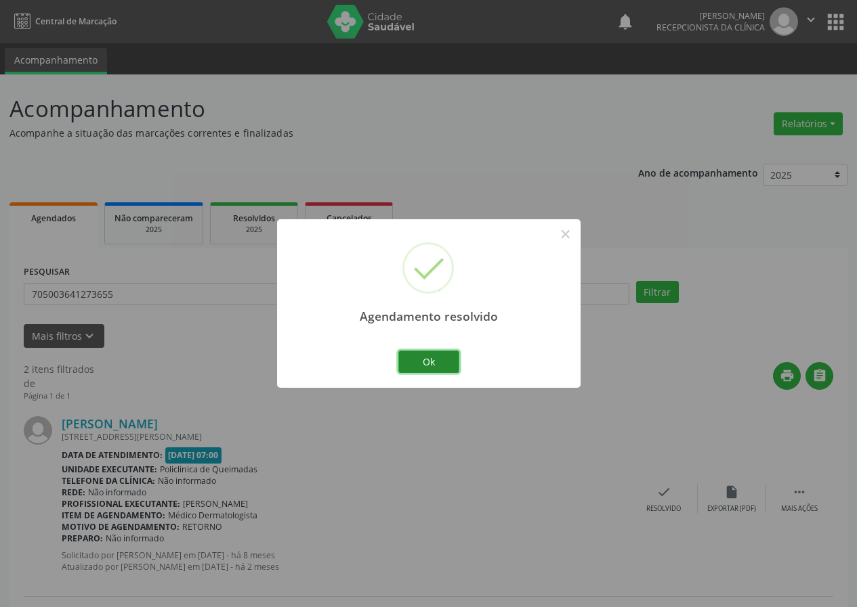
click at [441, 358] on button "Ok" at bounding box center [428, 362] width 61 height 23
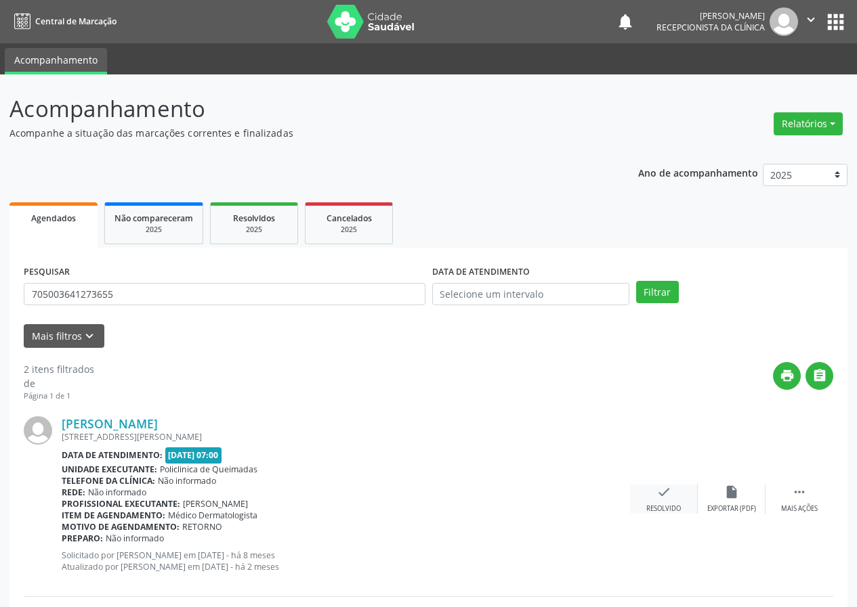
click at [656, 490] on icon "check" at bounding box center [663, 492] width 15 height 15
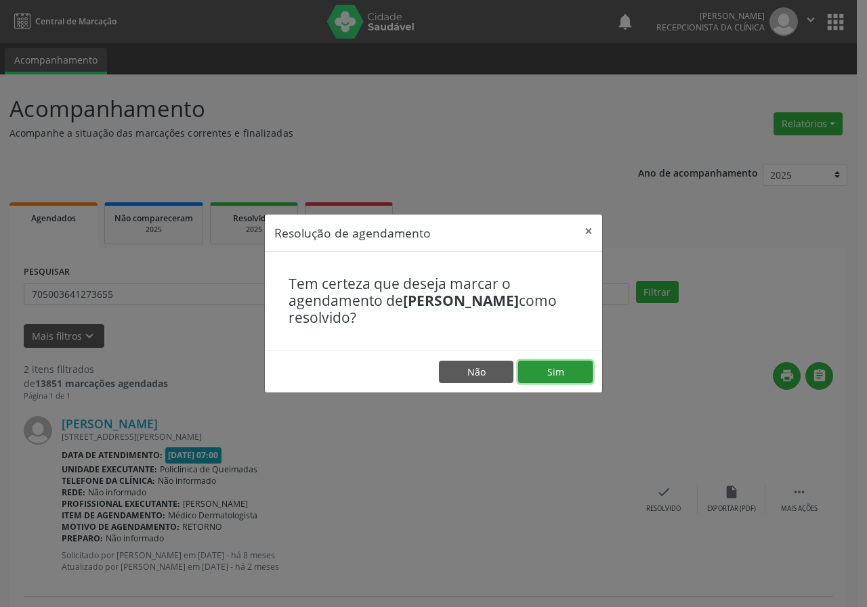
click at [574, 369] on button "Sim" at bounding box center [555, 372] width 74 height 23
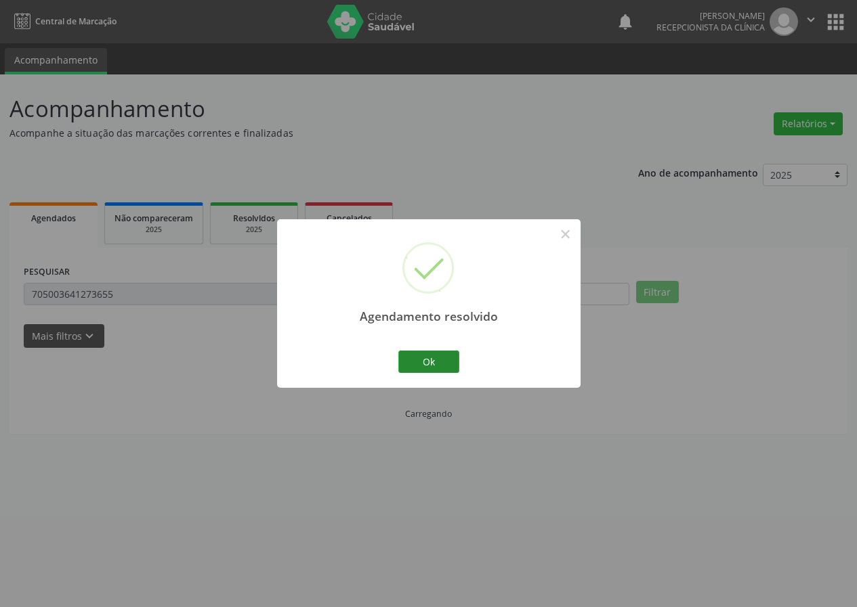
click at [460, 360] on div "Ok Cancel" at bounding box center [428, 361] width 67 height 28
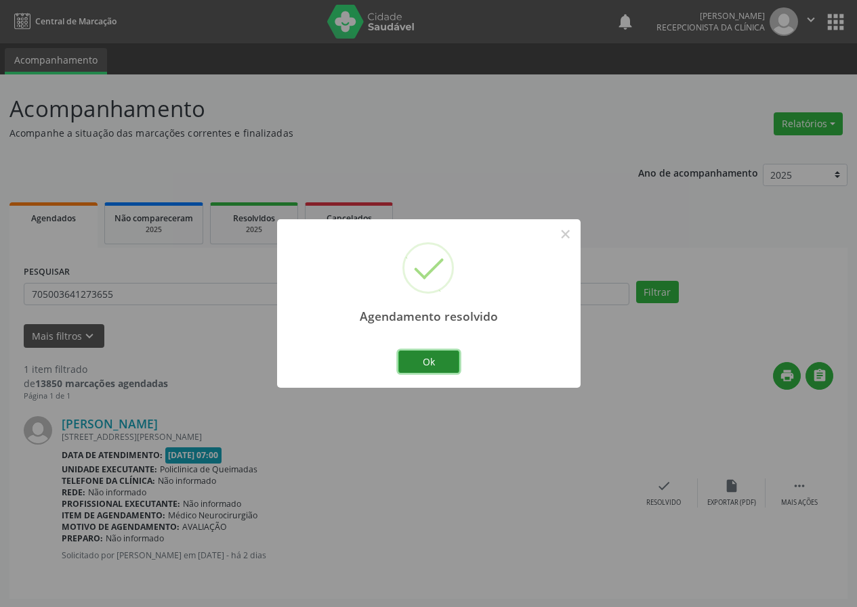
drag, startPoint x: 435, startPoint y: 353, endPoint x: 465, endPoint y: 381, distance: 40.3
click at [435, 353] on button "Ok" at bounding box center [428, 362] width 61 height 23
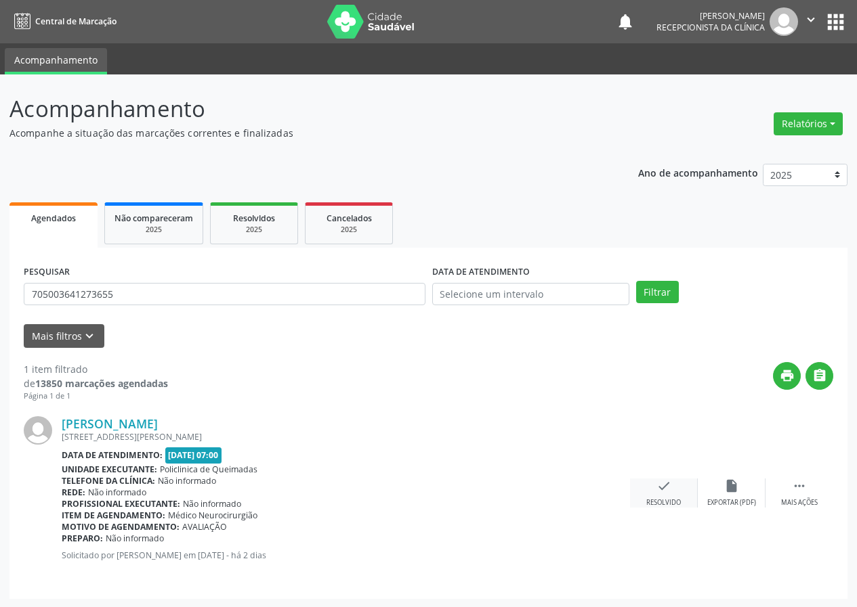
click at [662, 490] on icon "check" at bounding box center [663, 486] width 15 height 15
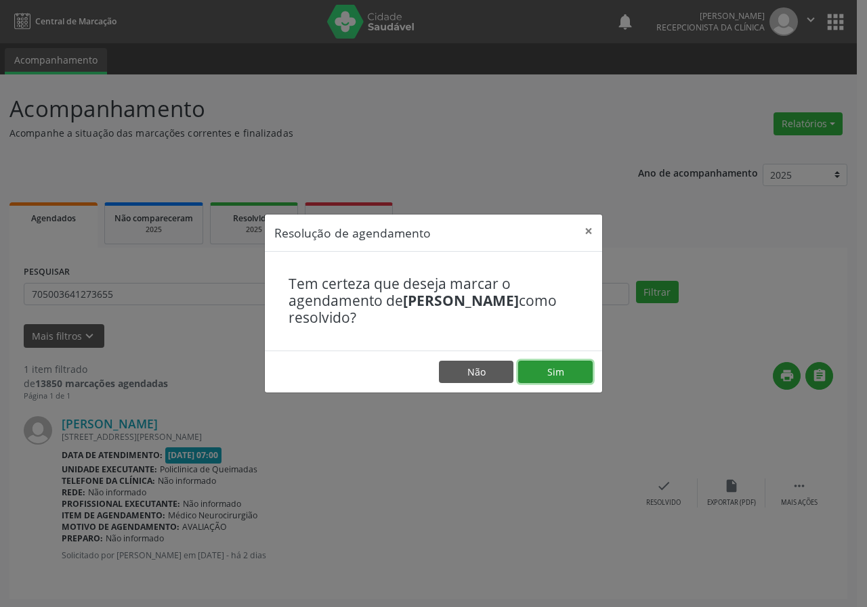
click at [538, 366] on button "Sim" at bounding box center [555, 372] width 74 height 23
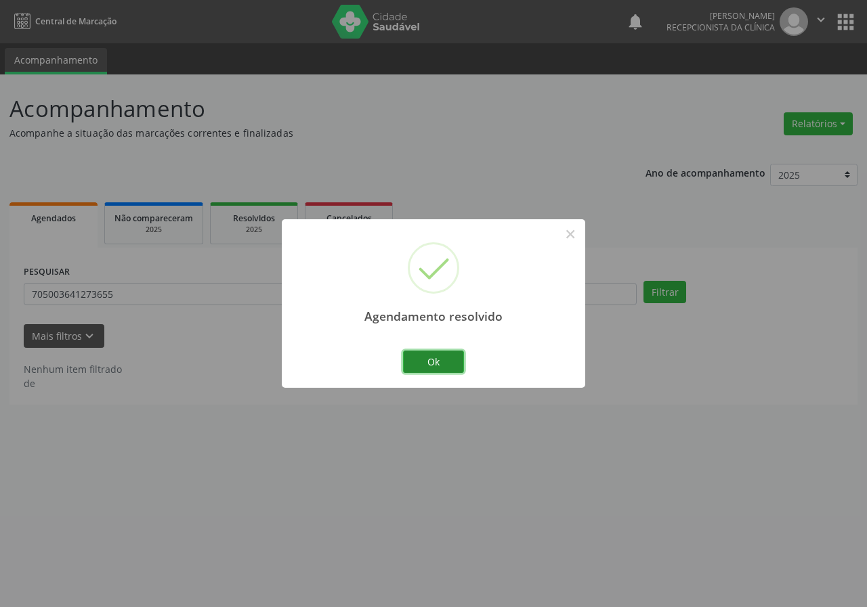
click at [452, 355] on button "Ok" at bounding box center [433, 362] width 61 height 23
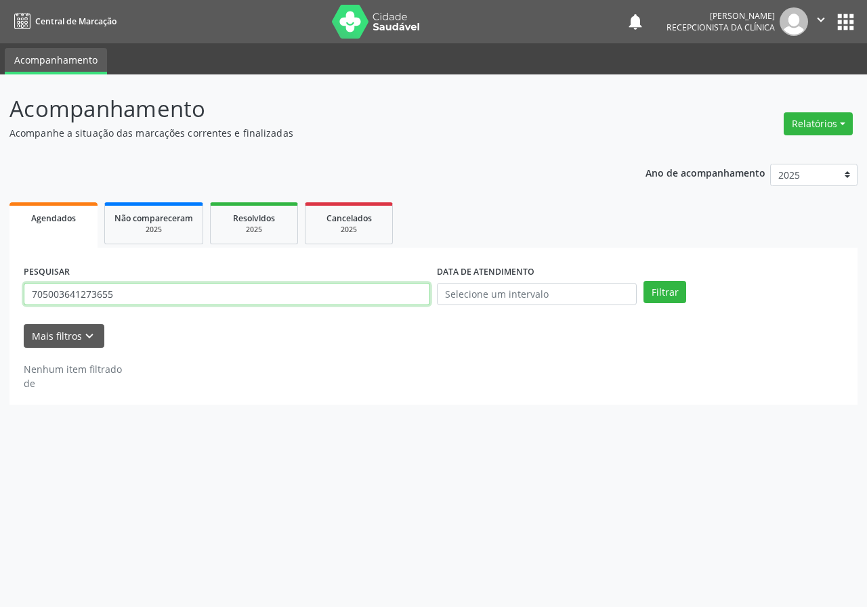
click at [369, 294] on input "705003641273655" at bounding box center [227, 294] width 406 height 23
click at [370, 294] on input "705003641273655" at bounding box center [227, 294] width 406 height 23
type input "707603211387893"
click at [643, 281] on button "Filtrar" at bounding box center [664, 292] width 43 height 23
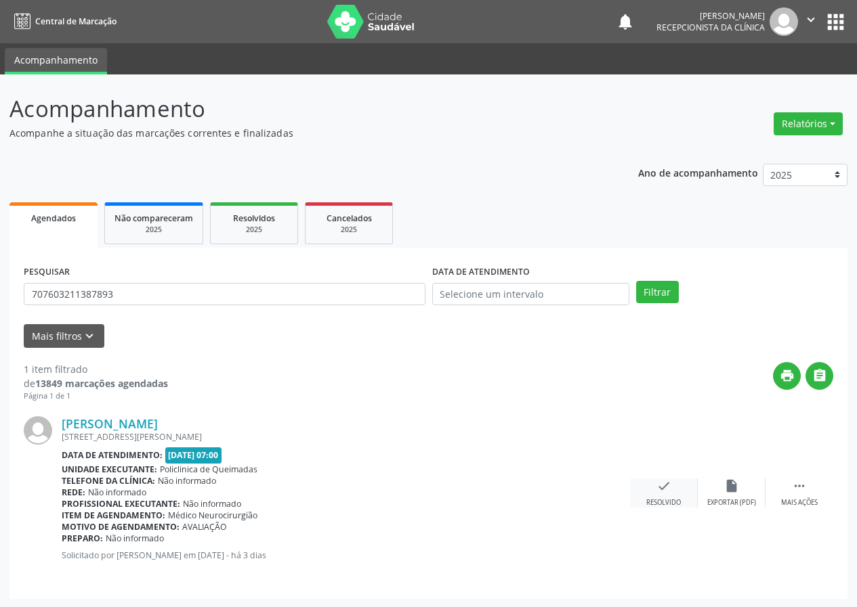
click at [671, 480] on div "check Resolvido" at bounding box center [664, 493] width 68 height 29
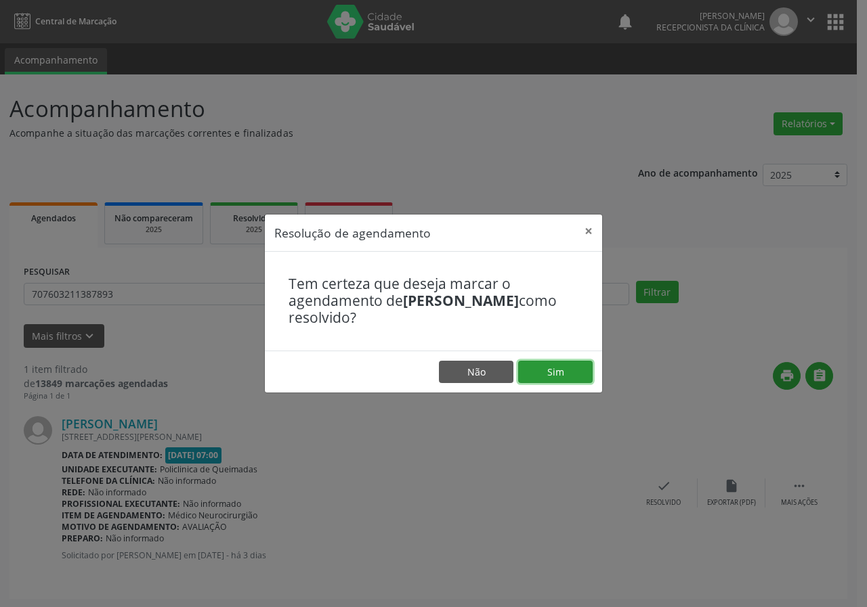
click at [565, 373] on button "Sim" at bounding box center [555, 372] width 74 height 23
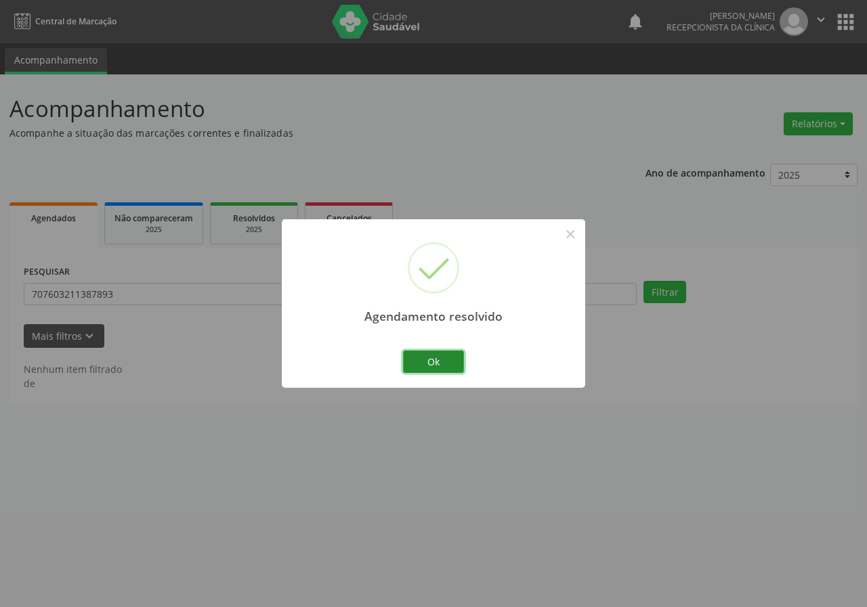
click at [433, 351] on button "Ok" at bounding box center [433, 362] width 61 height 23
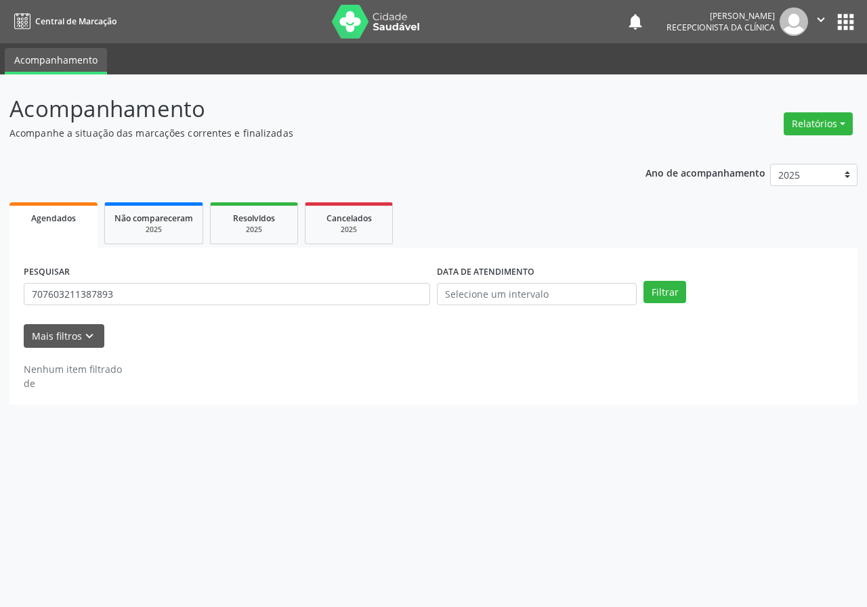
click at [361, 281] on div "PESQUISAR 707603211387893" at bounding box center [226, 288] width 413 height 53
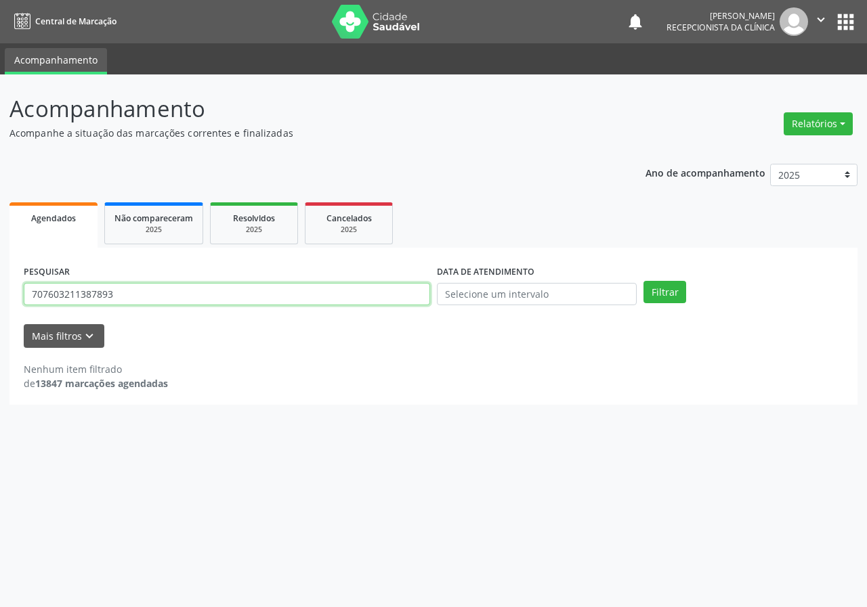
click at [356, 294] on input "707603211387893" at bounding box center [227, 294] width 406 height 23
type input "701404633840931"
click at [643, 281] on button "Filtrar" at bounding box center [664, 292] width 43 height 23
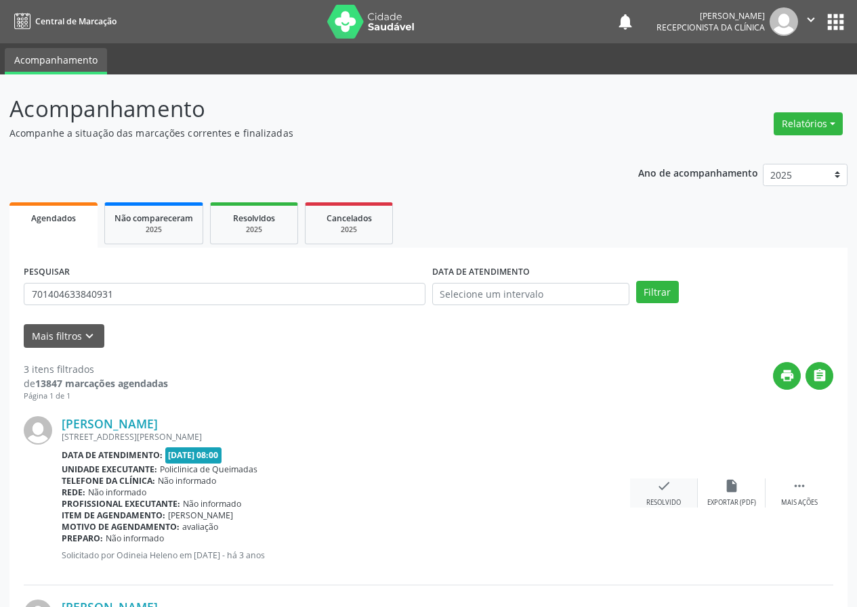
click at [667, 494] on div "check Resolvido" at bounding box center [664, 493] width 68 height 29
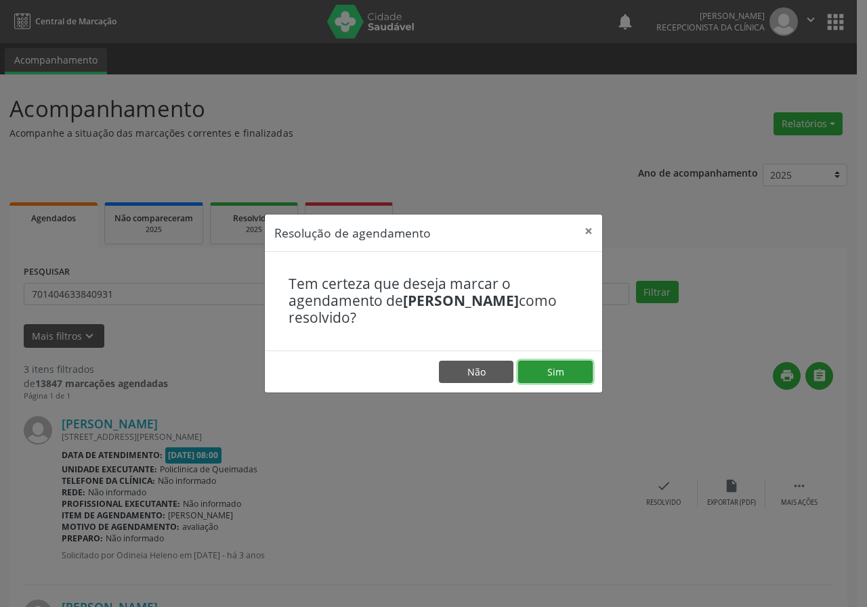
click at [567, 367] on button "Sim" at bounding box center [555, 372] width 74 height 23
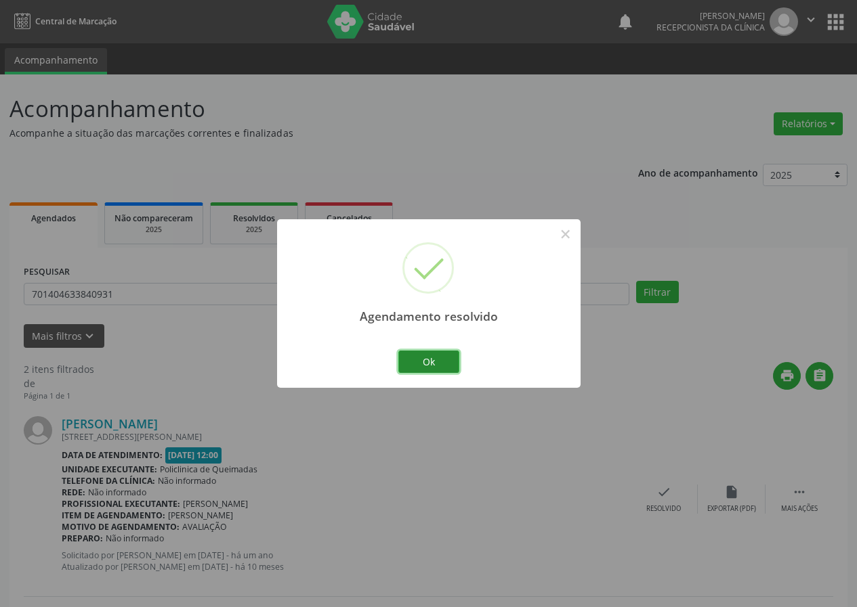
click at [440, 360] on button "Ok" at bounding box center [428, 362] width 61 height 23
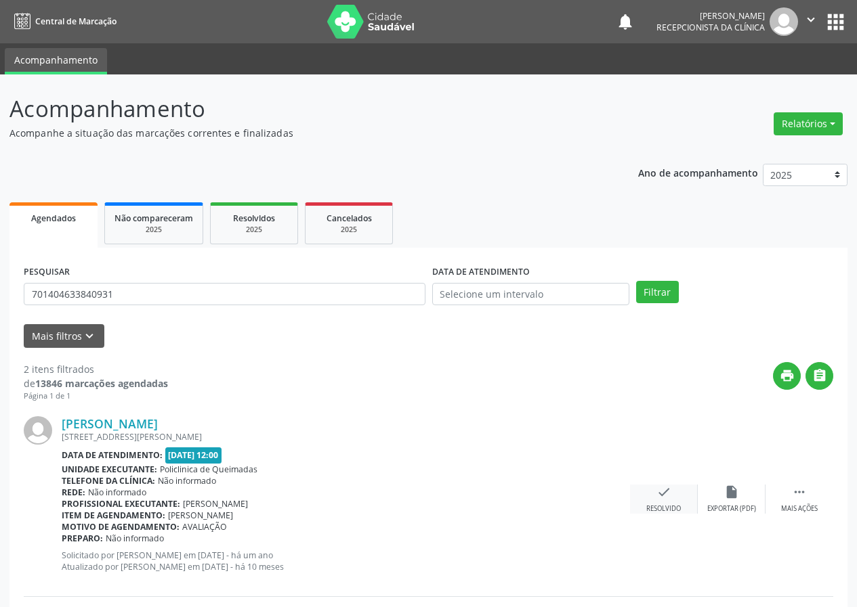
click at [661, 494] on icon "check" at bounding box center [663, 492] width 15 height 15
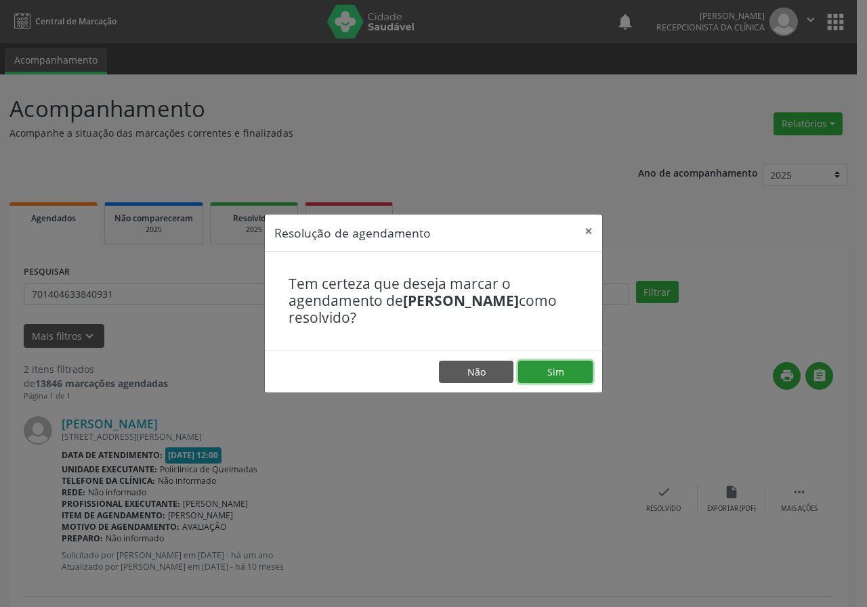
click at [569, 370] on button "Sim" at bounding box center [555, 372] width 74 height 23
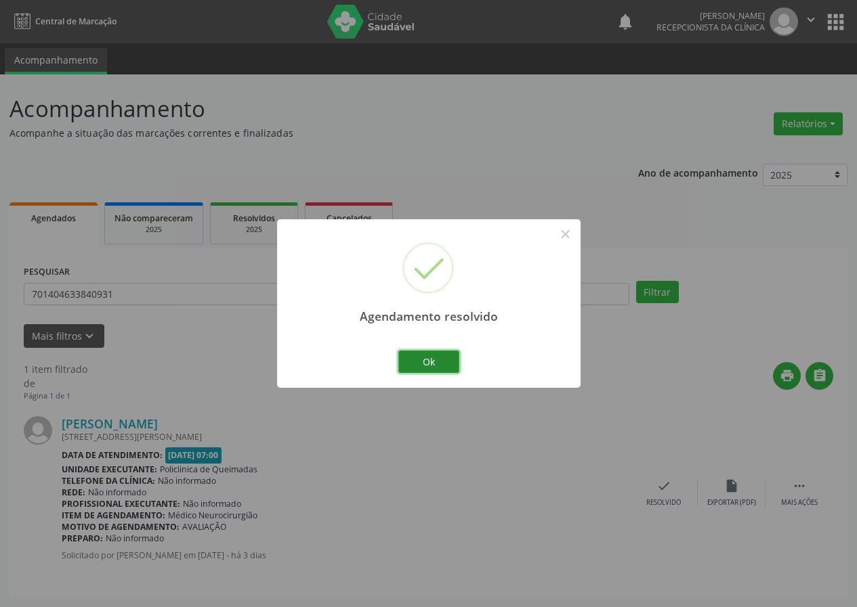
click at [444, 358] on button "Ok" at bounding box center [428, 362] width 61 height 23
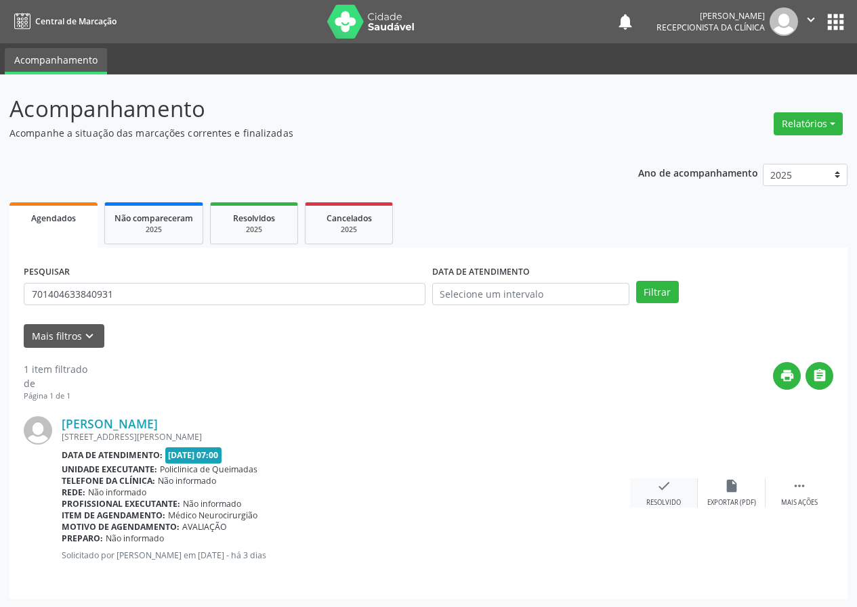
click at [658, 485] on icon "check" at bounding box center [663, 486] width 15 height 15
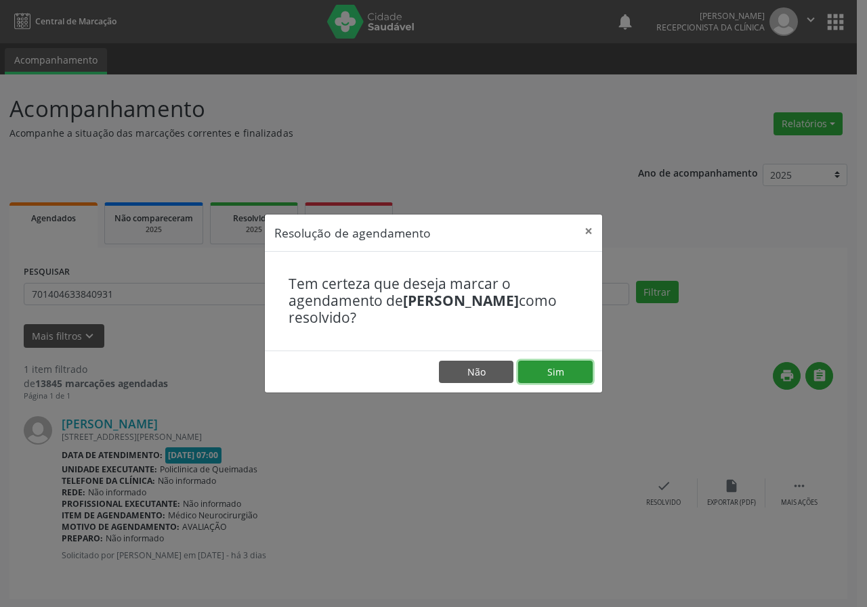
click at [550, 362] on button "Sim" at bounding box center [555, 372] width 74 height 23
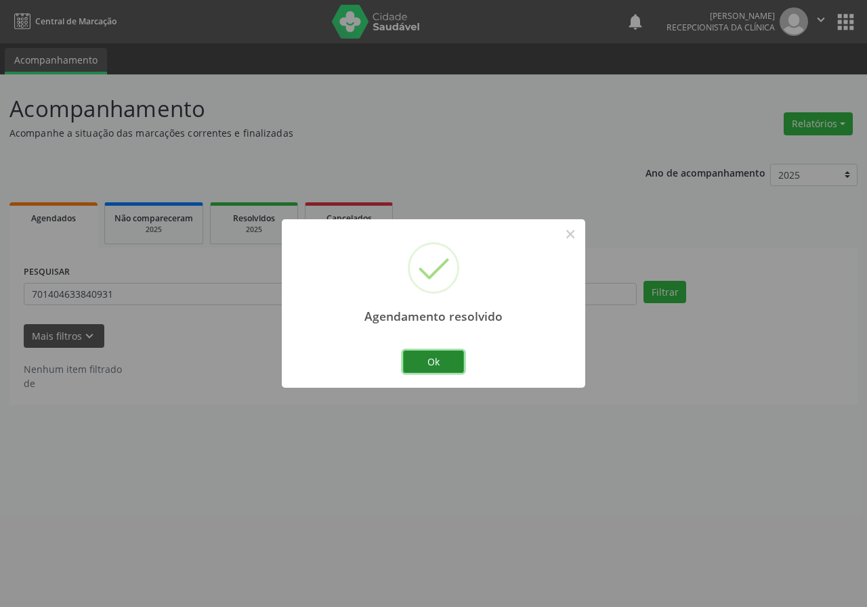
click at [453, 364] on button "Ok" at bounding box center [433, 362] width 61 height 23
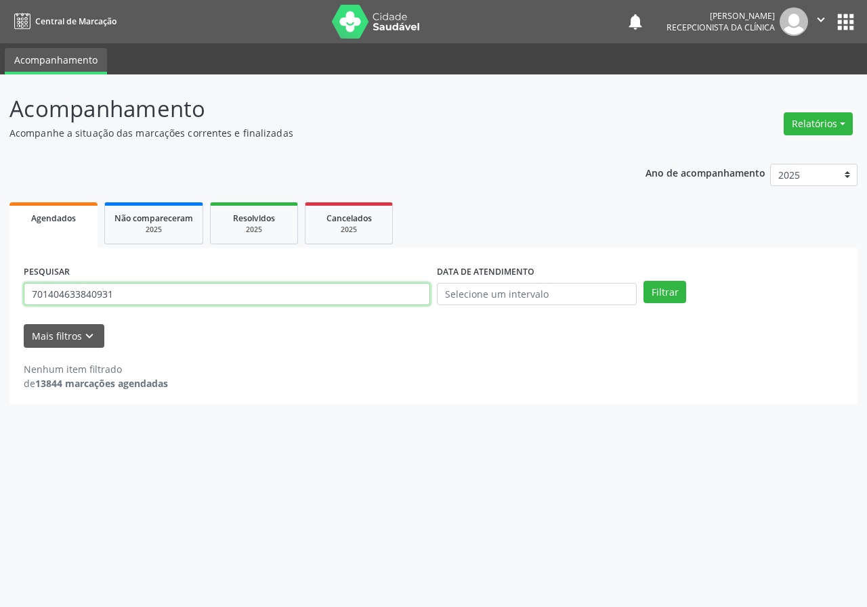
click at [412, 293] on input "701404633840931" at bounding box center [227, 294] width 406 height 23
type input "706403172007081"
click at [643, 281] on button "Filtrar" at bounding box center [664, 292] width 43 height 23
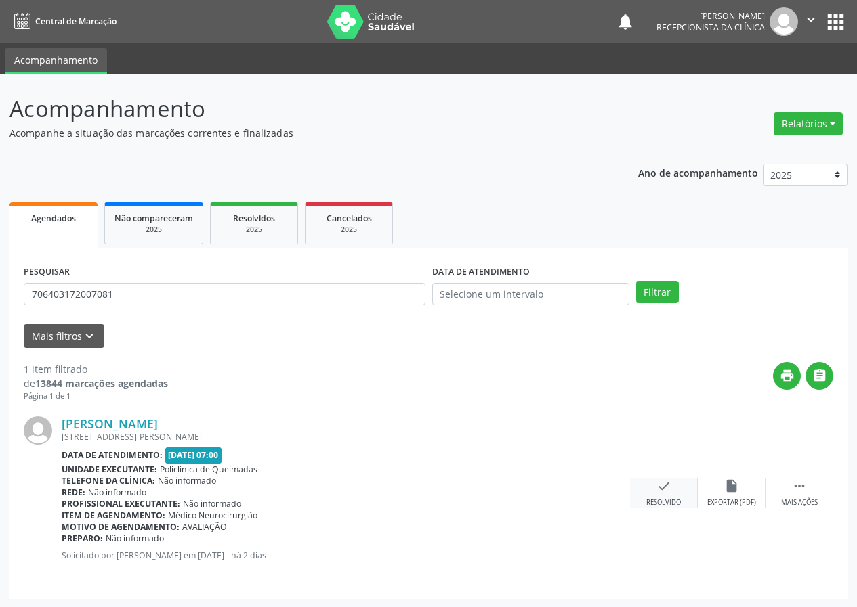
click at [667, 486] on icon "check" at bounding box center [663, 486] width 15 height 15
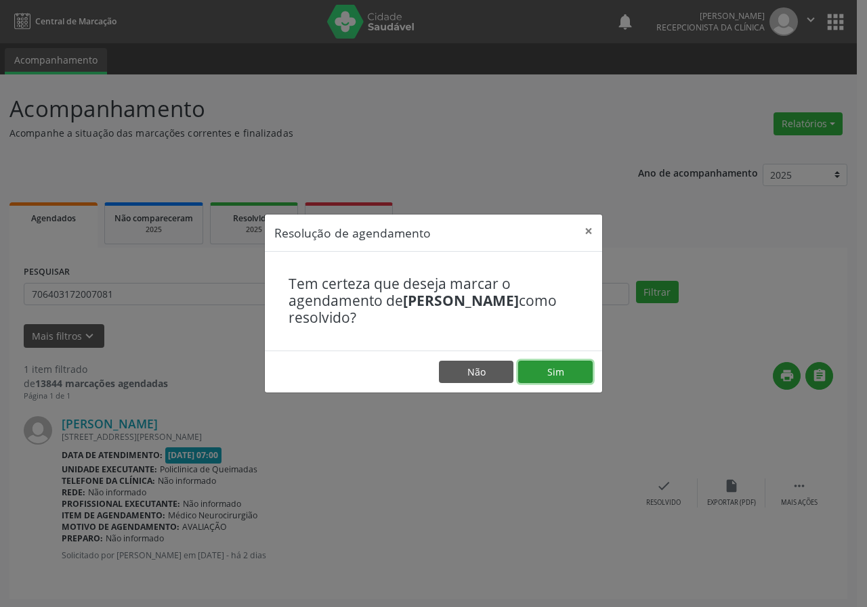
click at [580, 363] on button "Sim" at bounding box center [555, 372] width 74 height 23
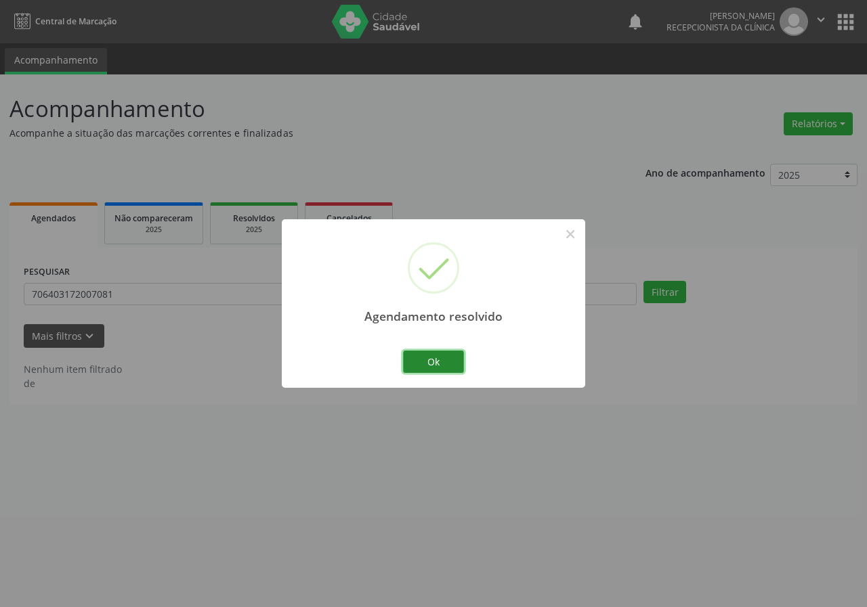
click at [436, 358] on button "Ok" at bounding box center [433, 362] width 61 height 23
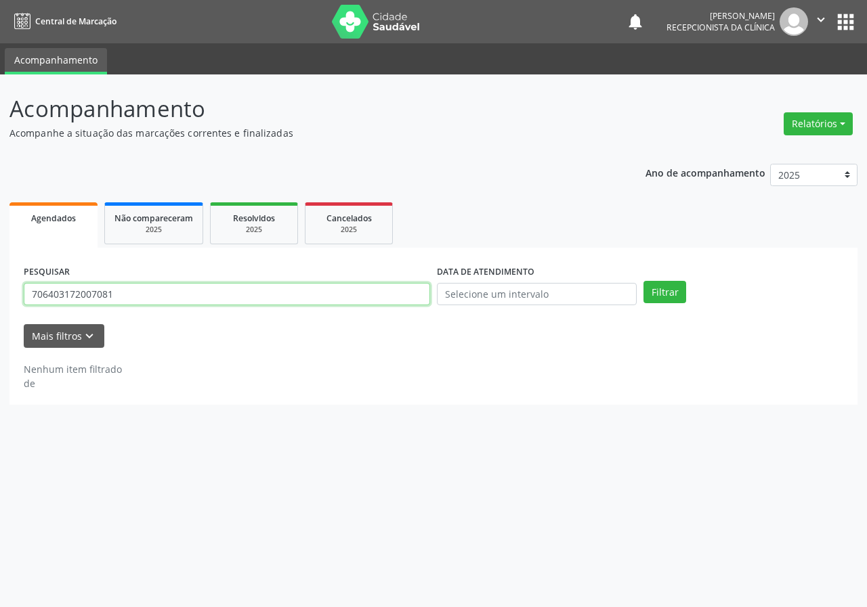
click at [402, 288] on input "706403172007081" at bounding box center [227, 294] width 406 height 23
type input "700004040108307"
click at [643, 281] on button "Filtrar" at bounding box center [664, 292] width 43 height 23
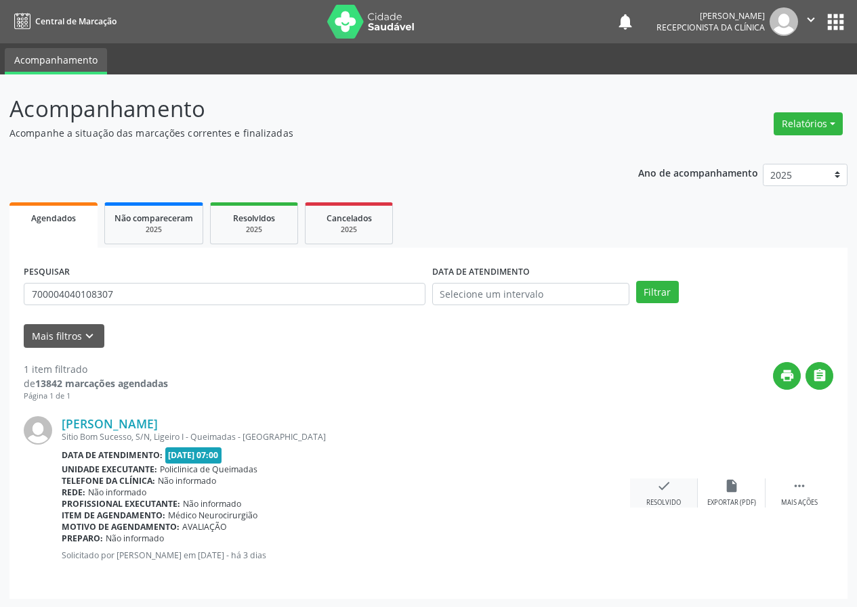
click at [662, 494] on icon "check" at bounding box center [663, 486] width 15 height 15
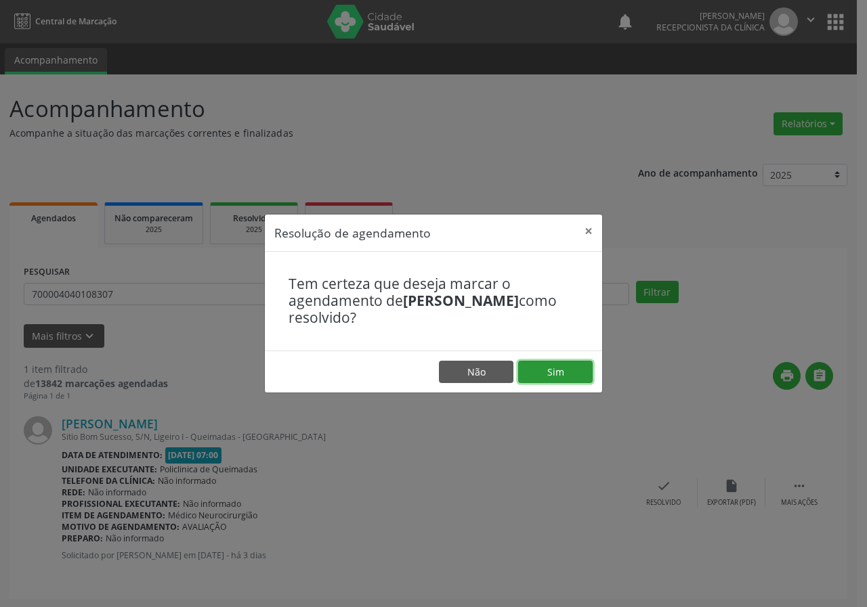
click at [572, 373] on button "Sim" at bounding box center [555, 372] width 74 height 23
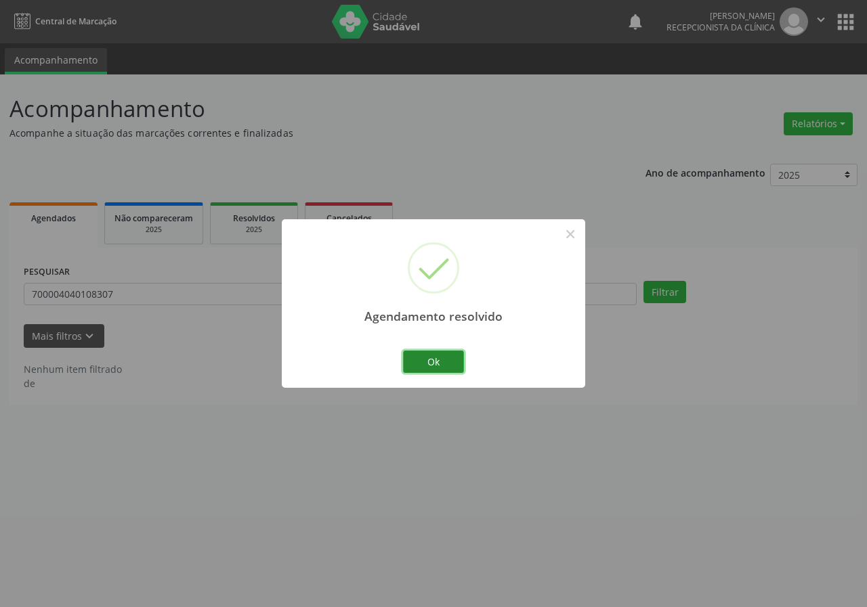
click at [439, 352] on button "Ok" at bounding box center [433, 362] width 61 height 23
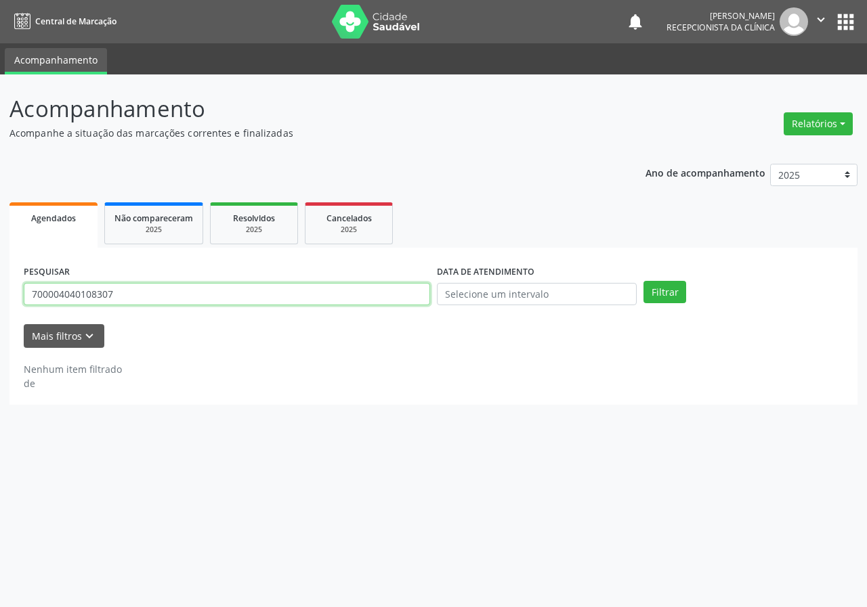
click at [383, 293] on input "700004040108307" at bounding box center [227, 294] width 406 height 23
click at [643, 281] on button "Filtrar" at bounding box center [664, 292] width 43 height 23
click at [60, 291] on input "707489090422674" at bounding box center [227, 294] width 406 height 23
type input "707409090422674"
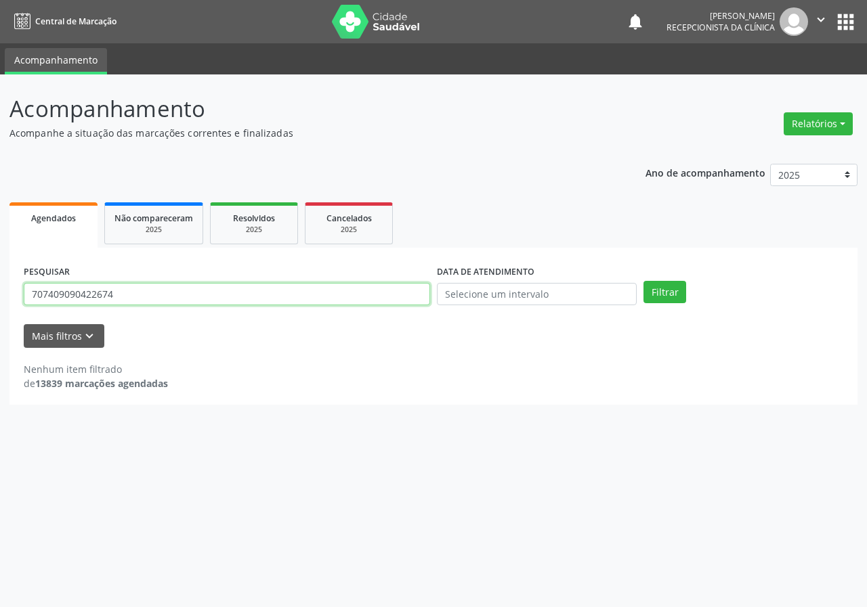
click at [643, 281] on button "Filtrar" at bounding box center [664, 292] width 43 height 23
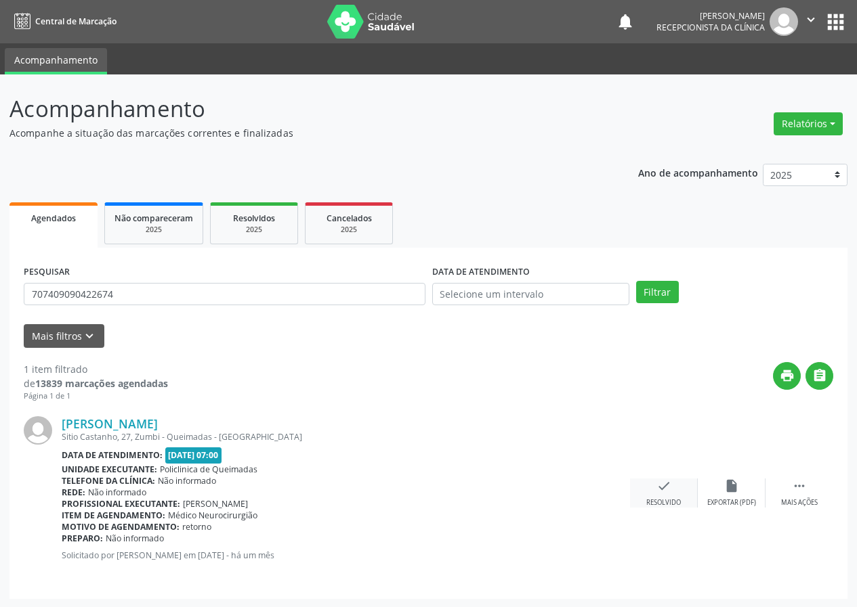
click at [653, 483] on div "check Resolvido" at bounding box center [664, 493] width 68 height 29
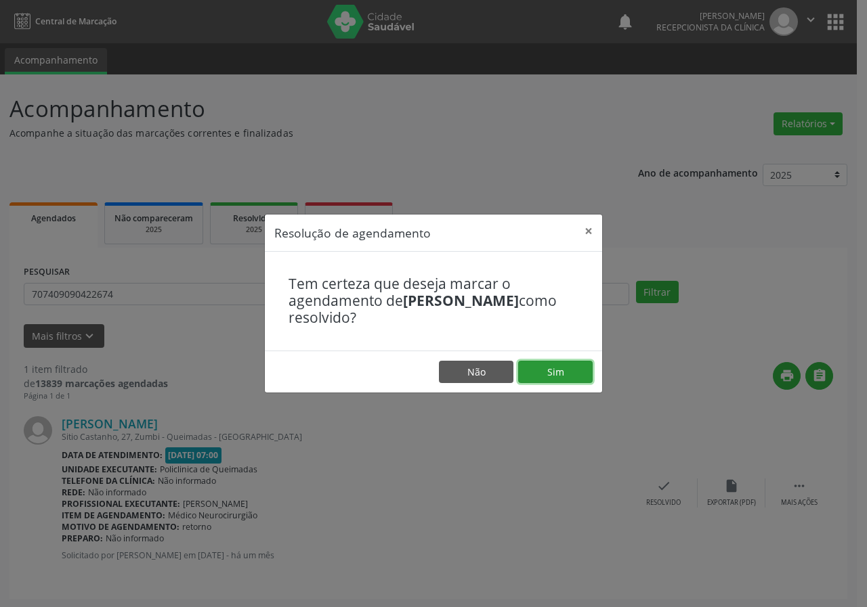
click at [565, 373] on button "Sim" at bounding box center [555, 372] width 74 height 23
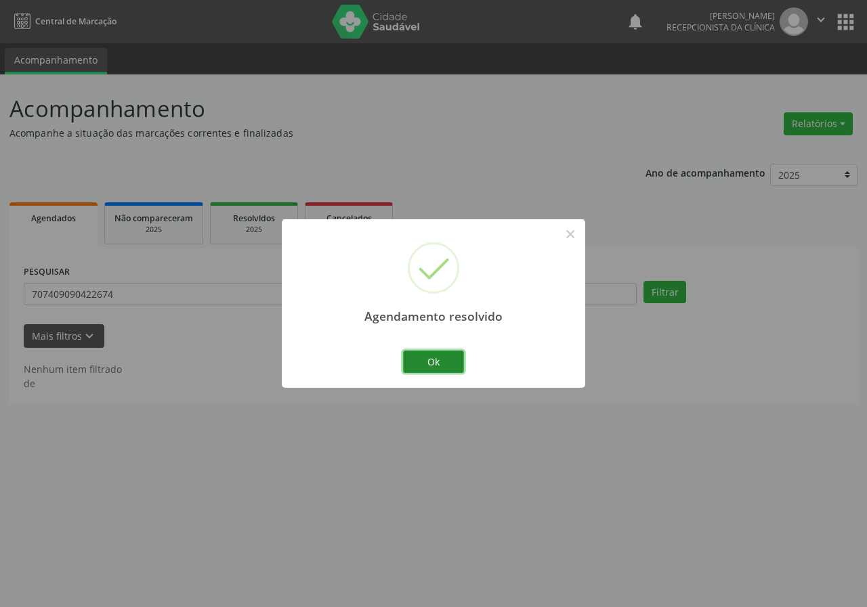
click at [435, 357] on button "Ok" at bounding box center [433, 362] width 61 height 23
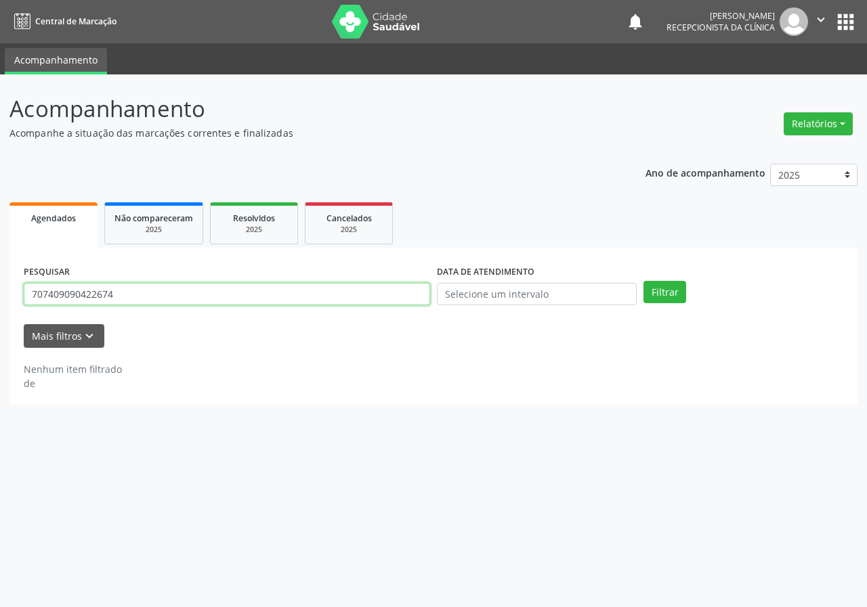
click at [389, 283] on input "707409090422674" at bounding box center [227, 294] width 406 height 23
click at [389, 284] on input "707409090422674" at bounding box center [227, 294] width 406 height 23
type input "701008815567499"
click at [643, 281] on button "Filtrar" at bounding box center [664, 292] width 43 height 23
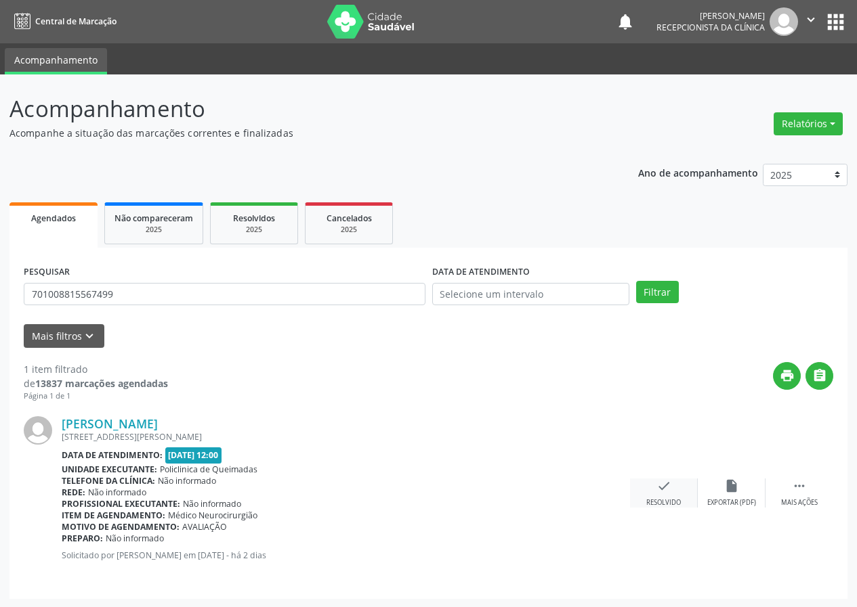
click at [662, 488] on icon "check" at bounding box center [663, 486] width 15 height 15
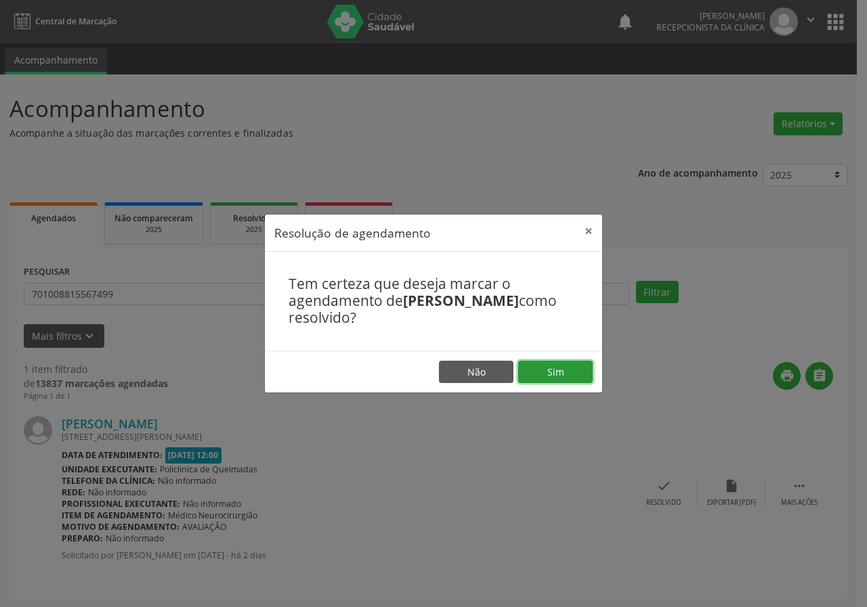
click at [567, 366] on button "Sim" at bounding box center [555, 372] width 74 height 23
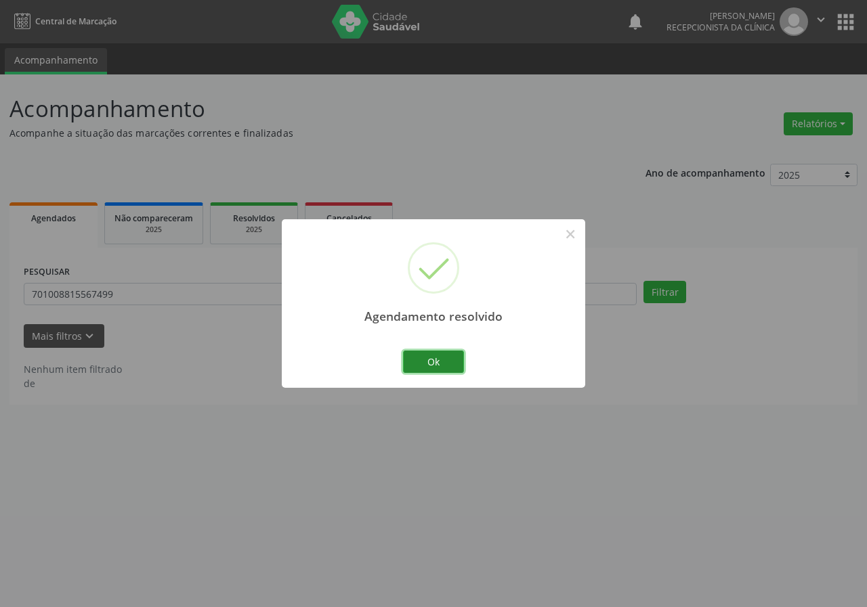
click at [442, 357] on button "Ok" at bounding box center [433, 362] width 61 height 23
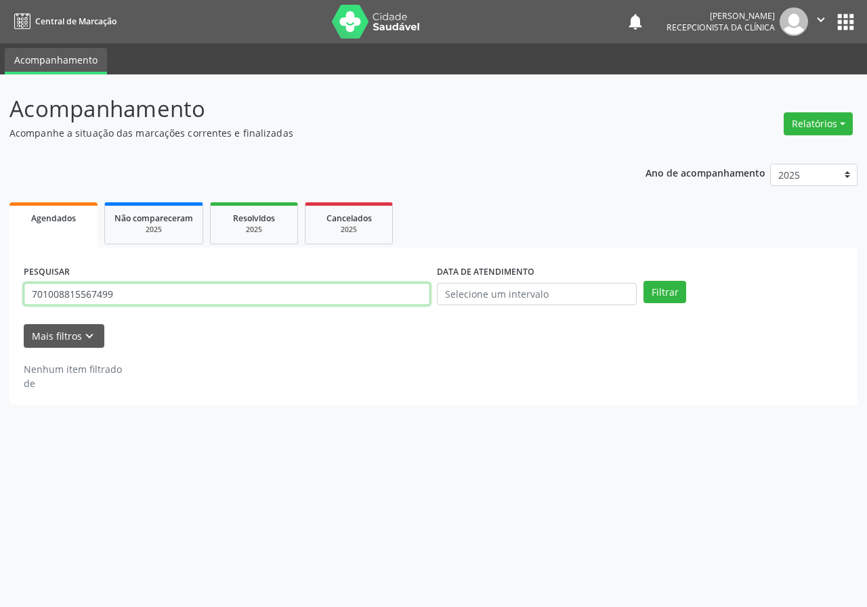
click at [412, 291] on input "701008815567499" at bounding box center [227, 294] width 406 height 23
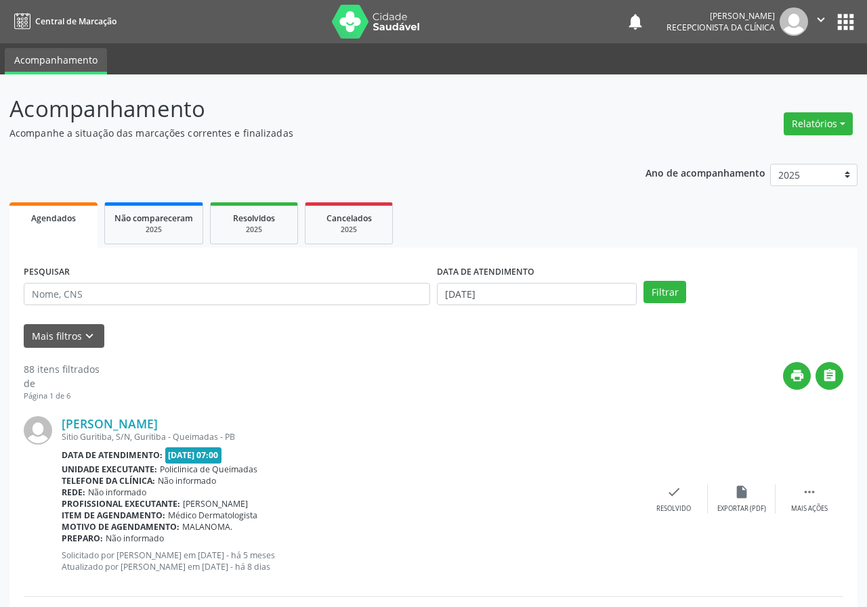
select select "8"
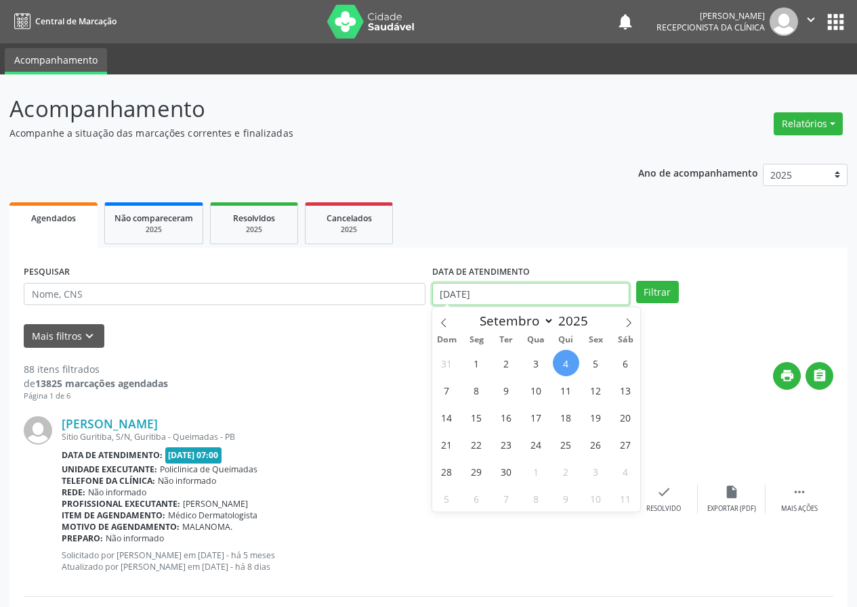
click at [509, 289] on input "[DATE]" at bounding box center [530, 294] width 197 height 23
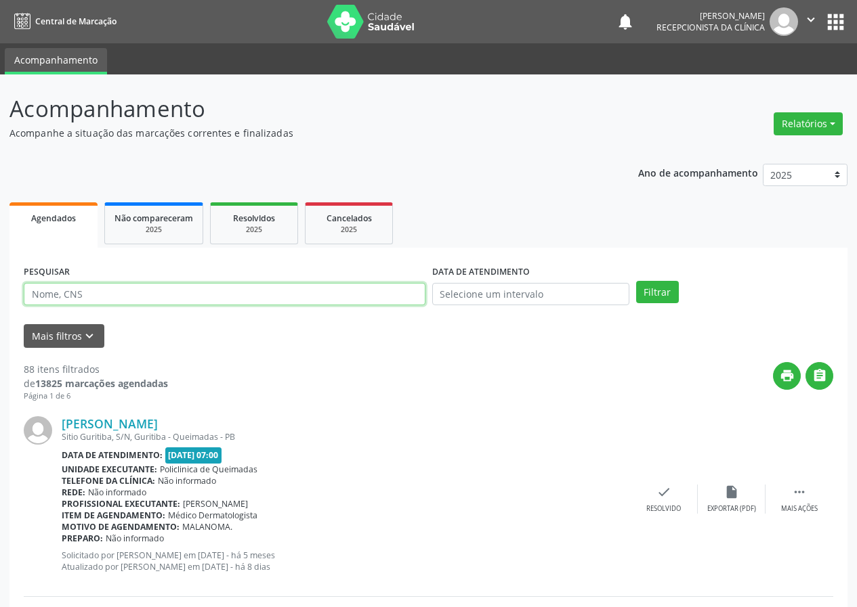
click at [247, 291] on input "text" at bounding box center [225, 294] width 402 height 23
type input "706805776556224"
click at [636, 281] on button "Filtrar" at bounding box center [657, 292] width 43 height 23
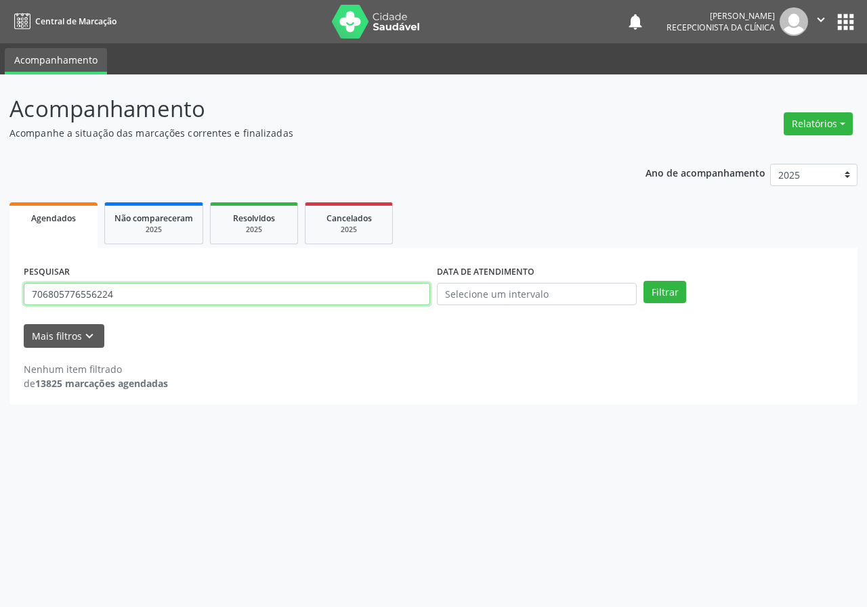
click at [114, 290] on input "706805776556224" at bounding box center [227, 294] width 406 height 23
click at [113, 288] on input "706805776556224" at bounding box center [227, 294] width 406 height 23
type input "708406216514462"
click at [643, 281] on button "Filtrar" at bounding box center [664, 292] width 43 height 23
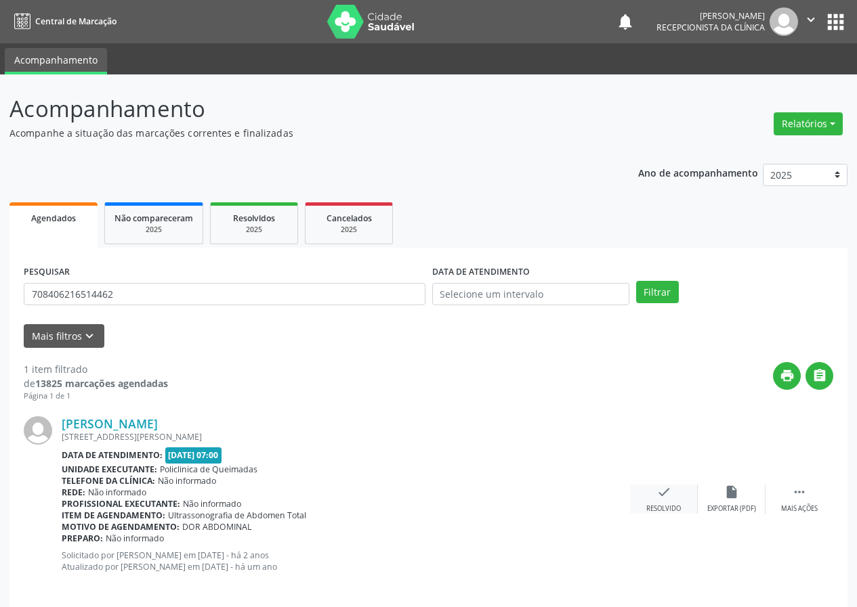
click at [665, 495] on icon "check" at bounding box center [663, 492] width 15 height 15
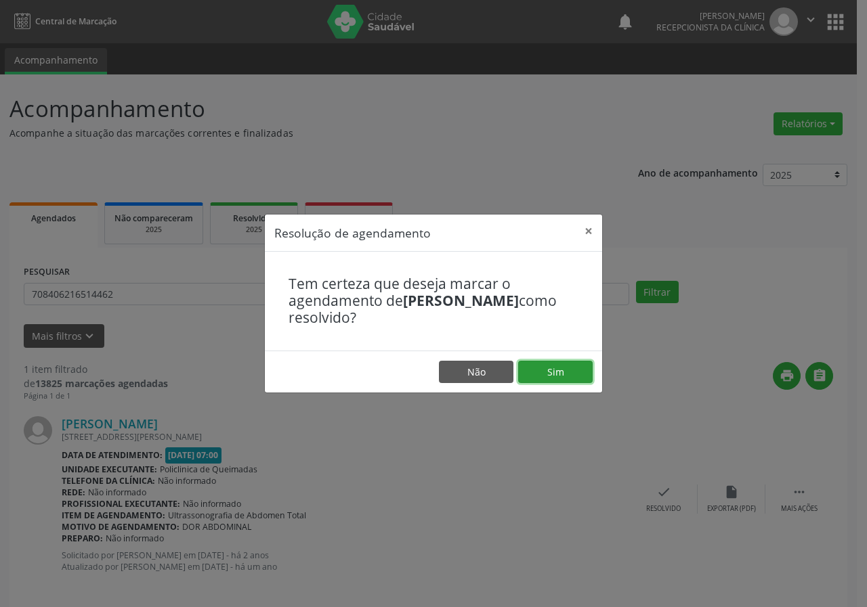
click at [572, 376] on button "Sim" at bounding box center [555, 372] width 74 height 23
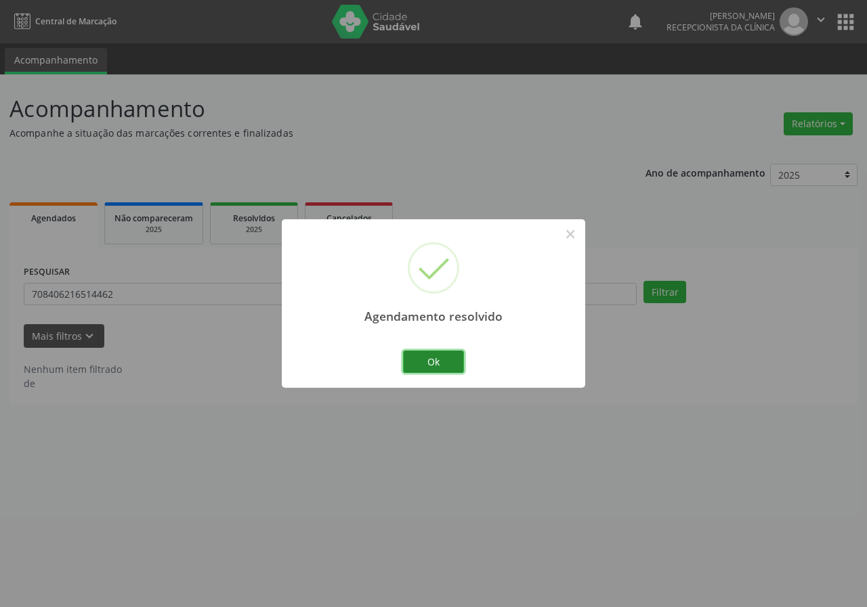
click at [429, 361] on button "Ok" at bounding box center [433, 362] width 61 height 23
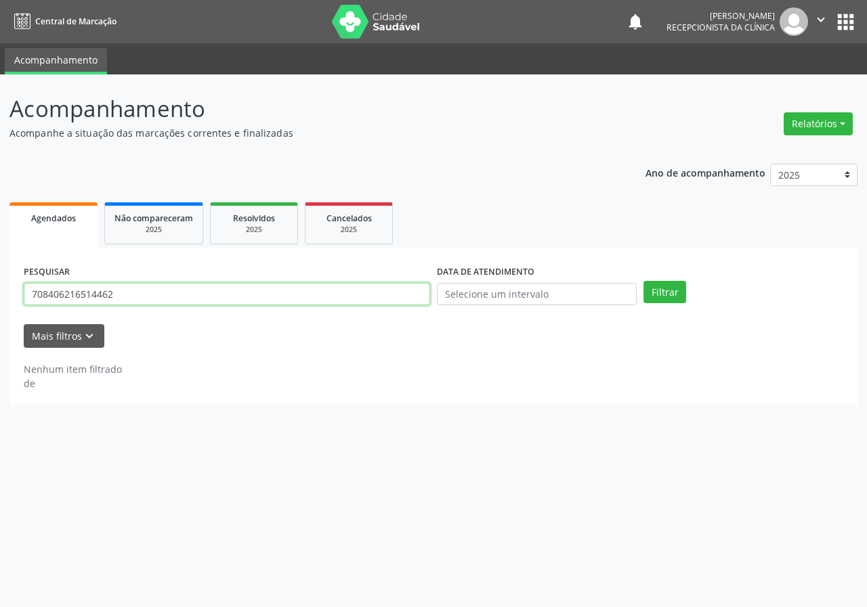
click at [399, 296] on input "708406216514462" at bounding box center [227, 294] width 406 height 23
type input "709002833177710"
click at [643, 281] on button "Filtrar" at bounding box center [664, 292] width 43 height 23
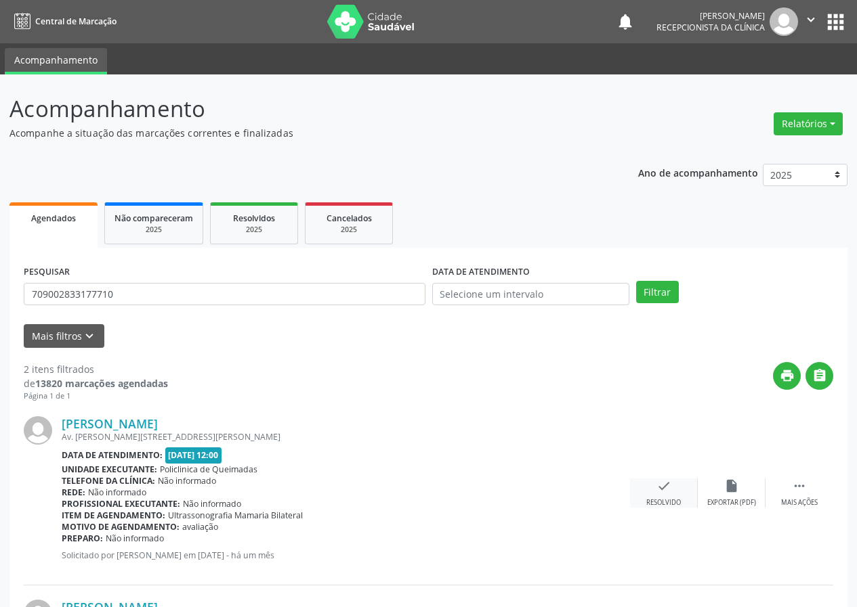
click at [654, 484] on div "check Resolvido" at bounding box center [664, 493] width 68 height 29
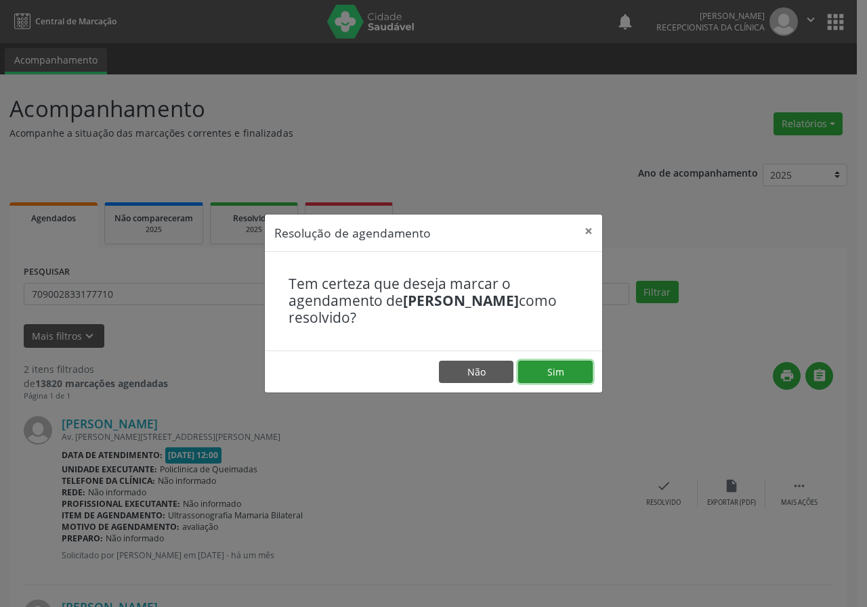
click at [577, 375] on button "Sim" at bounding box center [555, 372] width 74 height 23
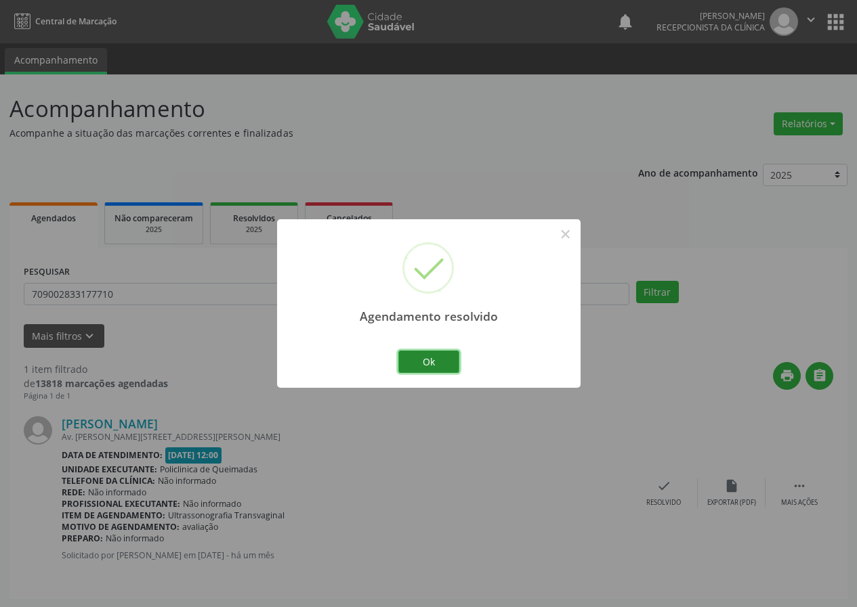
click at [419, 359] on button "Ok" at bounding box center [428, 362] width 61 height 23
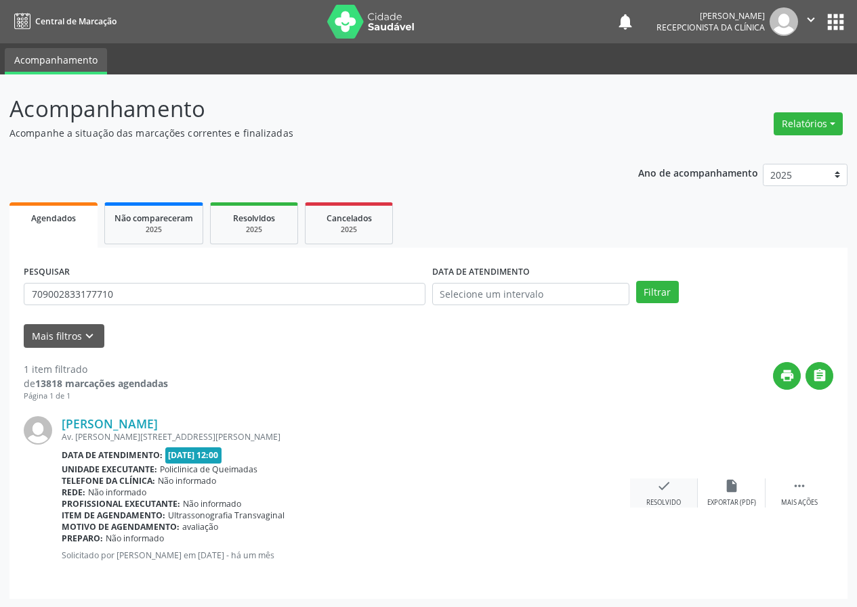
click at [658, 493] on icon "check" at bounding box center [663, 486] width 15 height 15
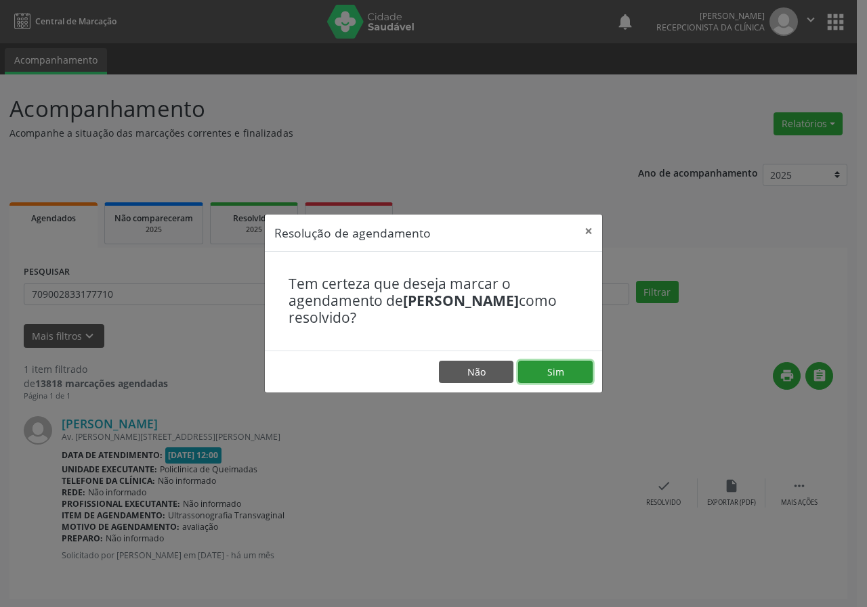
click at [564, 371] on button "Sim" at bounding box center [555, 372] width 74 height 23
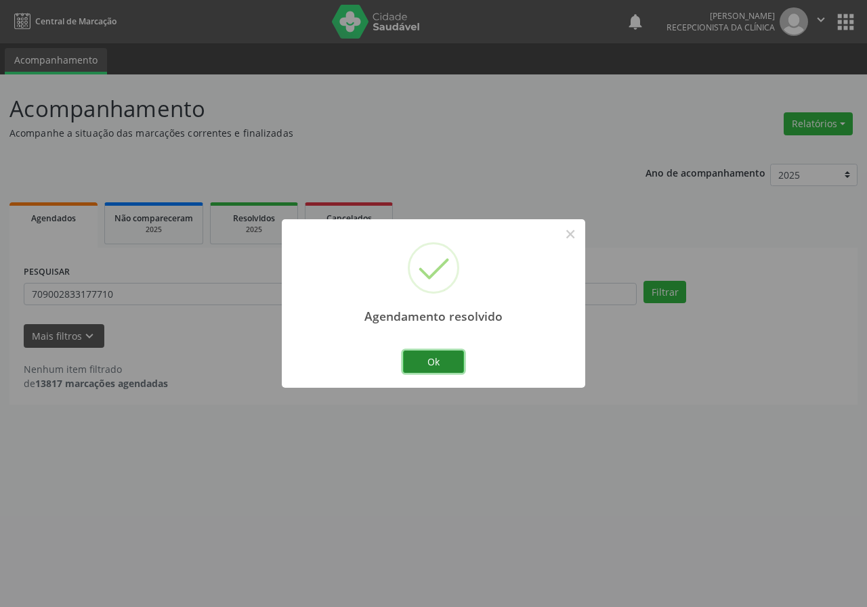
click at [423, 355] on button "Ok" at bounding box center [433, 362] width 61 height 23
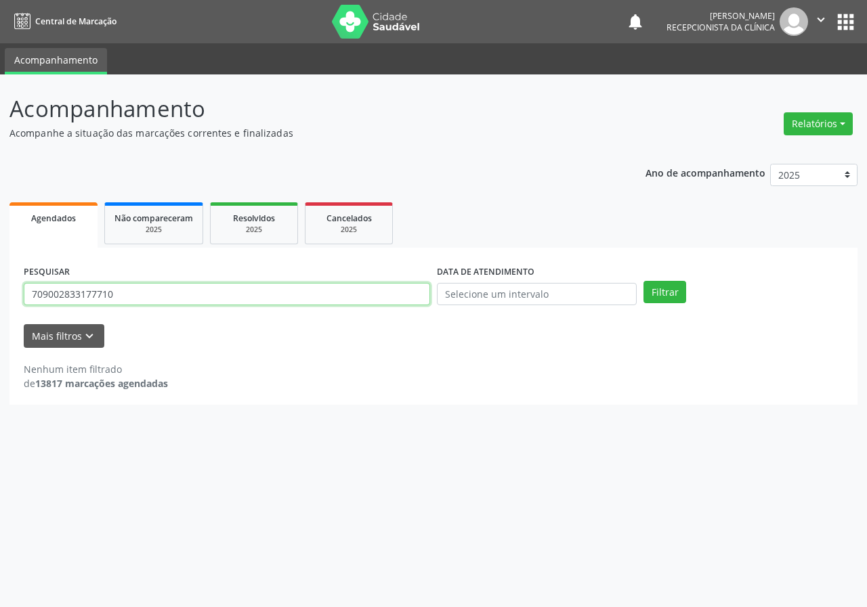
click at [385, 291] on input "709002833177710" at bounding box center [227, 294] width 406 height 23
type input "700407451089348"
click at [643, 281] on button "Filtrar" at bounding box center [664, 292] width 43 height 23
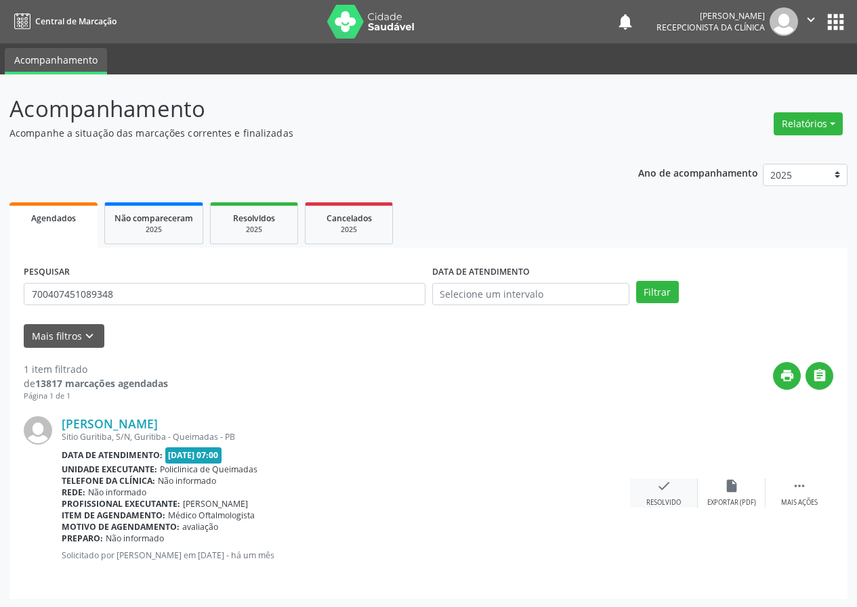
click at [666, 486] on icon "check" at bounding box center [663, 486] width 15 height 15
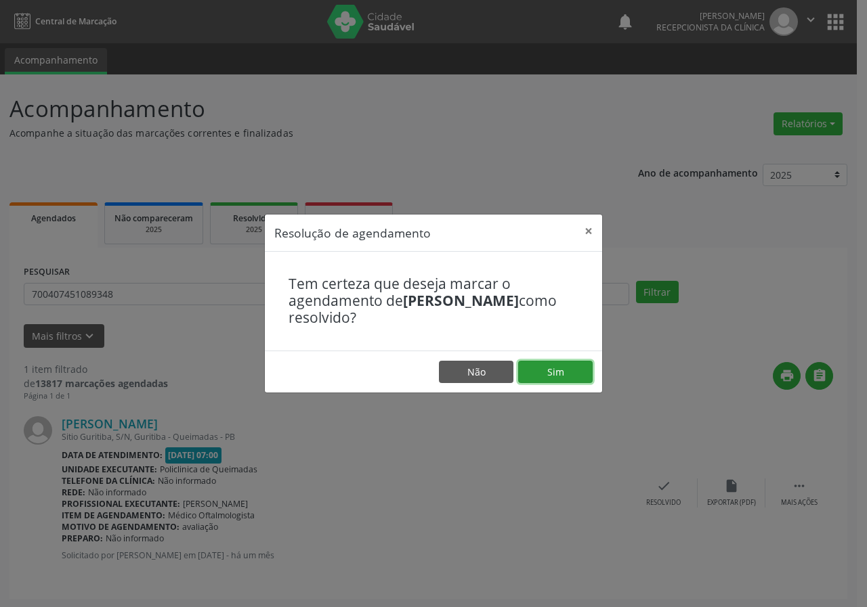
click at [565, 366] on button "Sim" at bounding box center [555, 372] width 74 height 23
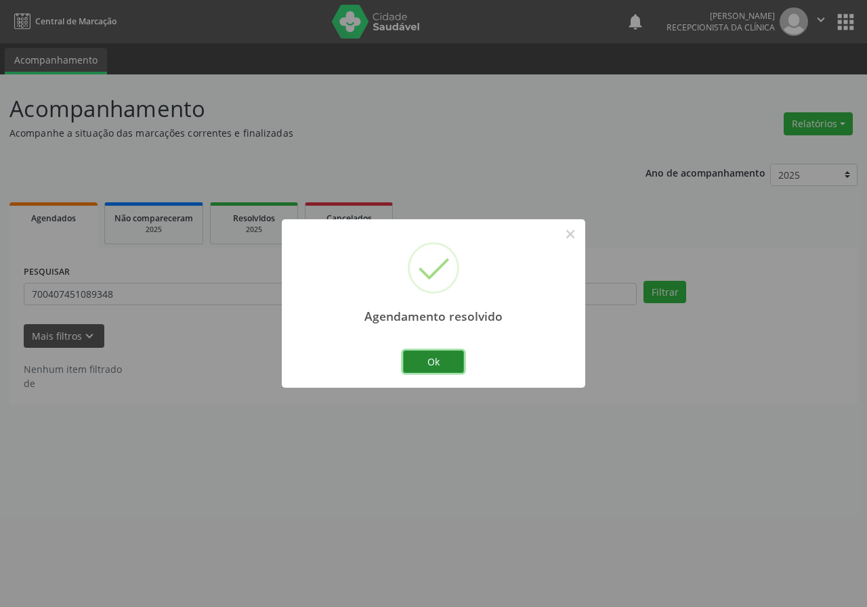
click at [437, 358] on button "Ok" at bounding box center [433, 362] width 61 height 23
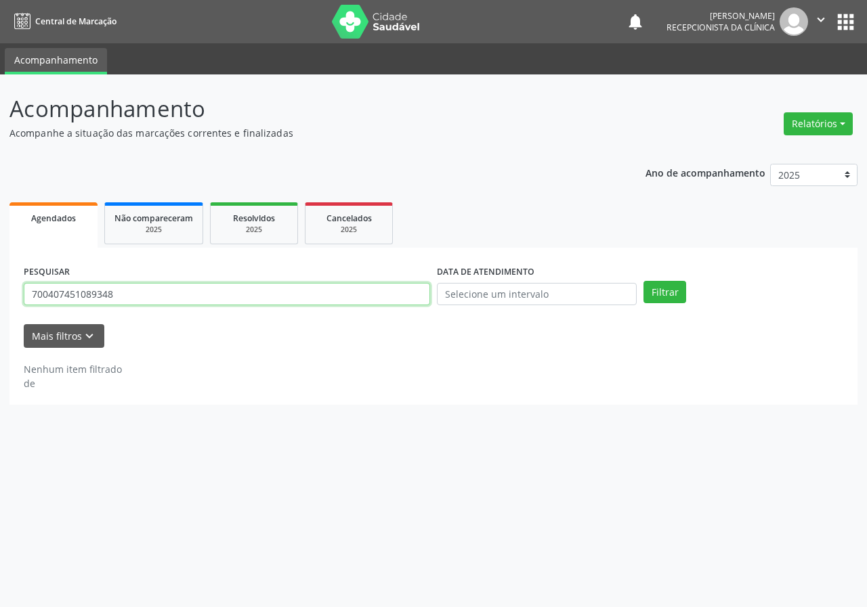
click at [274, 287] on input "700407451089348" at bounding box center [227, 294] width 406 height 23
type input "700505912630250"
click at [643, 281] on button "Filtrar" at bounding box center [664, 292] width 43 height 23
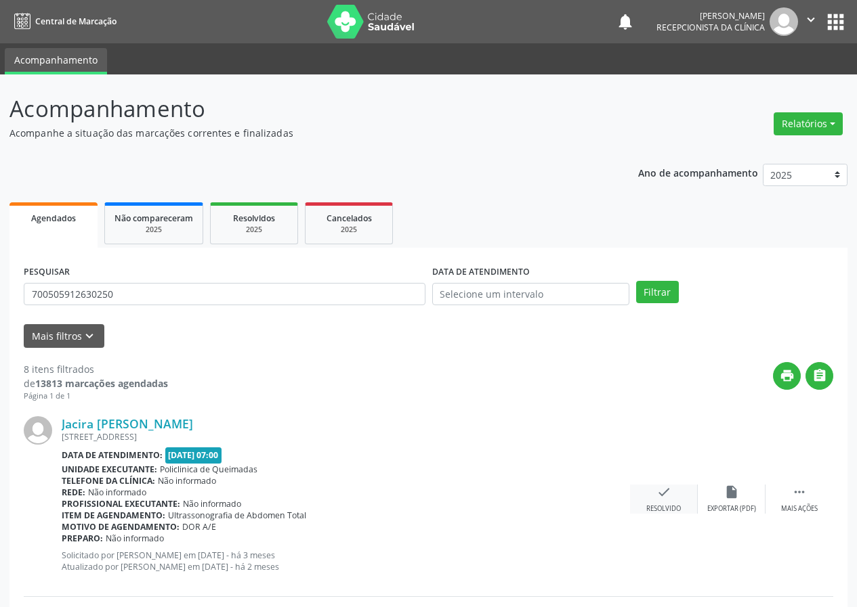
click at [675, 497] on div "check Resolvido" at bounding box center [664, 499] width 68 height 29
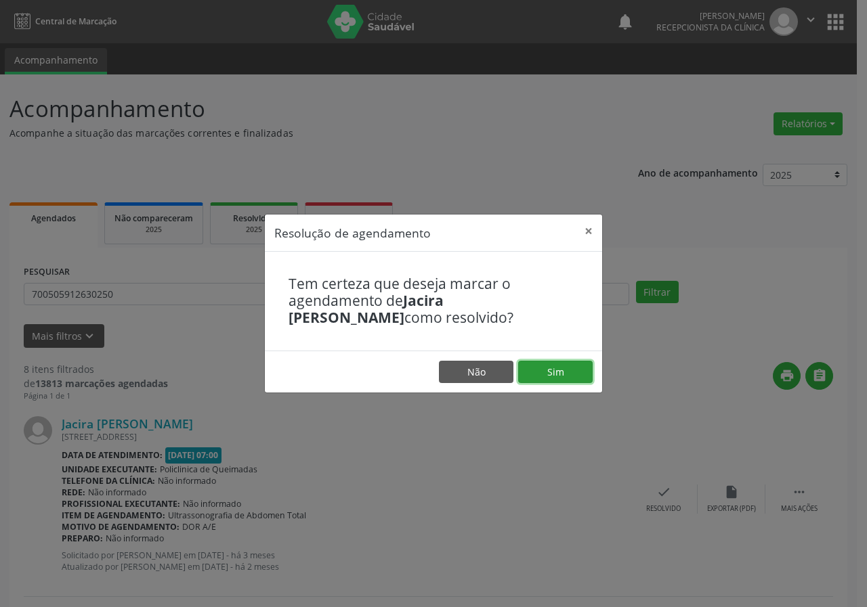
click at [568, 366] on button "Sim" at bounding box center [555, 372] width 74 height 23
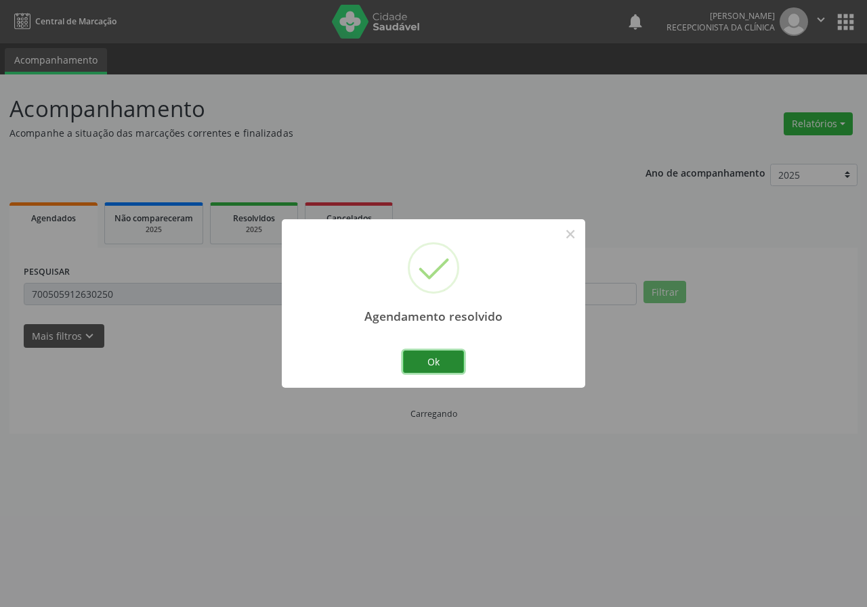
click at [439, 356] on button "Ok" at bounding box center [433, 362] width 61 height 23
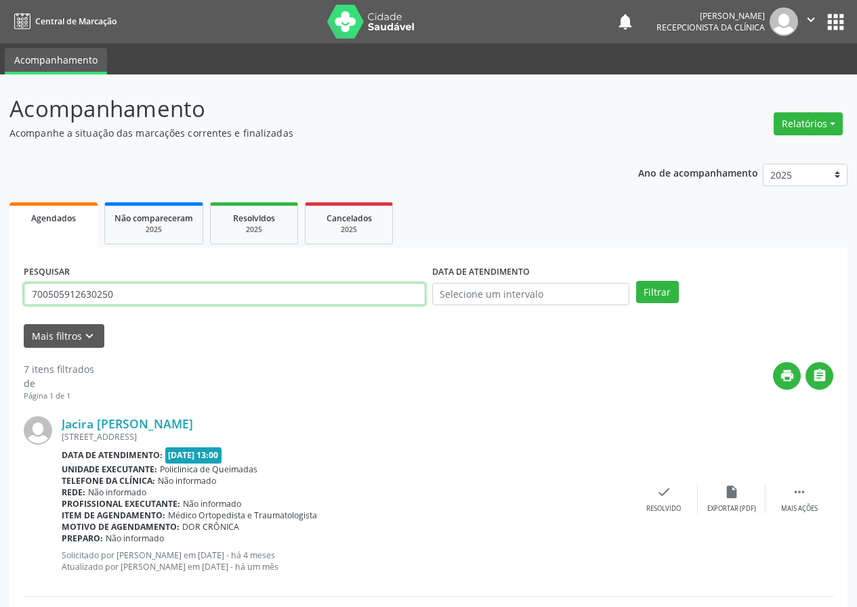
click at [288, 284] on input "700505912630250" at bounding box center [225, 294] width 402 height 23
click at [679, 491] on div "check Resolvido" at bounding box center [664, 499] width 68 height 29
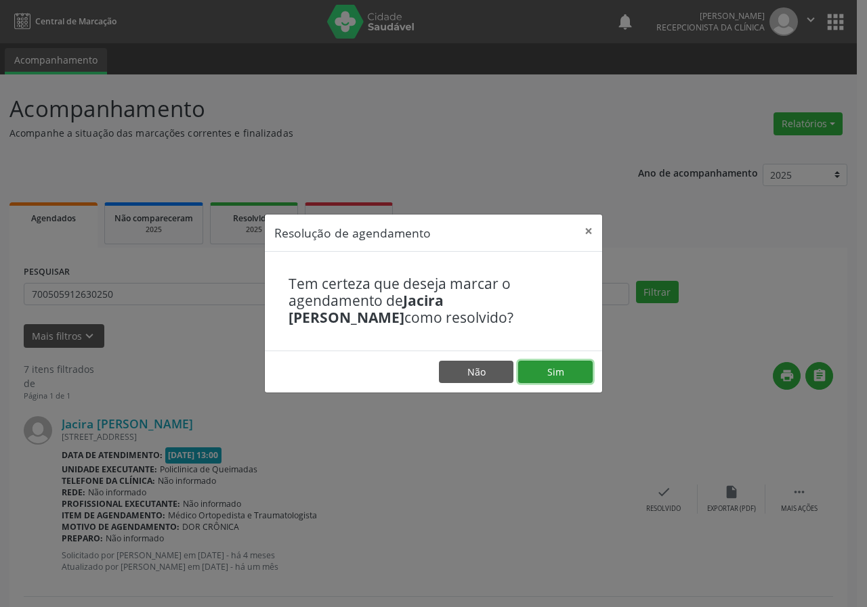
drag, startPoint x: 551, startPoint y: 367, endPoint x: 408, endPoint y: 343, distance: 144.8
click at [550, 367] on button "Sim" at bounding box center [555, 372] width 74 height 23
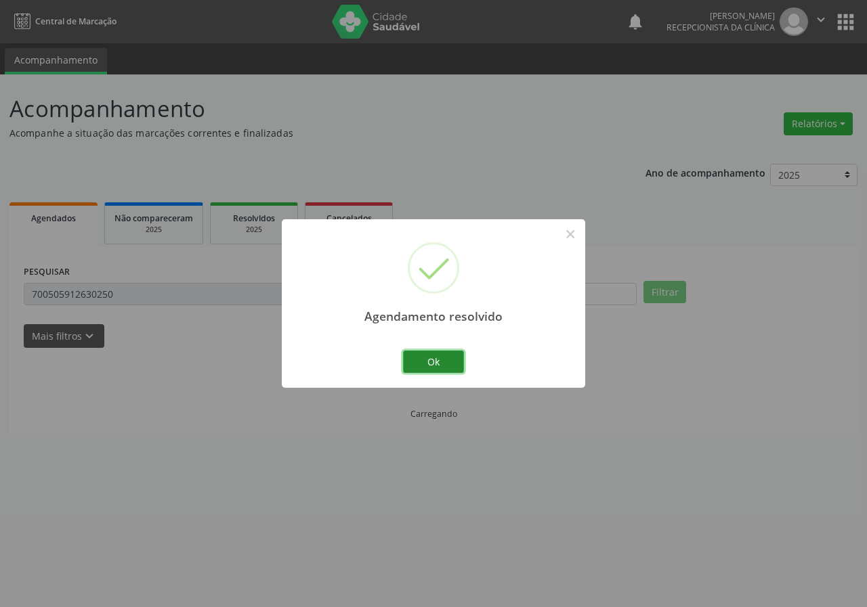
click at [436, 361] on button "Ok" at bounding box center [433, 362] width 61 height 23
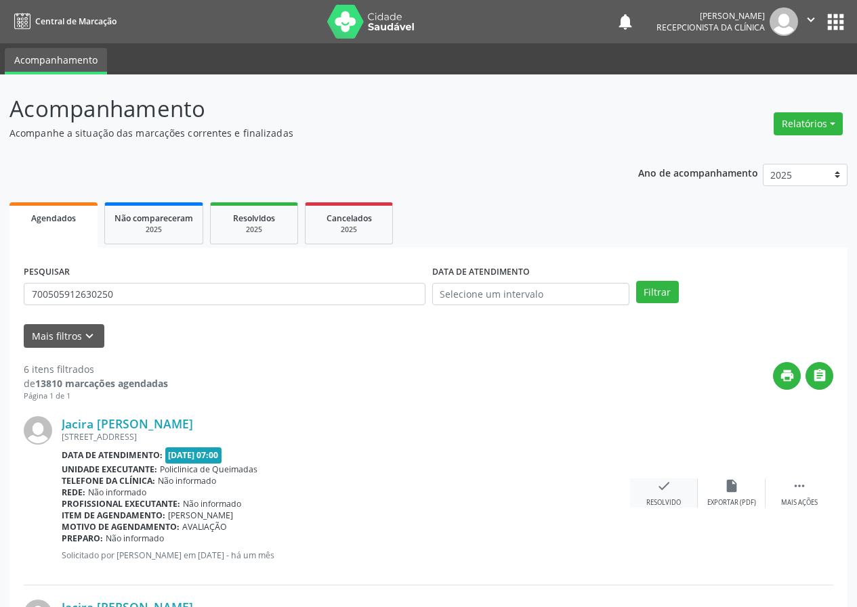
click at [674, 486] on div "check Resolvido" at bounding box center [664, 493] width 68 height 29
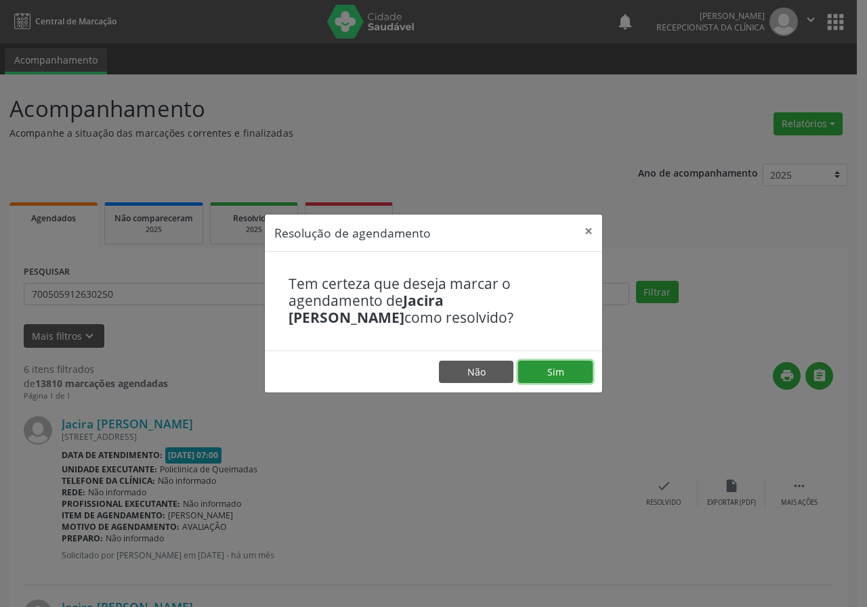
click at [590, 374] on button "Sim" at bounding box center [555, 372] width 74 height 23
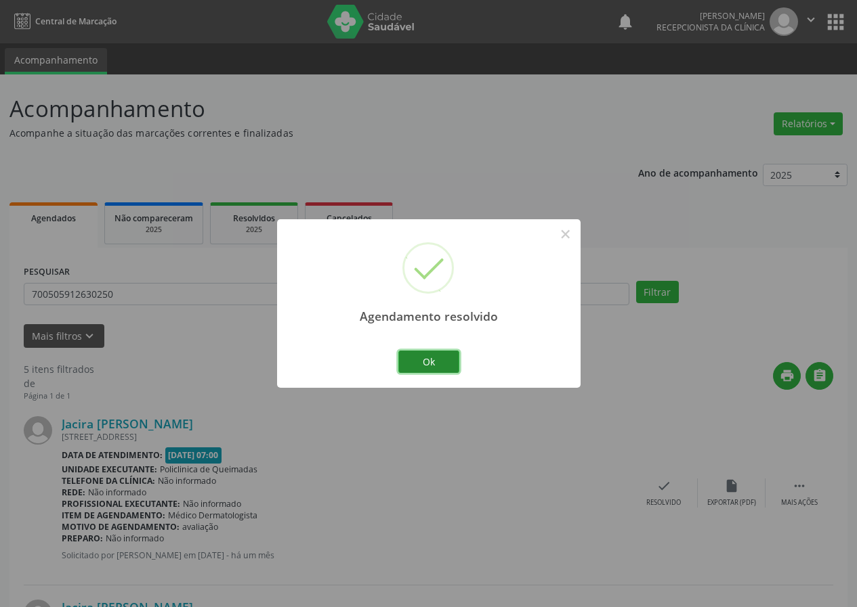
click at [429, 358] on button "Ok" at bounding box center [428, 362] width 61 height 23
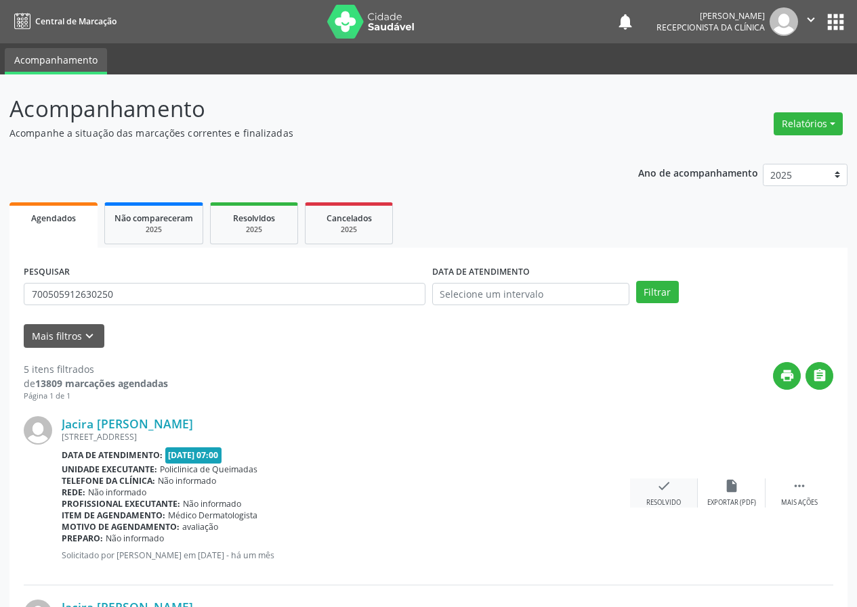
click at [674, 484] on div "check Resolvido" at bounding box center [664, 493] width 68 height 29
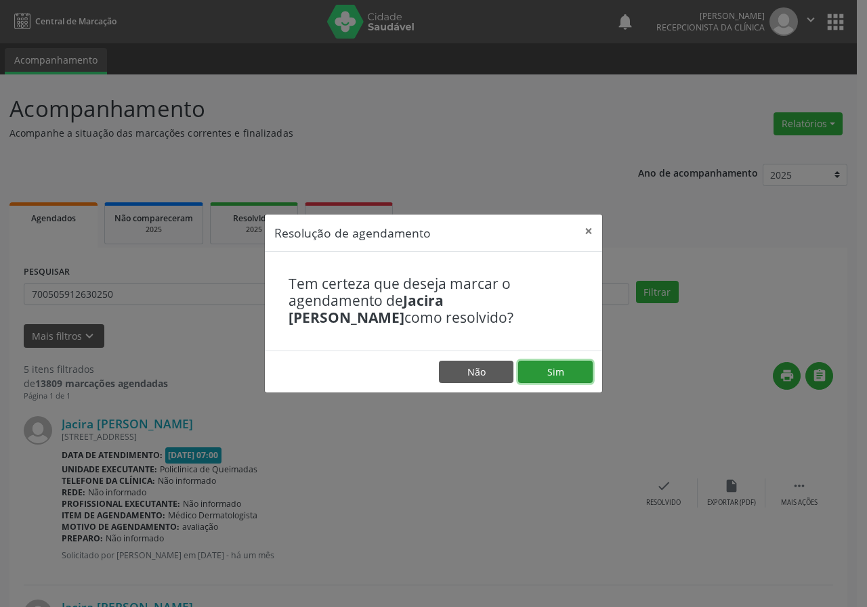
click at [576, 368] on button "Sim" at bounding box center [555, 372] width 74 height 23
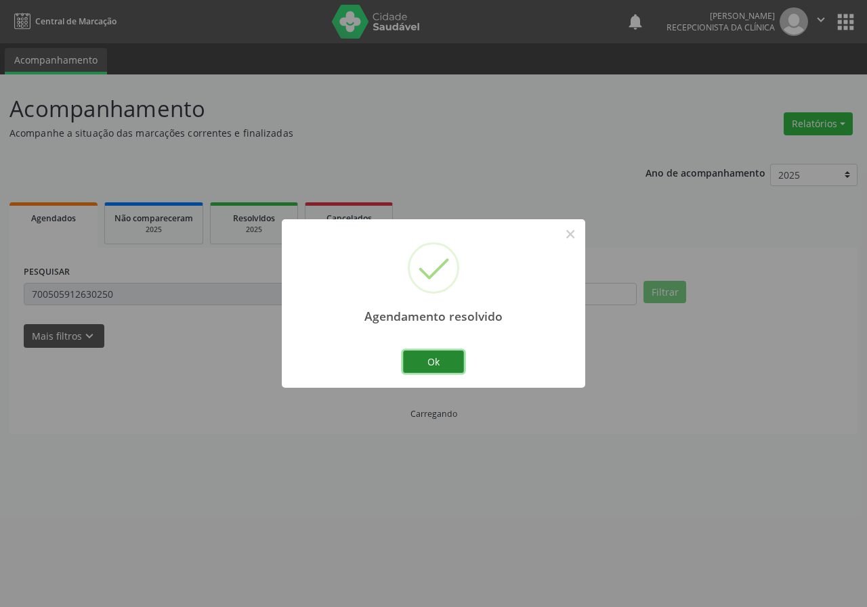
click at [452, 361] on button "Ok" at bounding box center [433, 362] width 61 height 23
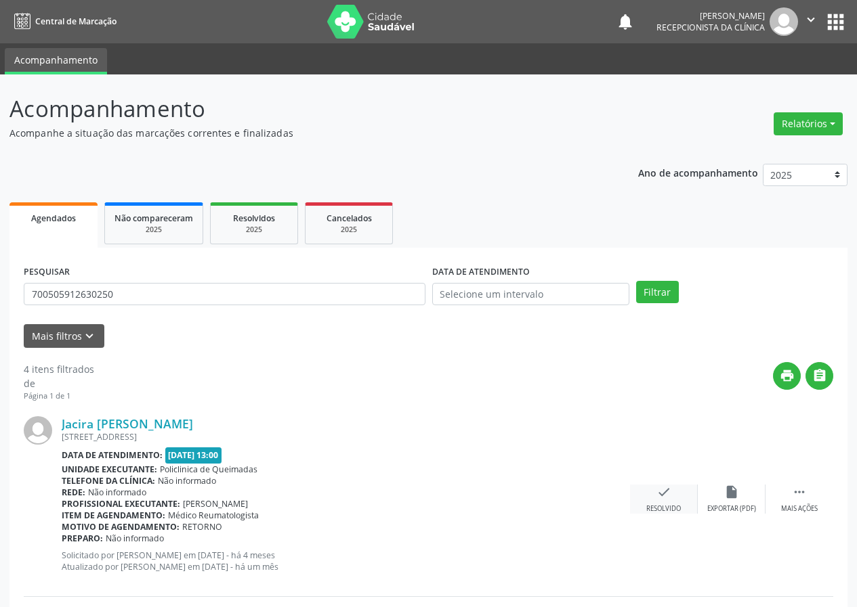
click at [669, 498] on icon "check" at bounding box center [663, 492] width 15 height 15
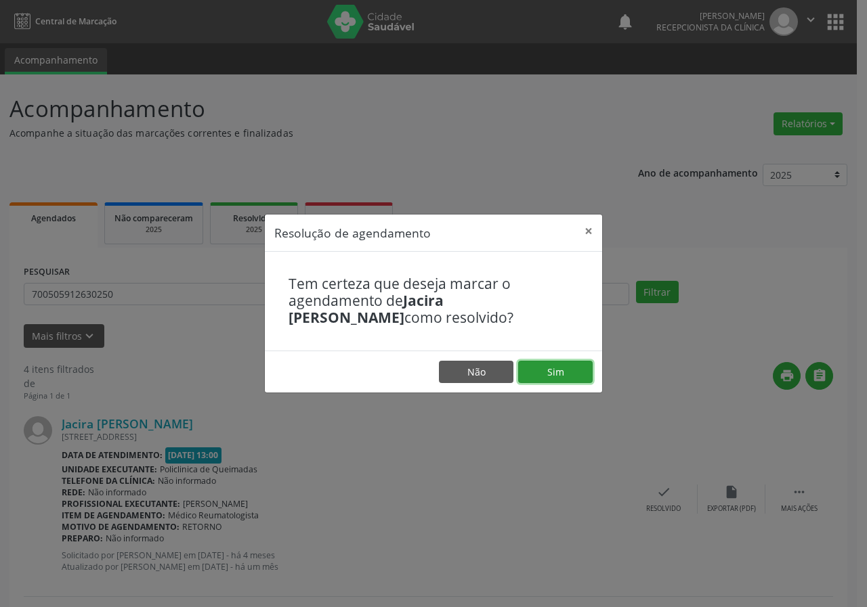
click at [560, 371] on button "Sim" at bounding box center [555, 372] width 74 height 23
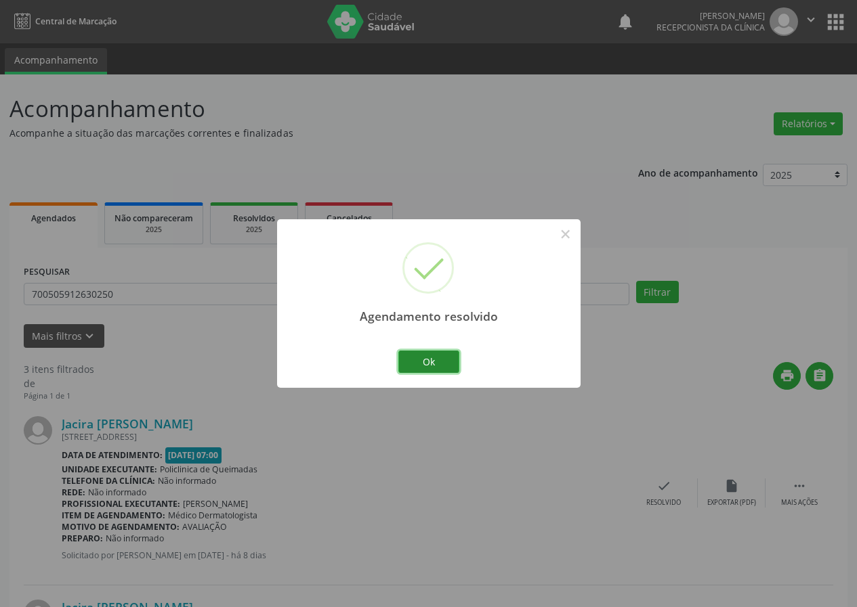
click at [440, 360] on button "Ok" at bounding box center [428, 362] width 61 height 23
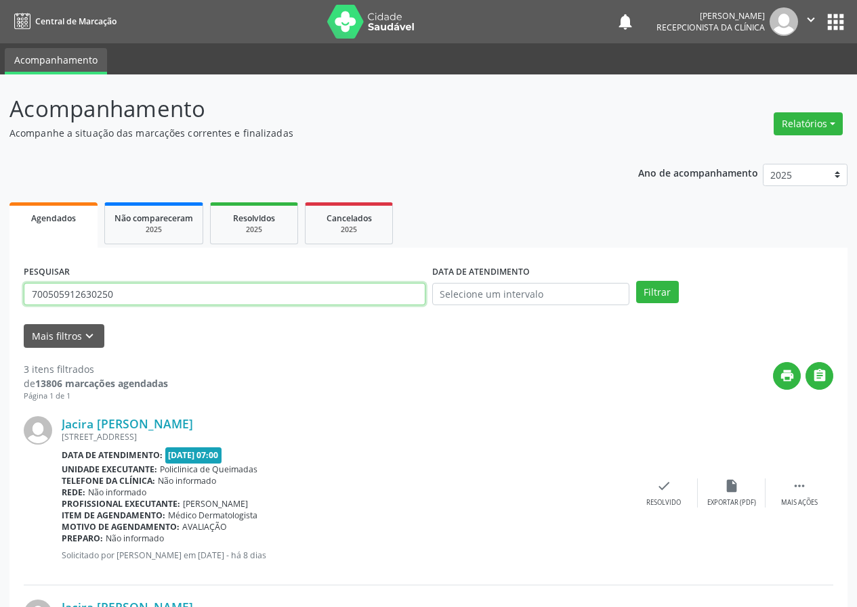
click at [237, 292] on input "700505912630250" at bounding box center [225, 294] width 402 height 23
type input "705007001212054"
click at [636, 281] on button "Filtrar" at bounding box center [657, 292] width 43 height 23
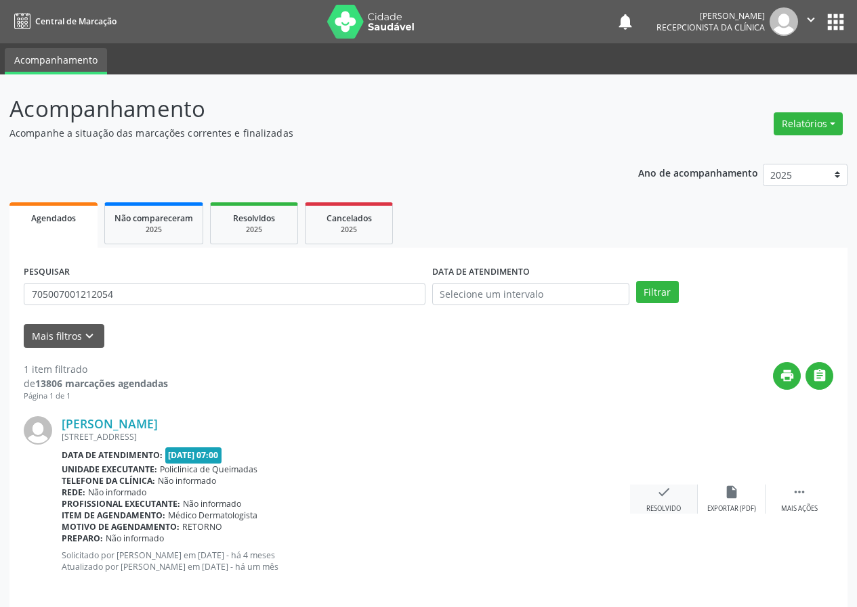
click at [659, 488] on icon "check" at bounding box center [663, 492] width 15 height 15
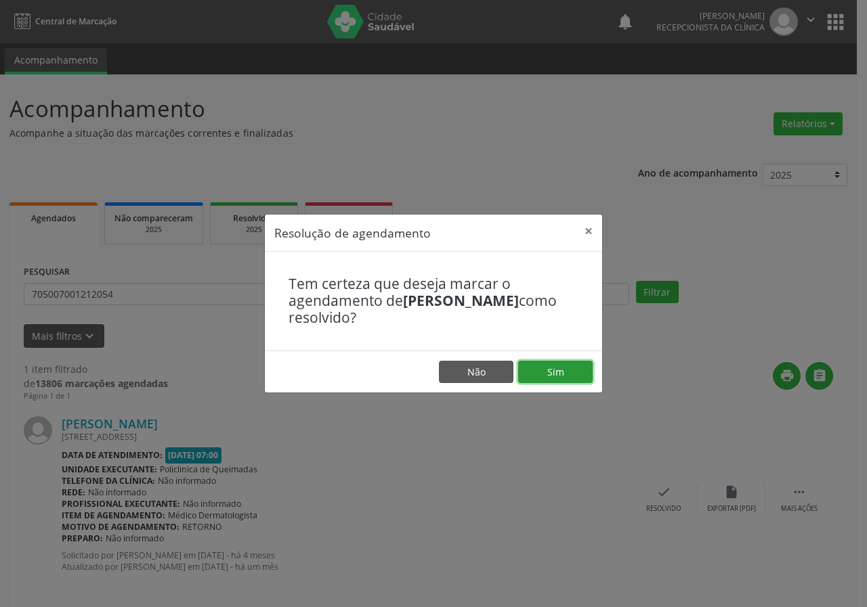
click at [569, 368] on button "Sim" at bounding box center [555, 372] width 74 height 23
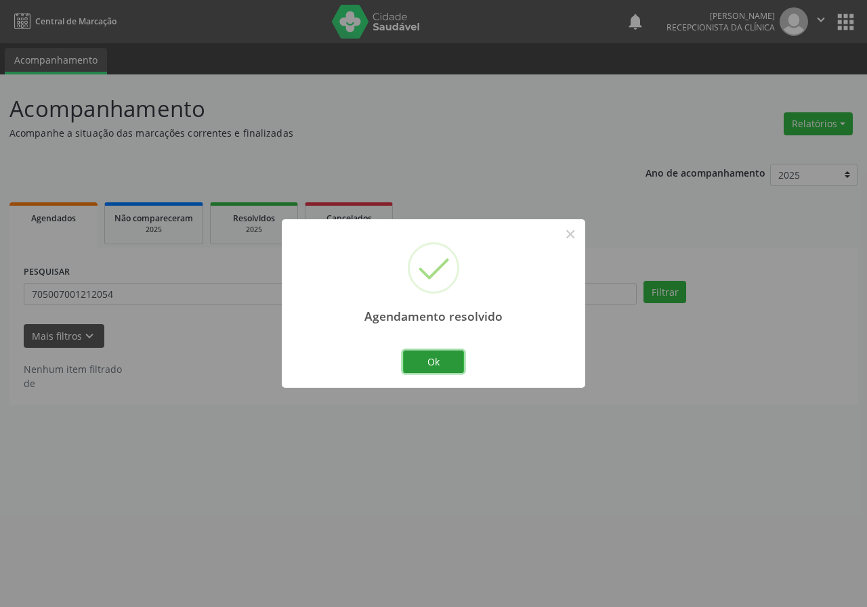
drag, startPoint x: 444, startPoint y: 355, endPoint x: 370, endPoint y: 324, distance: 80.5
click at [444, 356] on button "Ok" at bounding box center [433, 362] width 61 height 23
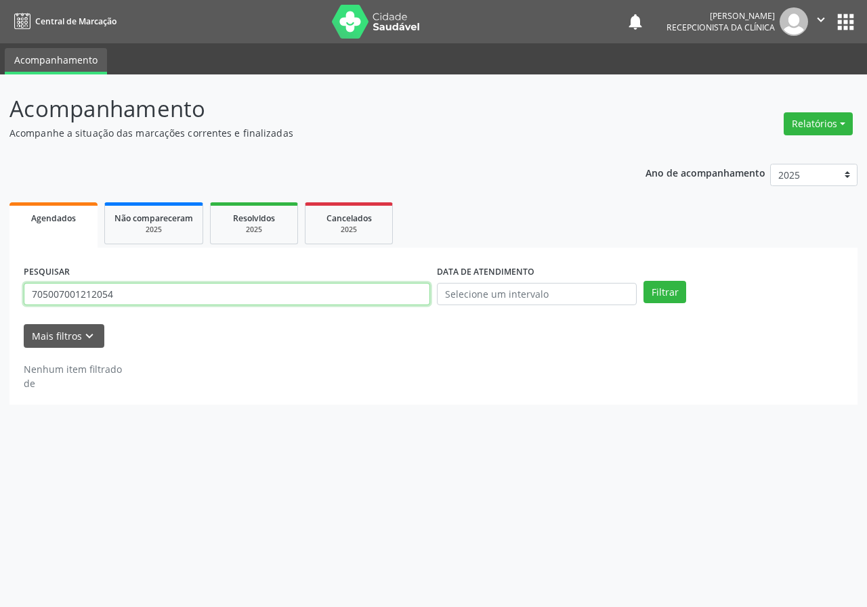
click at [298, 293] on input "705007001212054" at bounding box center [227, 294] width 406 height 23
type input "700501955274452"
click at [643, 281] on button "Filtrar" at bounding box center [664, 292] width 43 height 23
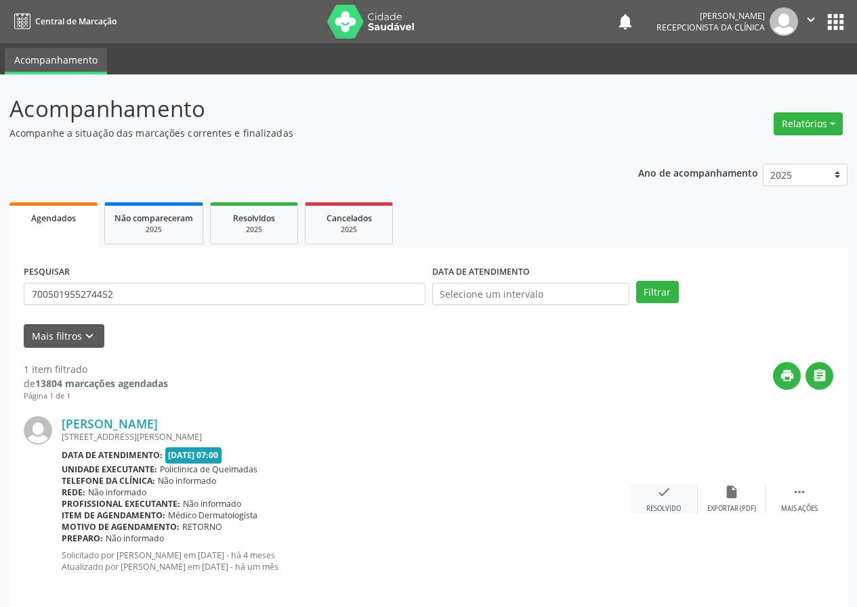
click at [668, 490] on icon "check" at bounding box center [663, 492] width 15 height 15
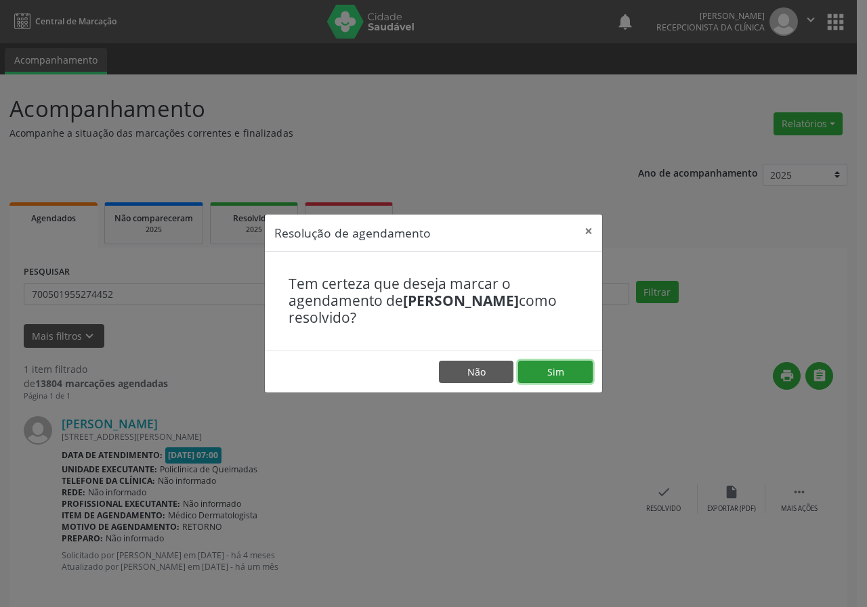
click at [562, 367] on button "Sim" at bounding box center [555, 372] width 74 height 23
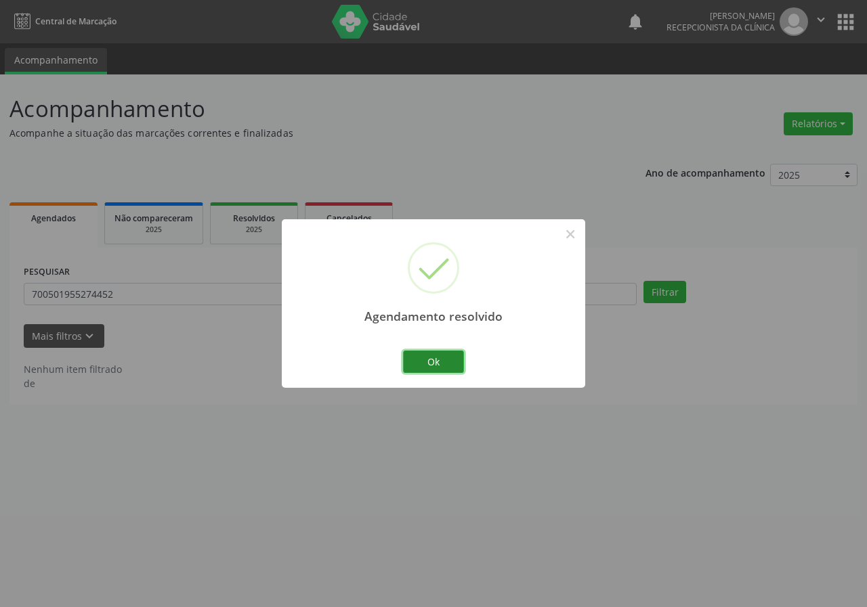
click at [438, 357] on button "Ok" at bounding box center [433, 362] width 61 height 23
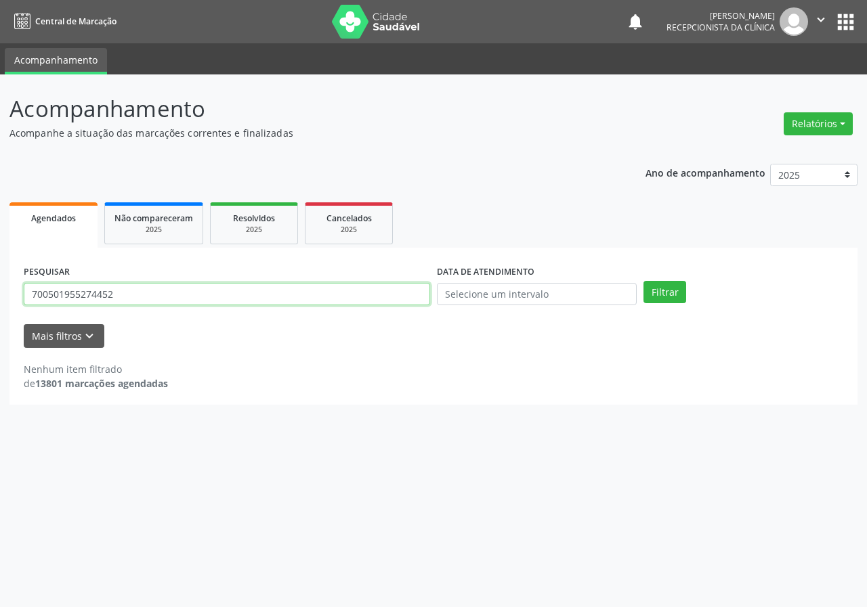
click at [337, 288] on input "700501955274452" at bounding box center [227, 294] width 406 height 23
type input "700902976273096"
click at [643, 281] on button "Filtrar" at bounding box center [664, 292] width 43 height 23
click at [152, 295] on input "700902976273096" at bounding box center [227, 294] width 406 height 23
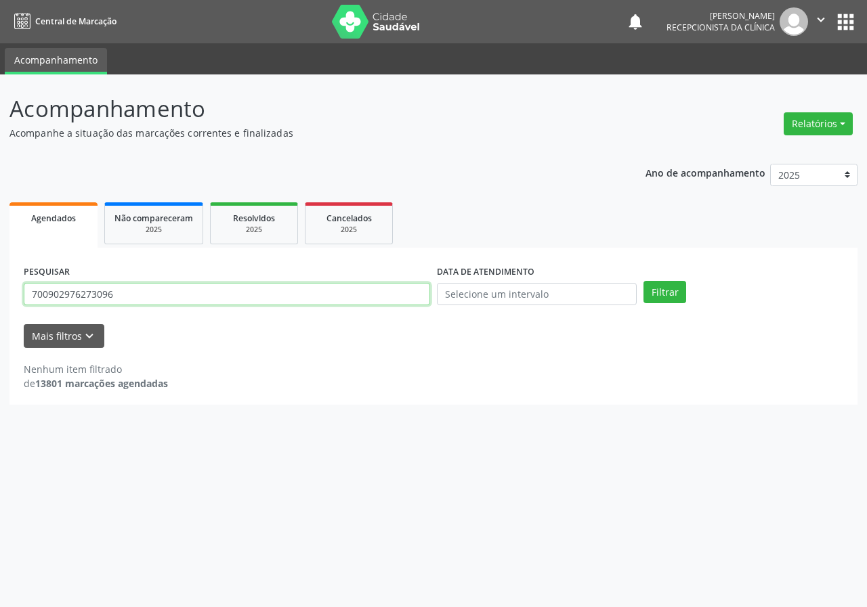
click at [152, 295] on input "700902976273096" at bounding box center [227, 294] width 406 height 23
type input "705009256179453"
click at [643, 281] on button "Filtrar" at bounding box center [664, 292] width 43 height 23
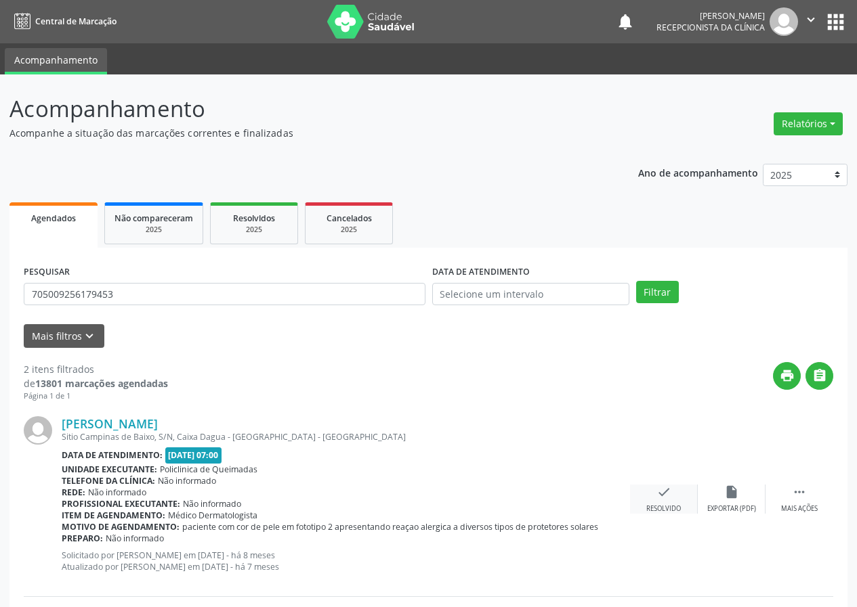
click at [676, 494] on div "check Resolvido" at bounding box center [664, 499] width 68 height 29
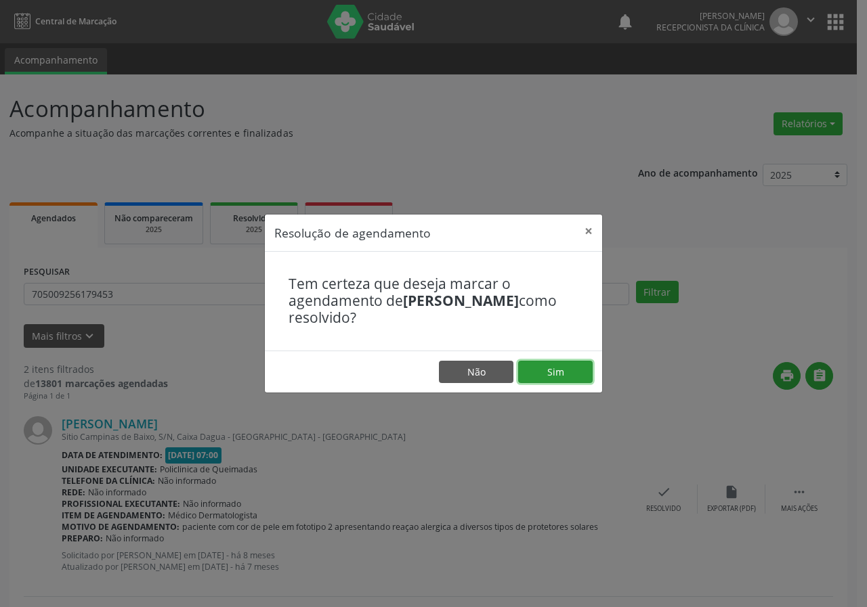
click at [541, 367] on button "Sim" at bounding box center [555, 372] width 74 height 23
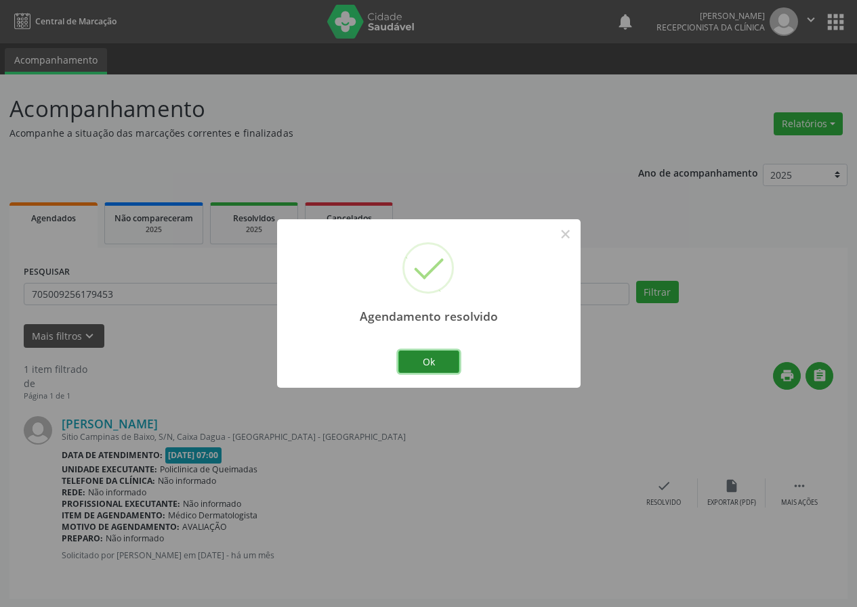
click at [433, 354] on button "Ok" at bounding box center [428, 362] width 61 height 23
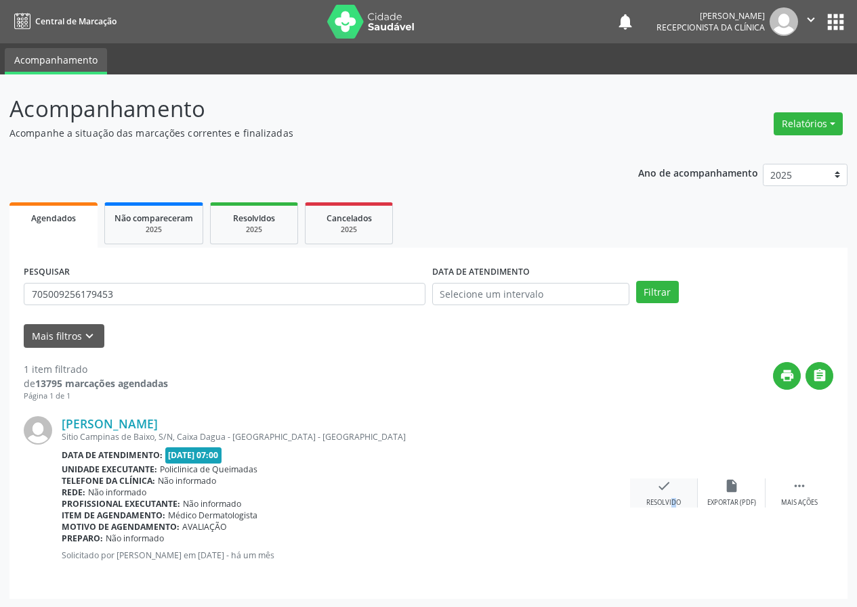
click at [662, 502] on div "Resolvido" at bounding box center [663, 502] width 35 height 9
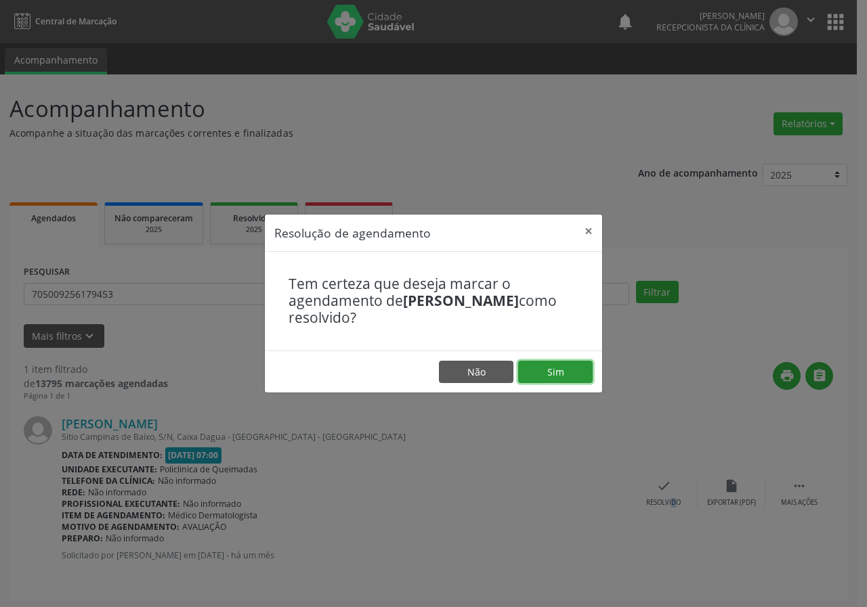
click at [562, 370] on button "Sim" at bounding box center [555, 372] width 74 height 23
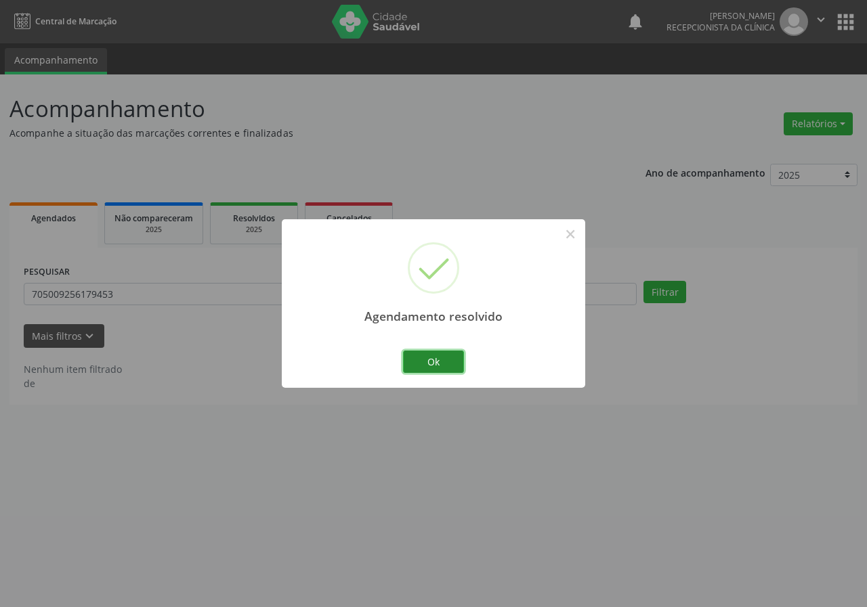
click at [451, 358] on button "Ok" at bounding box center [433, 362] width 61 height 23
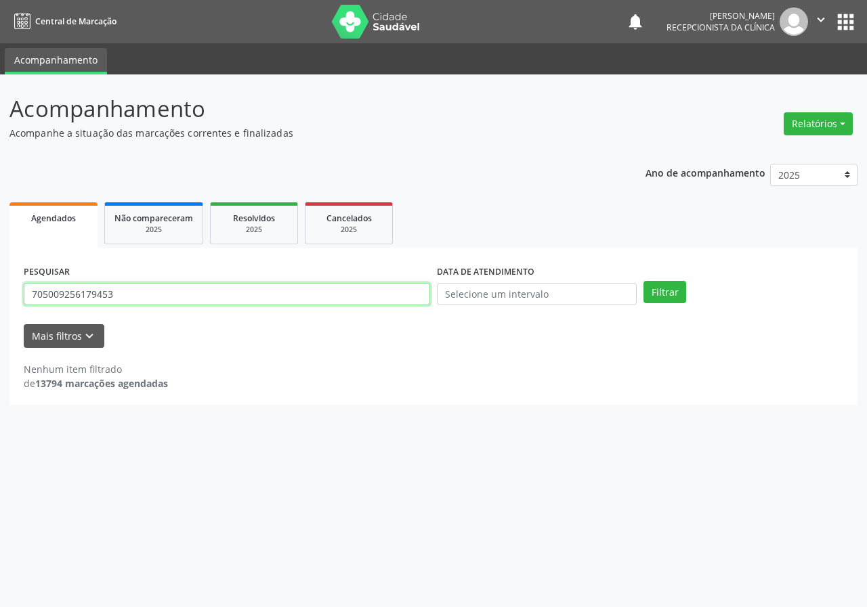
click at [420, 293] on input "705009256179453" at bounding box center [227, 294] width 406 height 23
click at [643, 281] on button "Filtrar" at bounding box center [664, 292] width 43 height 23
click at [72, 295] on input "7080088894623" at bounding box center [227, 294] width 406 height 23
click at [643, 281] on button "Filtrar" at bounding box center [664, 292] width 43 height 23
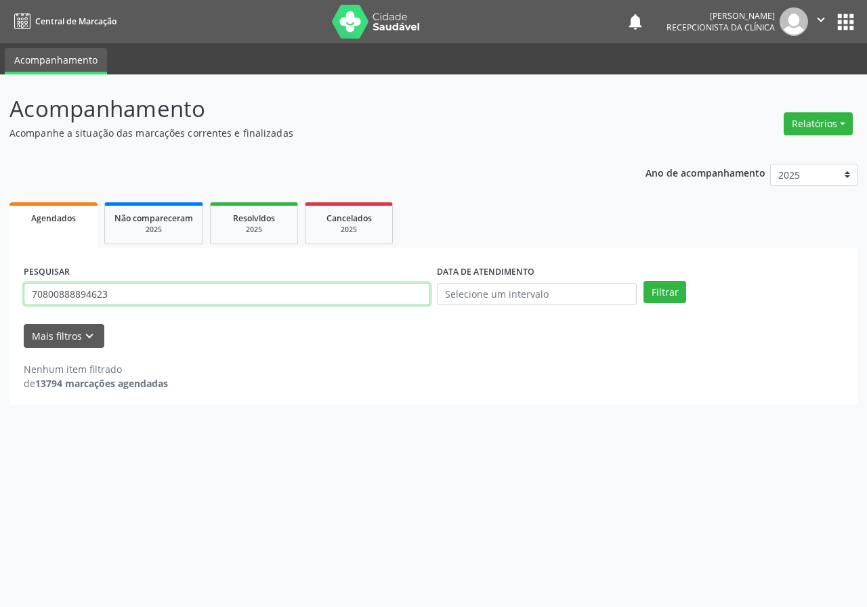
click at [89, 294] on input "70800888894623" at bounding box center [227, 294] width 406 height 23
click at [643, 281] on button "Filtrar" at bounding box center [664, 292] width 43 height 23
click at [95, 293] on input "70800888898623" at bounding box center [227, 294] width 406 height 23
type input "708008888984623"
click at [643, 281] on button "Filtrar" at bounding box center [664, 292] width 43 height 23
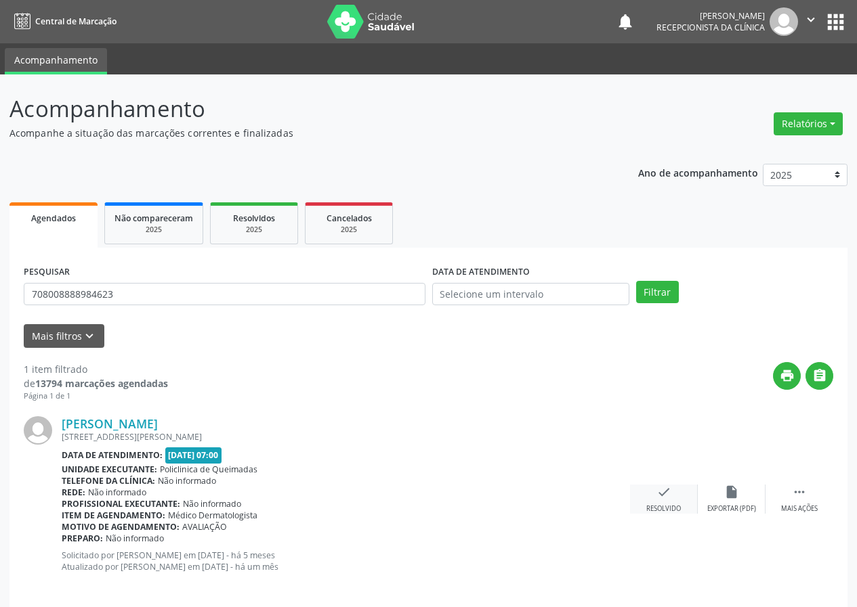
click at [659, 486] on icon "check" at bounding box center [663, 492] width 15 height 15
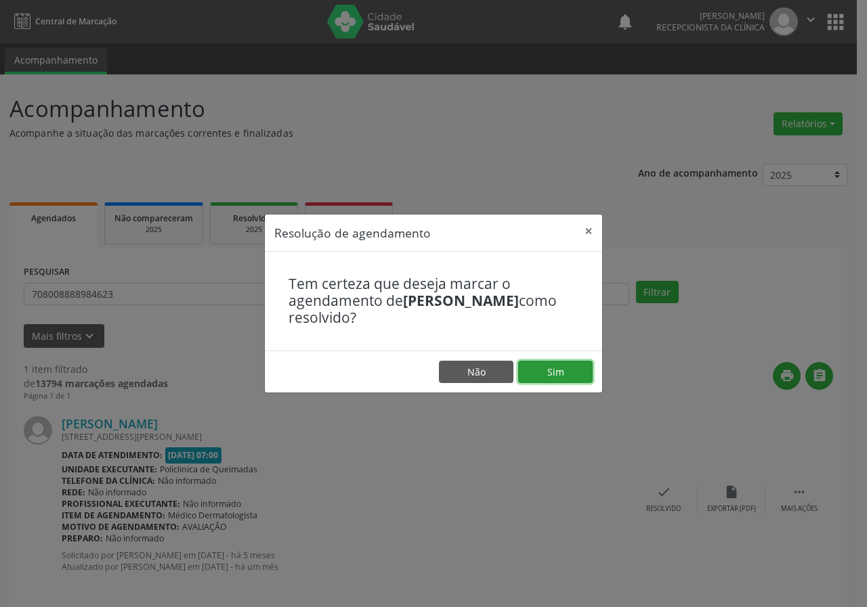
click at [581, 371] on button "Sim" at bounding box center [555, 372] width 74 height 23
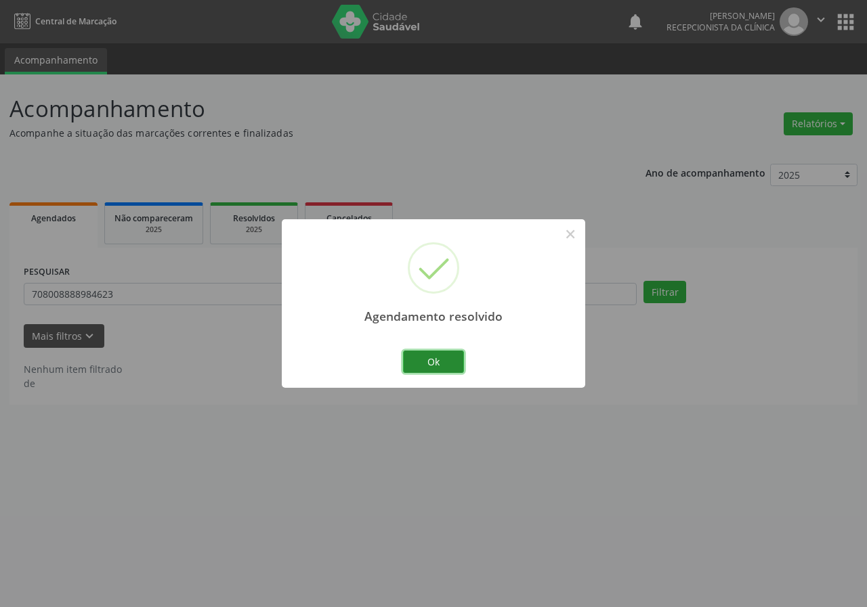
click at [448, 356] on button "Ok" at bounding box center [433, 362] width 61 height 23
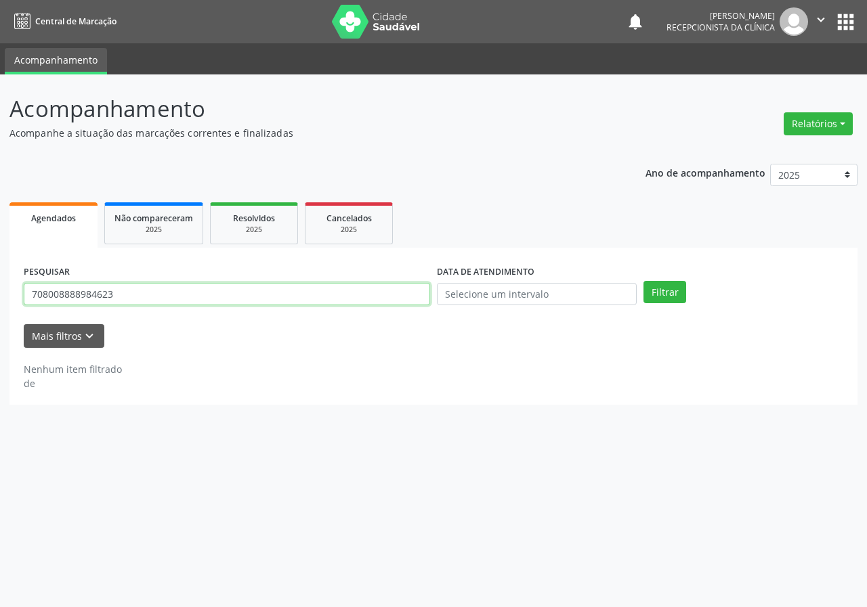
click at [383, 291] on input "708008888984623" at bounding box center [227, 294] width 406 height 23
type input "706809768456325"
click at [643, 281] on button "Filtrar" at bounding box center [664, 292] width 43 height 23
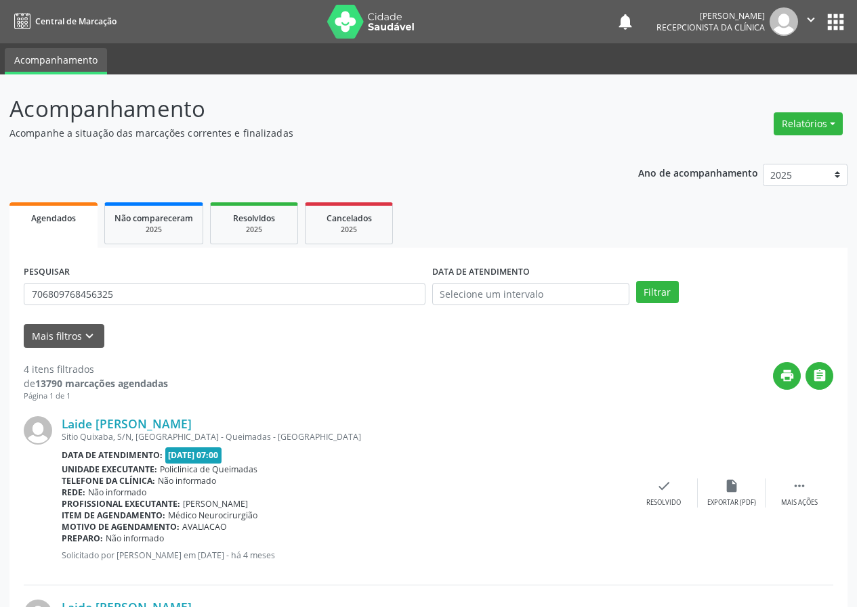
click at [672, 477] on div "Laide [PERSON_NAME] [GEOGRAPHIC_DATA], S/N, [GEOGRAPHIC_DATA] - [GEOGRAPHIC_DAT…" at bounding box center [428, 494] width 809 height 184
click at [663, 494] on div "check Resolvido" at bounding box center [664, 493] width 68 height 29
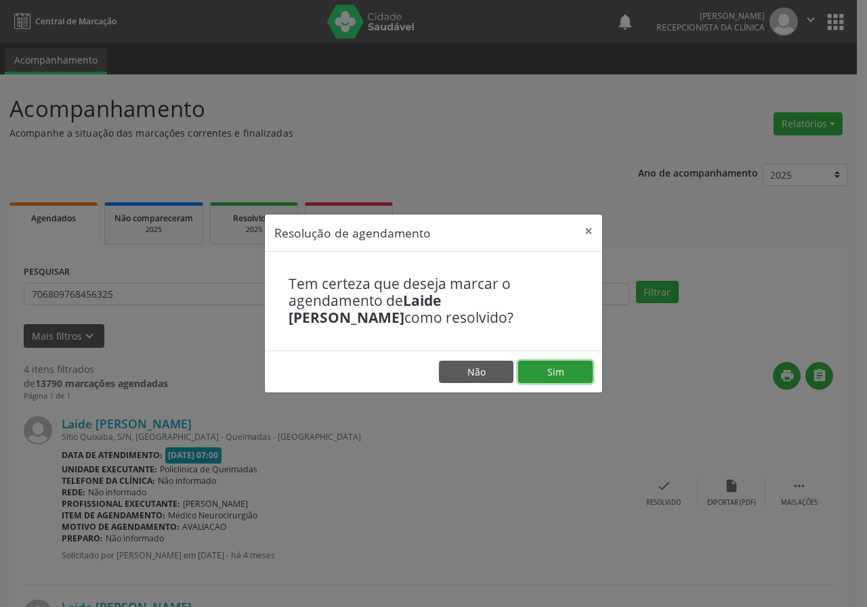
click at [572, 372] on button "Sim" at bounding box center [555, 372] width 74 height 23
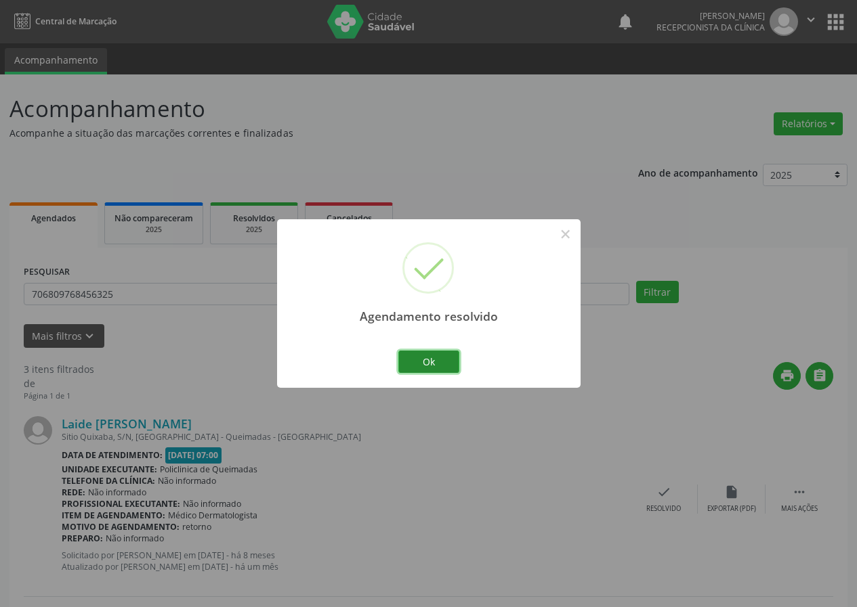
click at [449, 353] on button "Ok" at bounding box center [428, 362] width 61 height 23
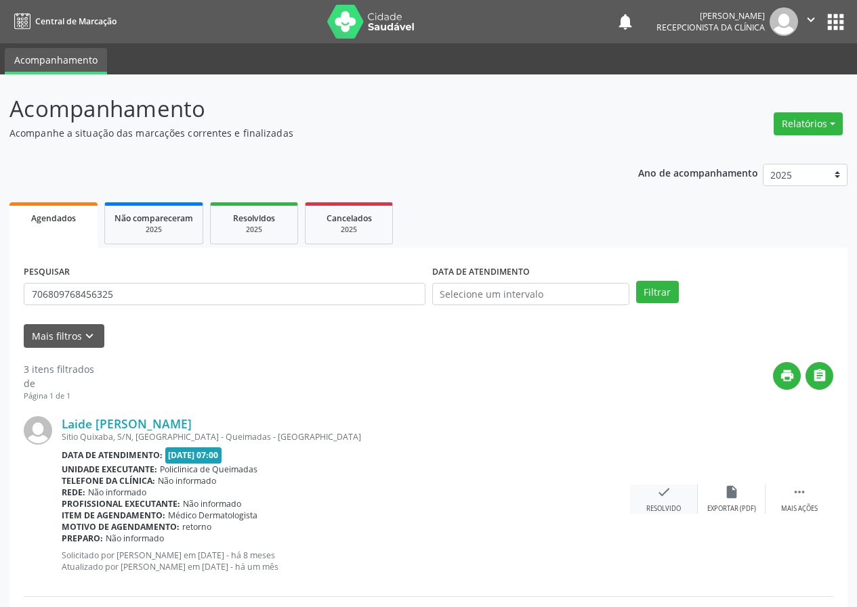
click at [658, 497] on icon "check" at bounding box center [663, 492] width 15 height 15
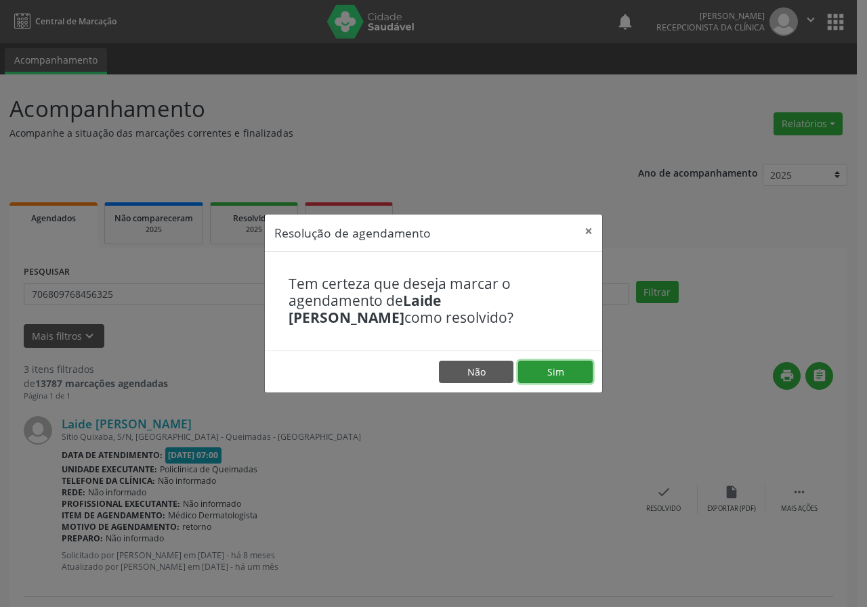
click at [552, 376] on button "Sim" at bounding box center [555, 372] width 74 height 23
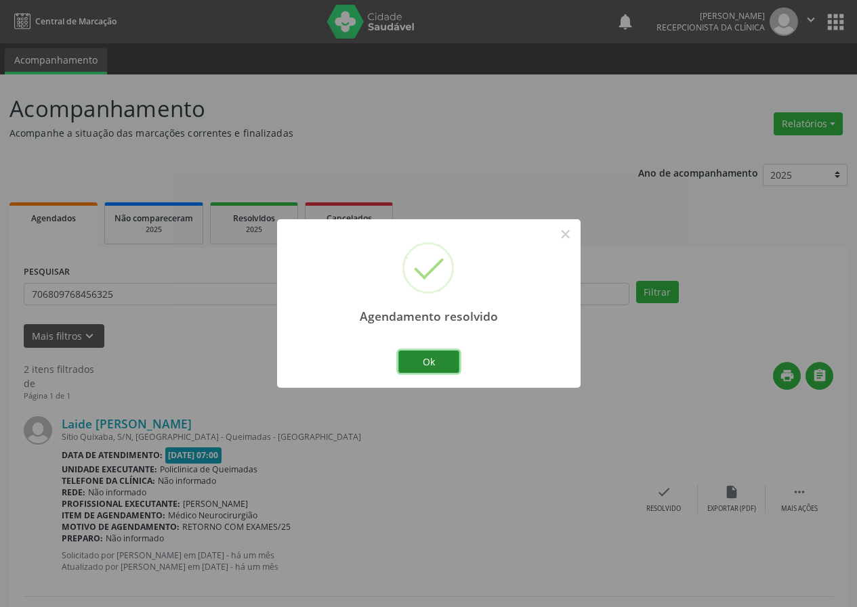
click at [445, 353] on button "Ok" at bounding box center [428, 362] width 61 height 23
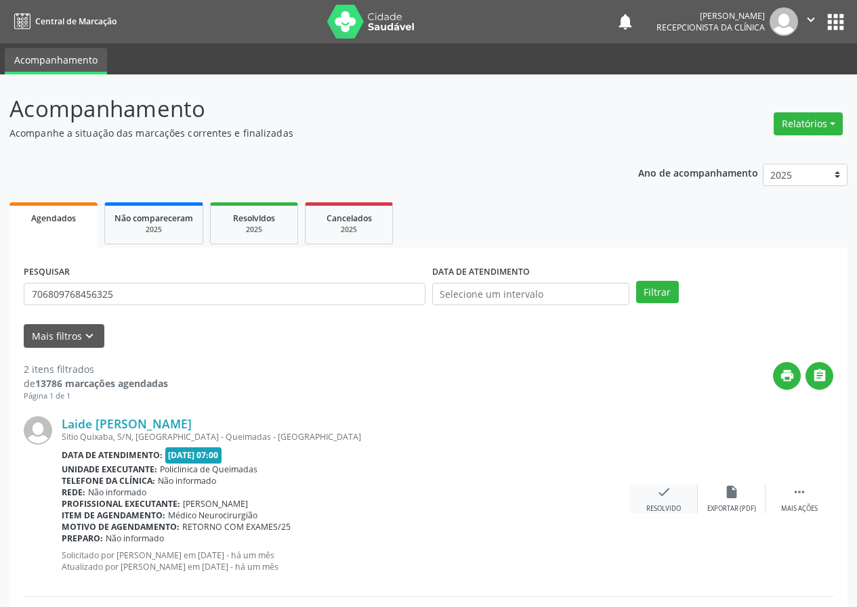
click at [668, 491] on icon "check" at bounding box center [663, 492] width 15 height 15
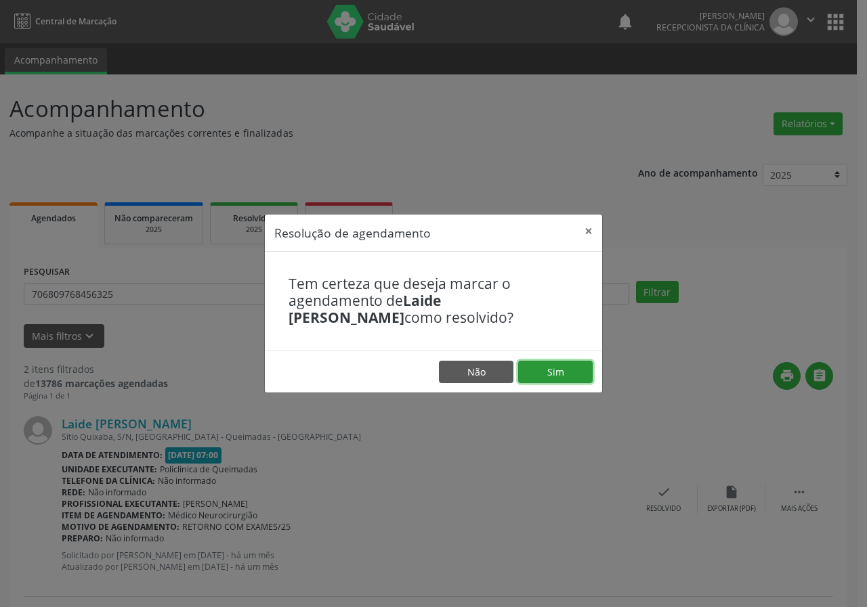
click at [559, 375] on button "Sim" at bounding box center [555, 372] width 74 height 23
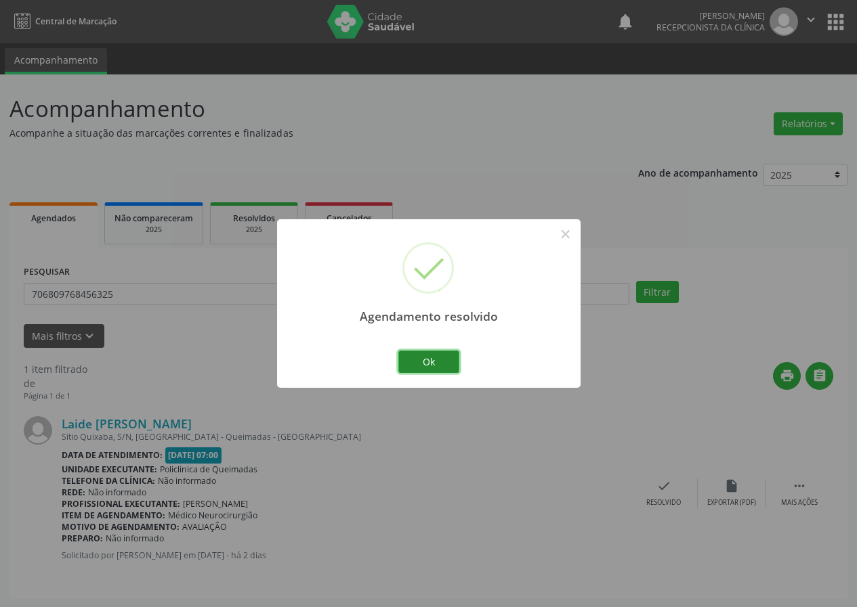
click at [442, 358] on button "Ok" at bounding box center [428, 362] width 61 height 23
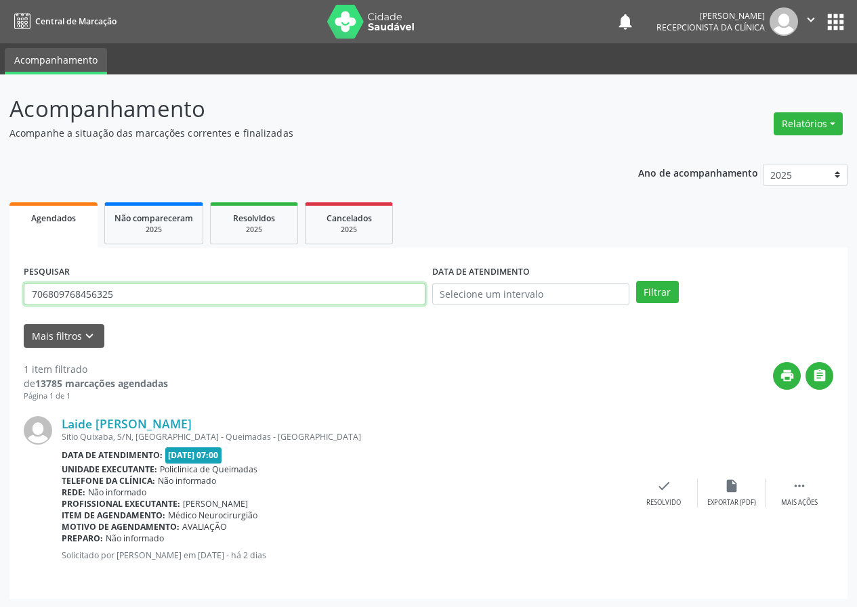
click at [370, 286] on input "706809768456325" at bounding box center [225, 294] width 402 height 23
type input "700400461144841"
click at [636, 281] on button "Filtrar" at bounding box center [657, 292] width 43 height 23
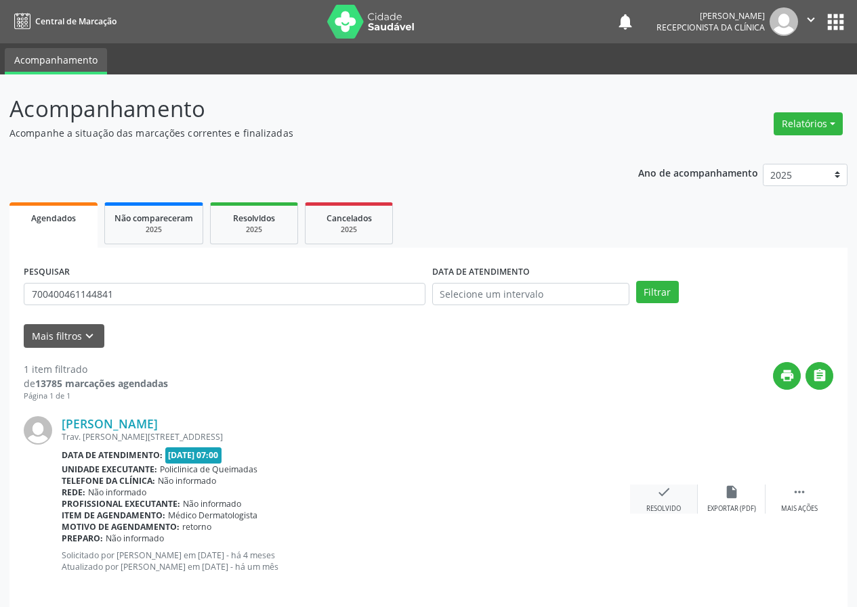
click at [658, 499] on icon "check" at bounding box center [663, 492] width 15 height 15
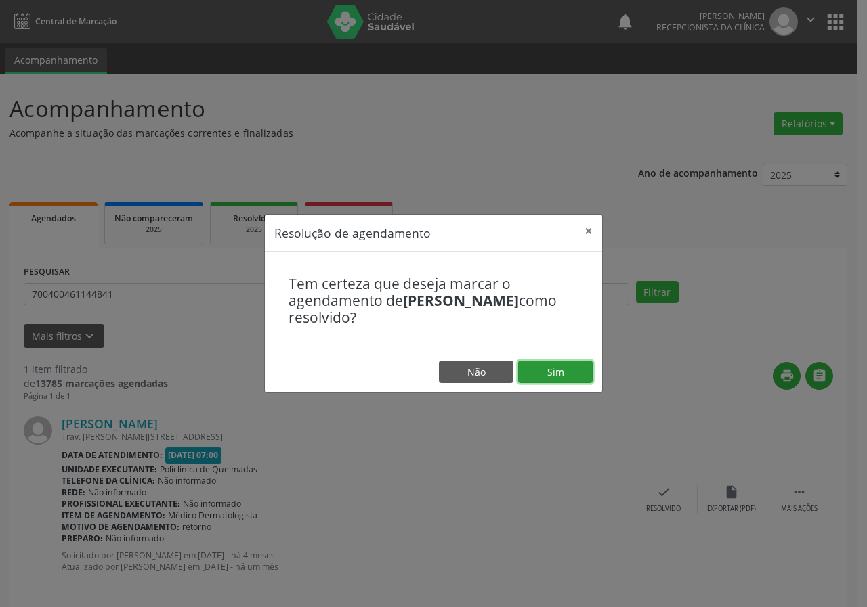
click at [556, 372] on button "Sim" at bounding box center [555, 372] width 74 height 23
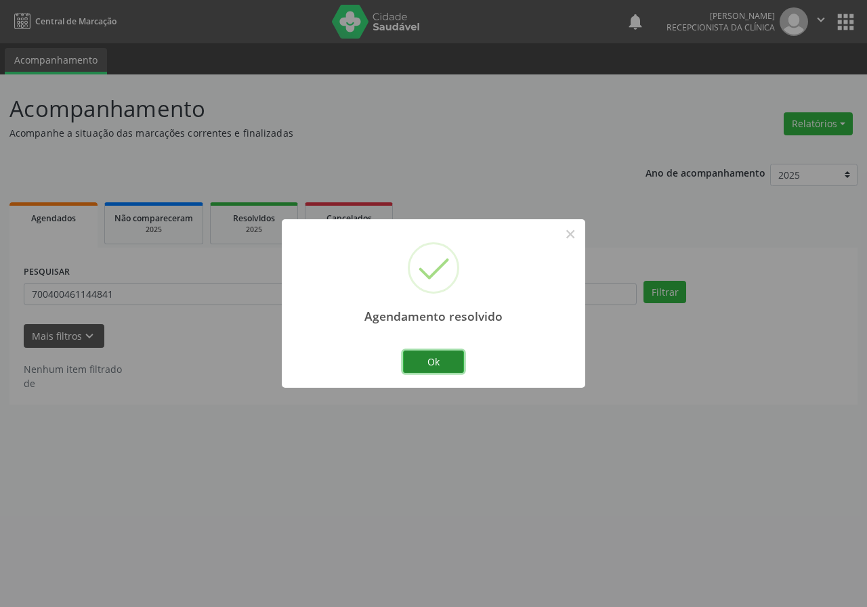
click at [443, 366] on button "Ok" at bounding box center [433, 362] width 61 height 23
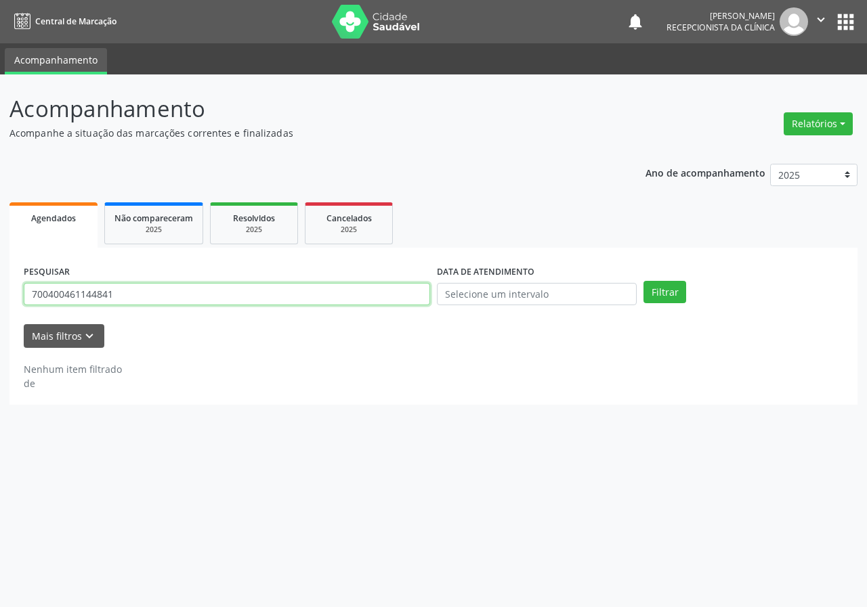
click at [418, 299] on input "700400461144841" at bounding box center [227, 294] width 406 height 23
